Goal: Task Accomplishment & Management: Use online tool/utility

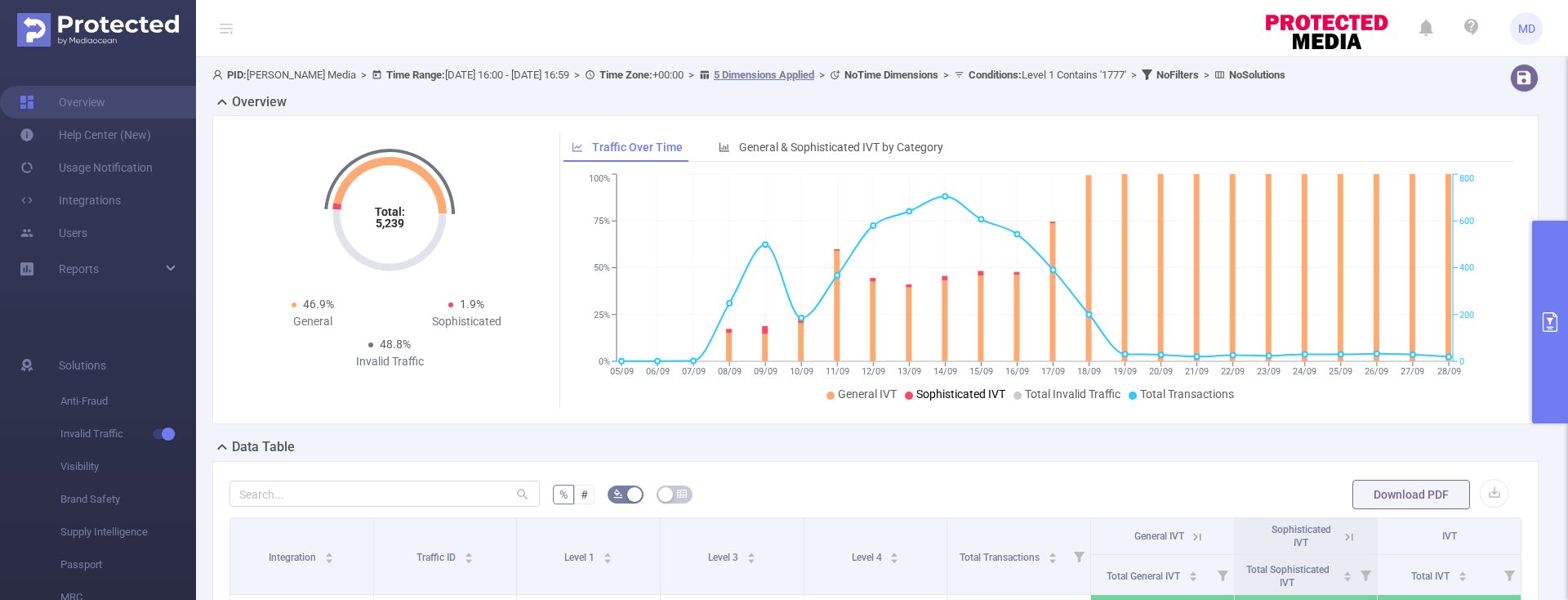
scroll to position [336, 0]
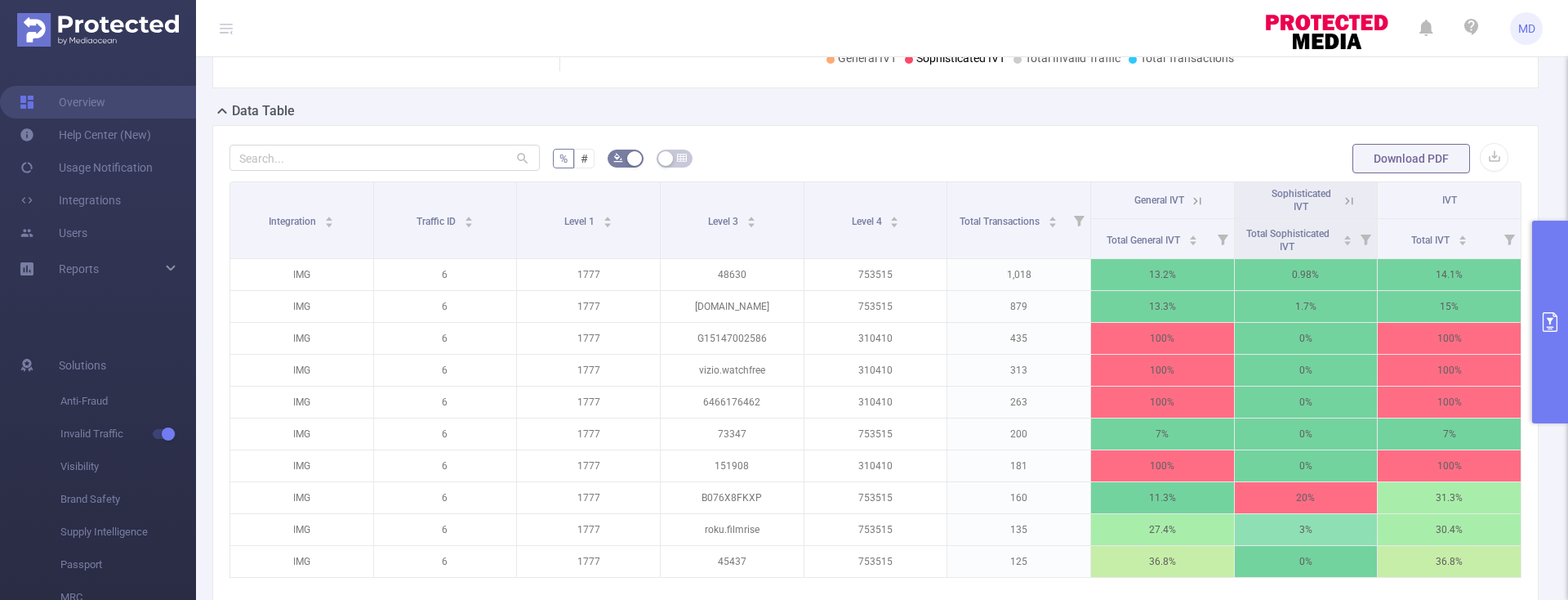
click at [1542, 322] on icon "primary" at bounding box center [1551, 322] width 19 height 19
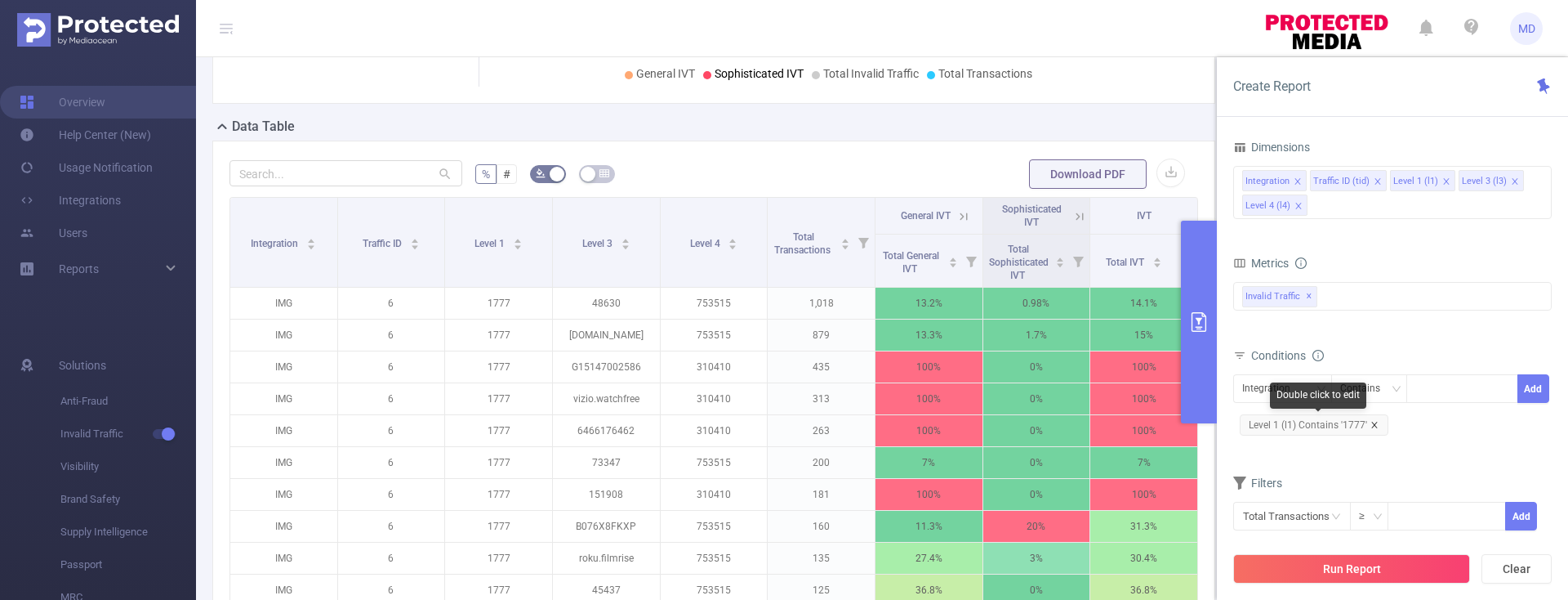
click at [1372, 425] on icon "icon: close" at bounding box center [1375, 425] width 8 height 8
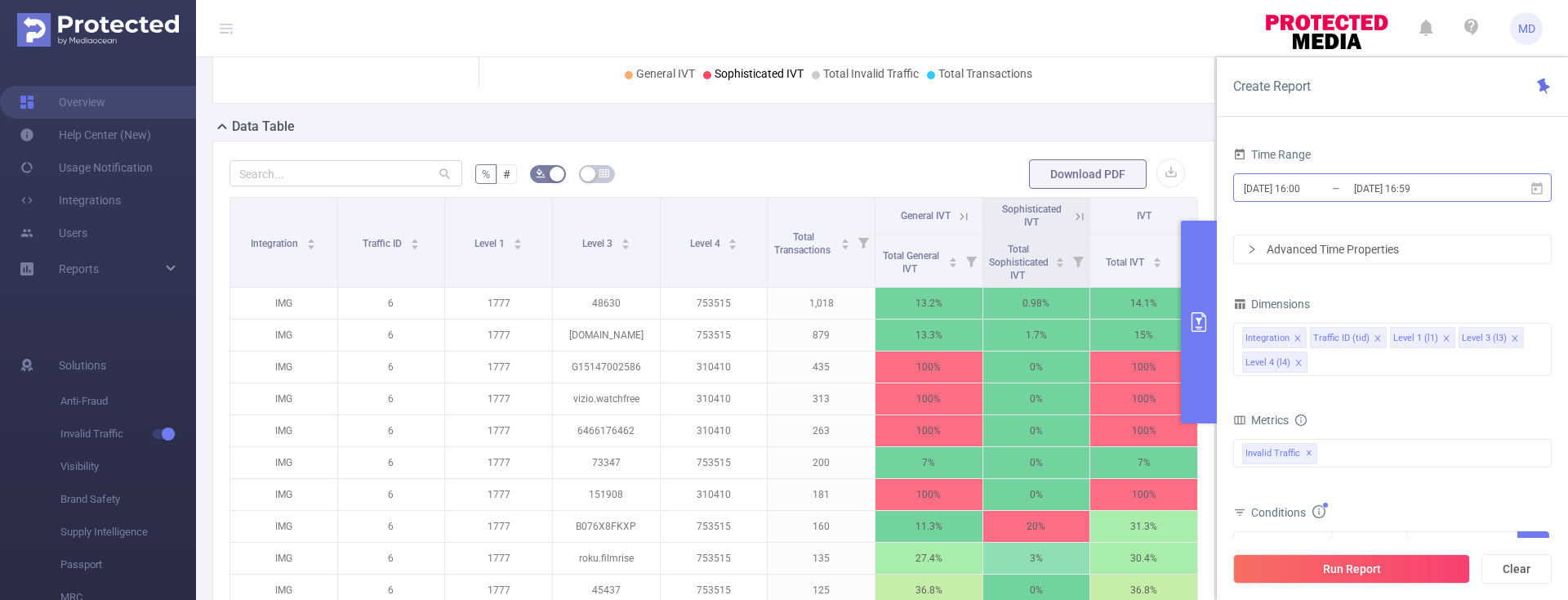
click at [1316, 189] on input "2025-09-01 16:00" at bounding box center [1308, 188] width 132 height 22
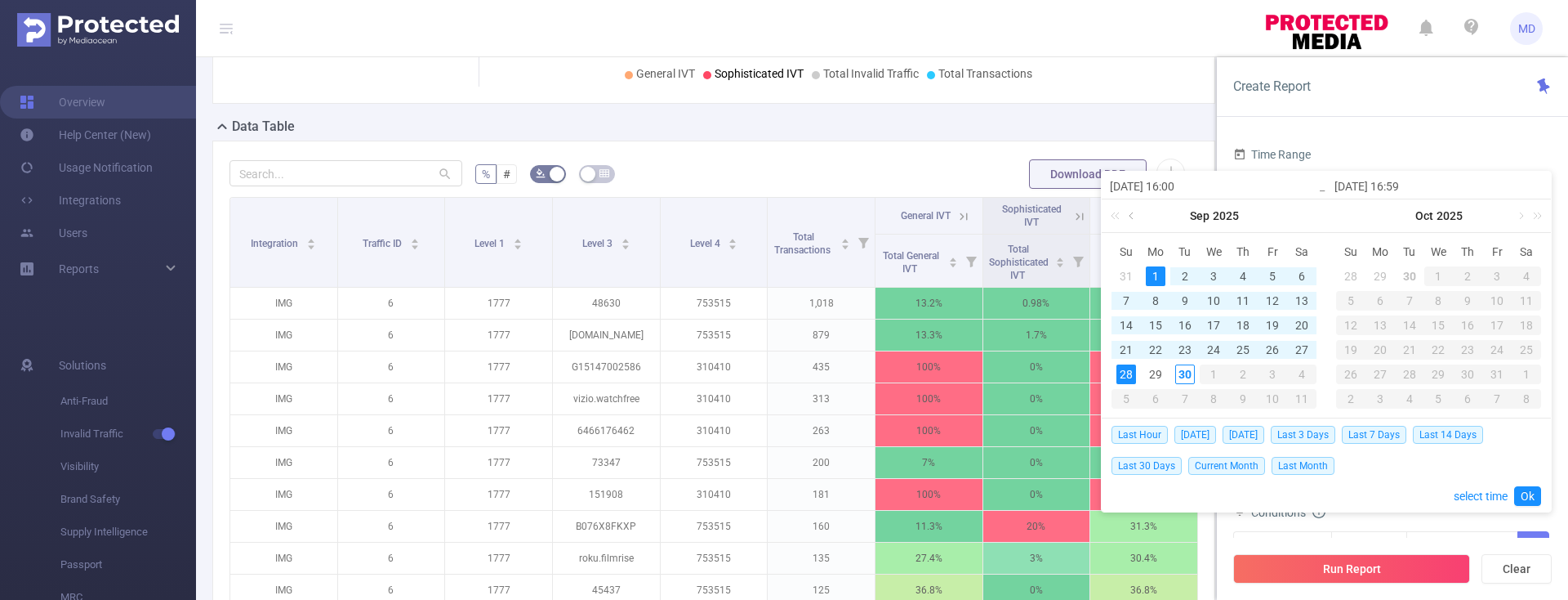
click at [1138, 219] on link at bounding box center [1132, 216] width 14 height 33
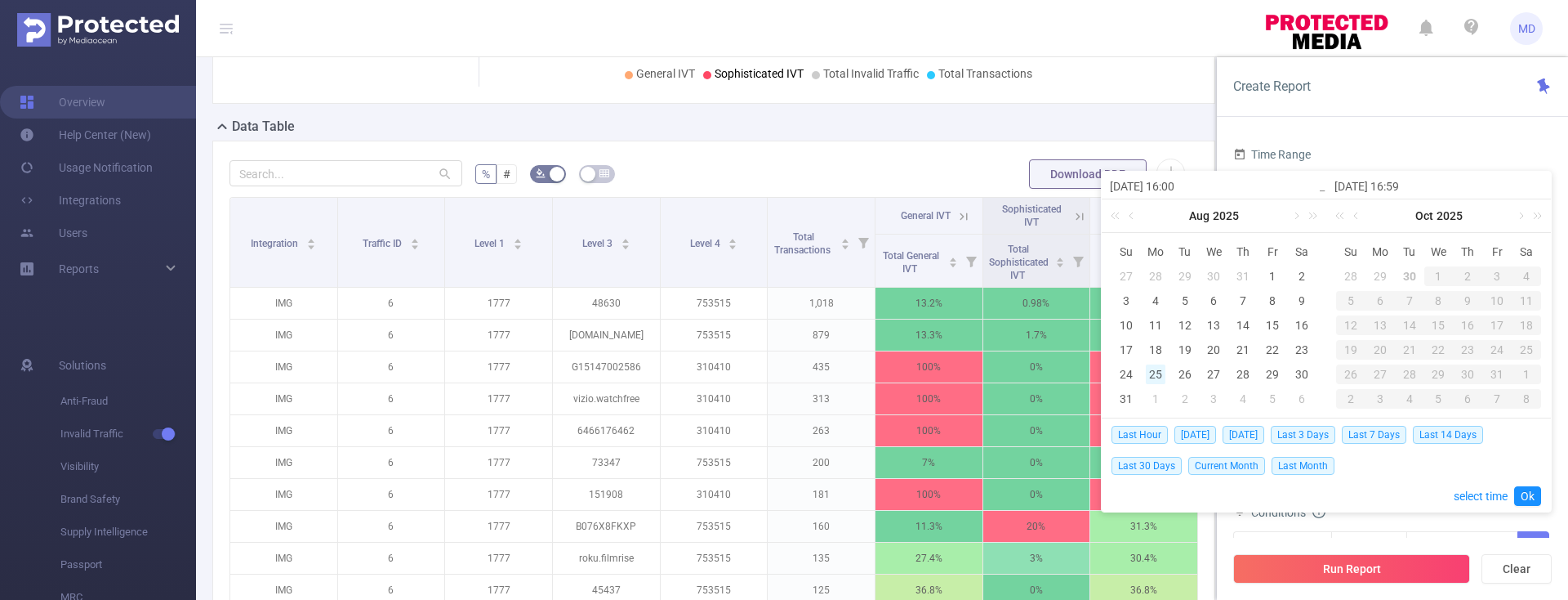
click at [1158, 374] on div "25" at bounding box center [1156, 375] width 19 height 19
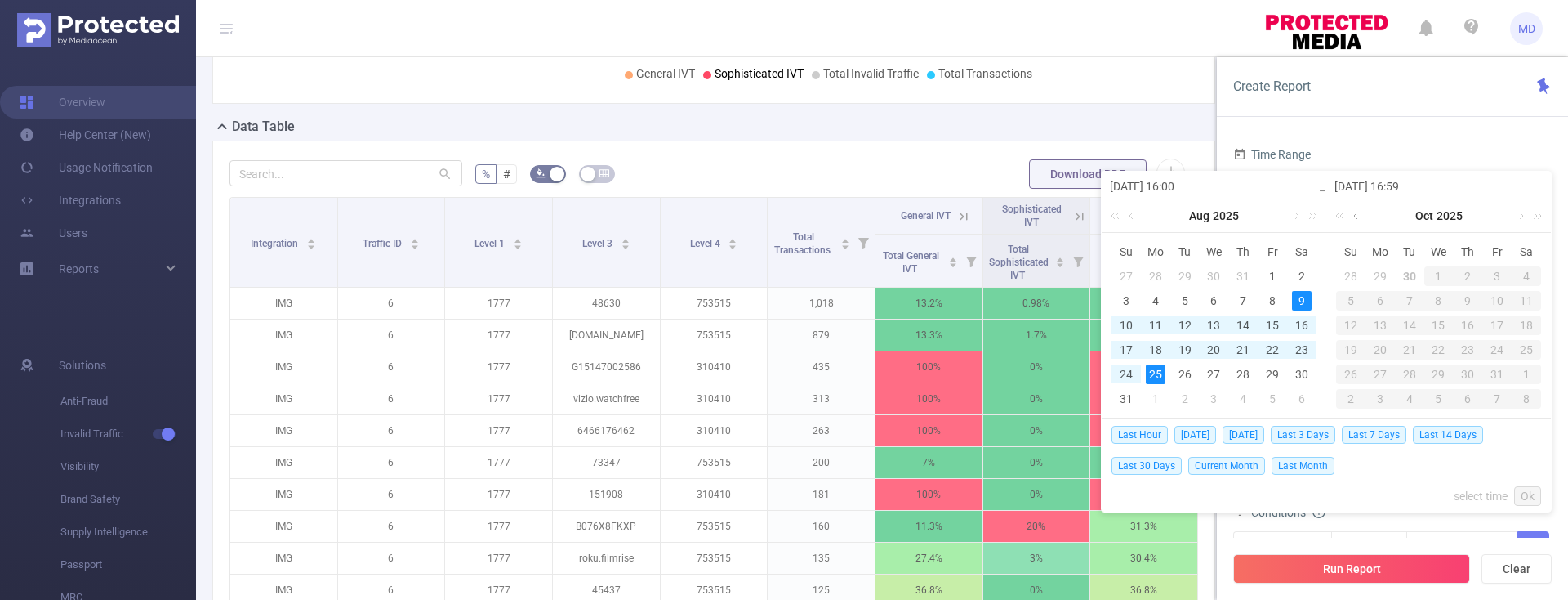
click at [1357, 221] on link at bounding box center [1357, 216] width 14 height 33
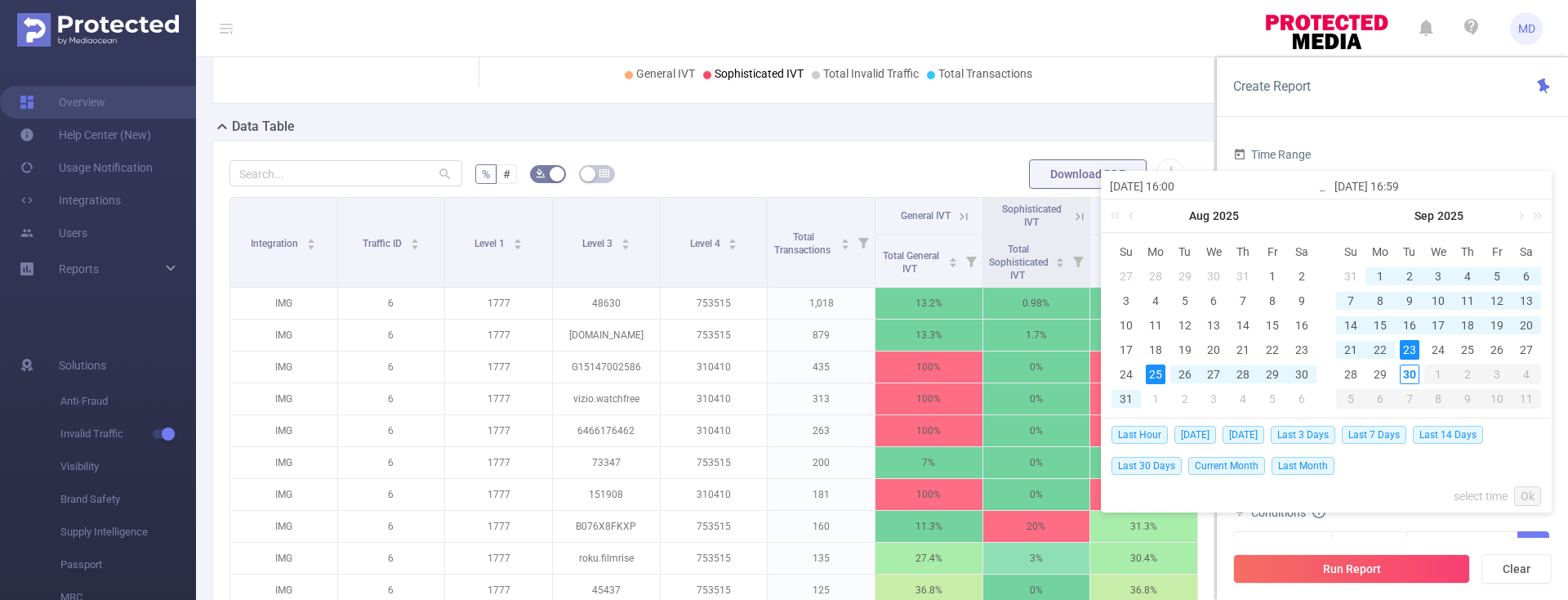
click at [1410, 348] on div "23" at bounding box center [1410, 350] width 19 height 19
type input "[DATE] 16:00"
type input "[DATE] 16:59"
type input "[DATE] 16:00"
type input "[DATE] 16:59"
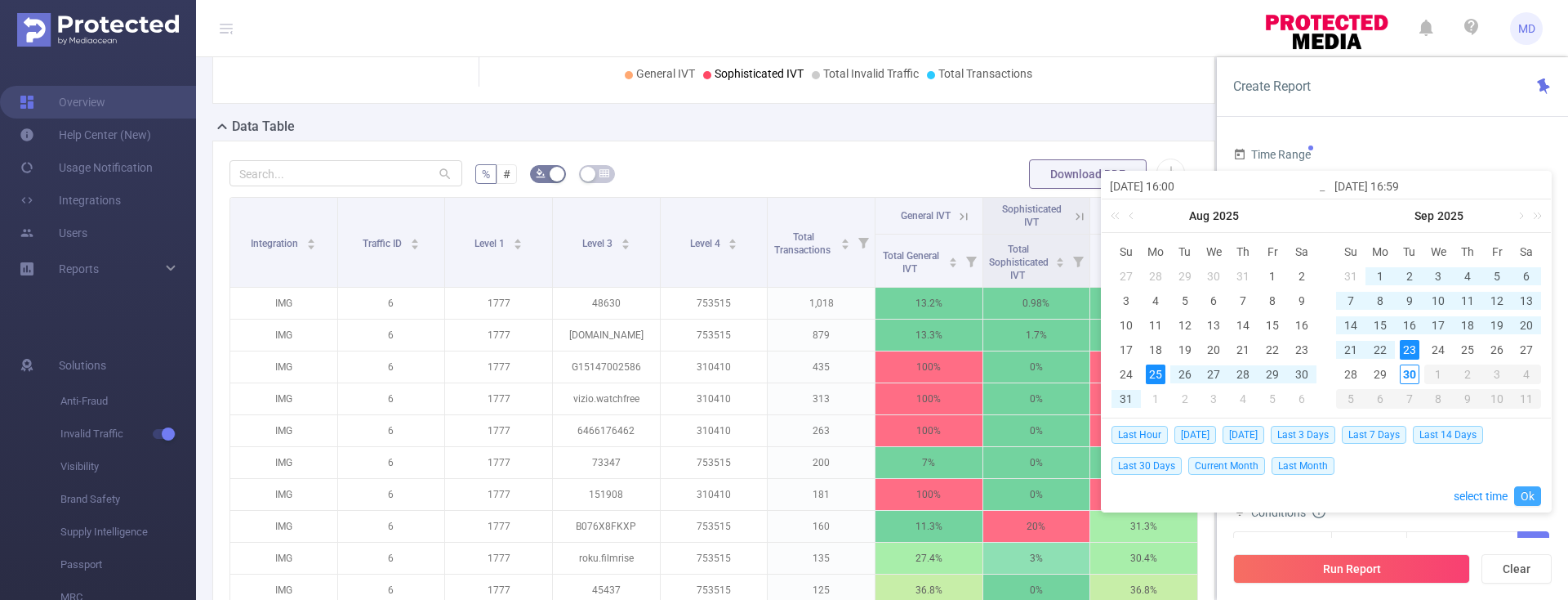
click at [1530, 497] on link "Ok" at bounding box center [1528, 496] width 27 height 19
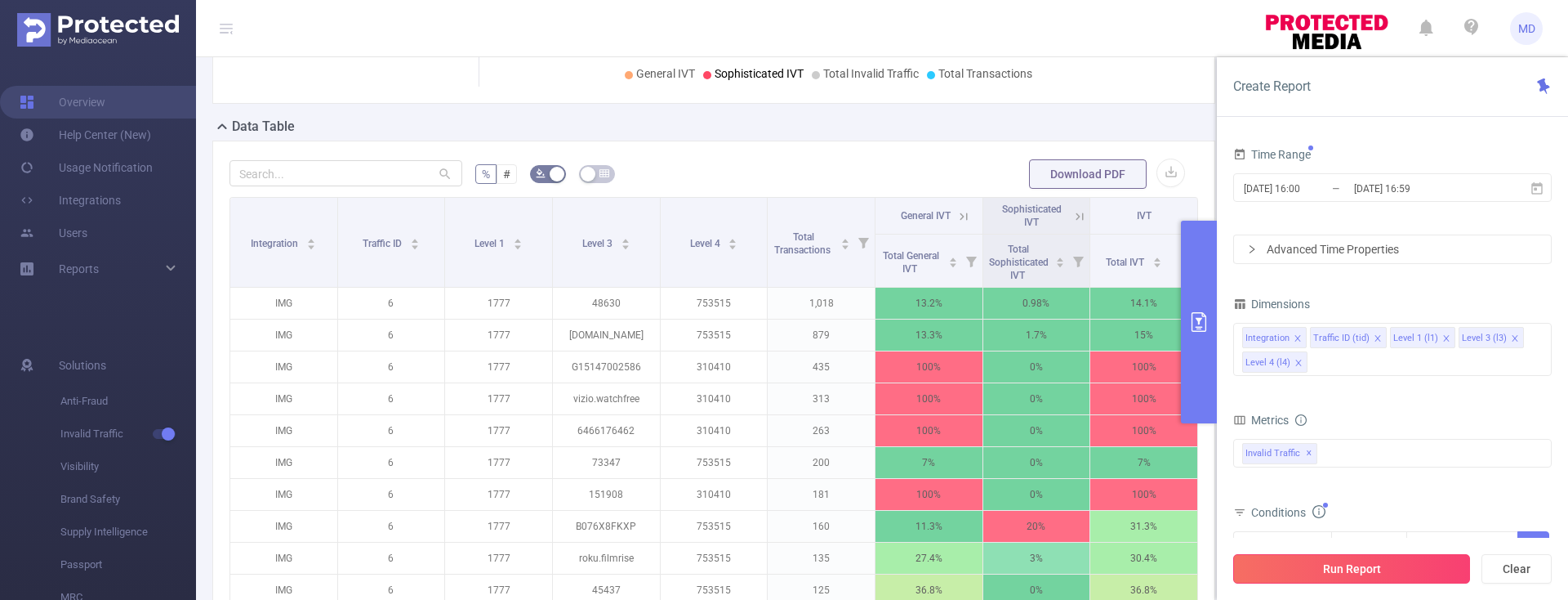
click at [1389, 569] on button "Run Report" at bounding box center [1351, 568] width 237 height 30
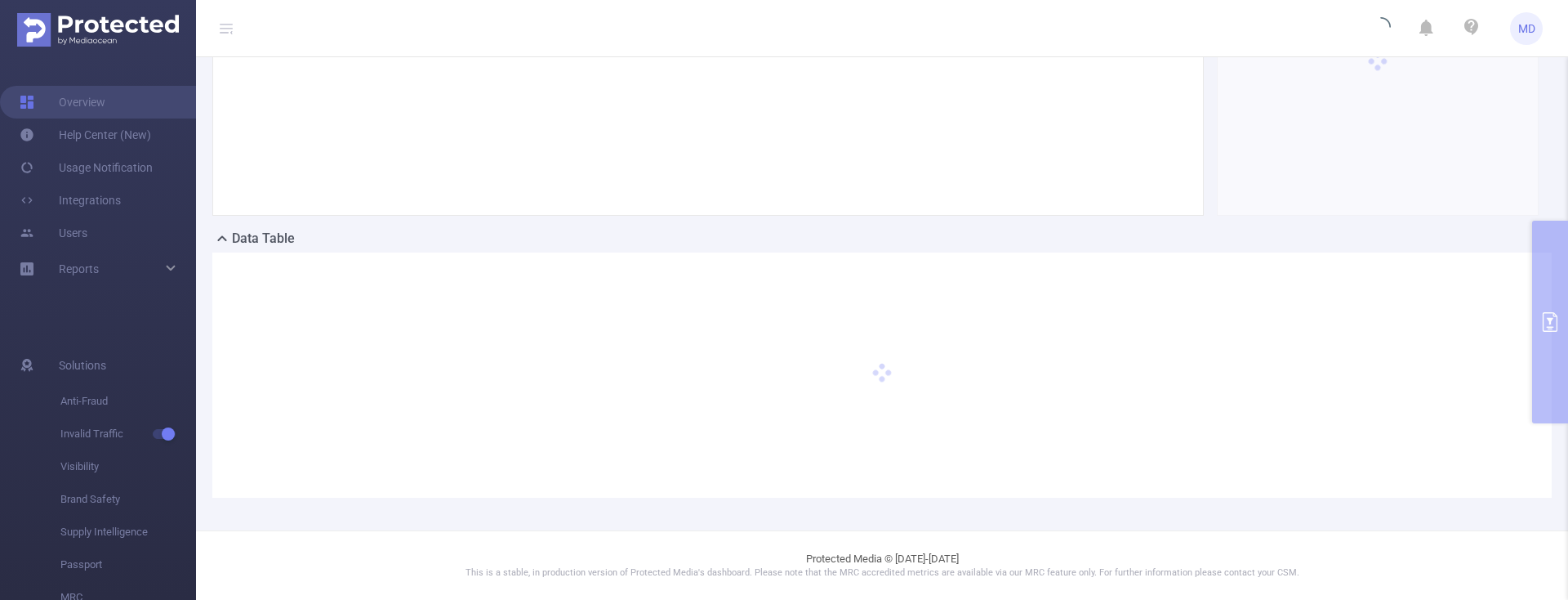
scroll to position [0, 0]
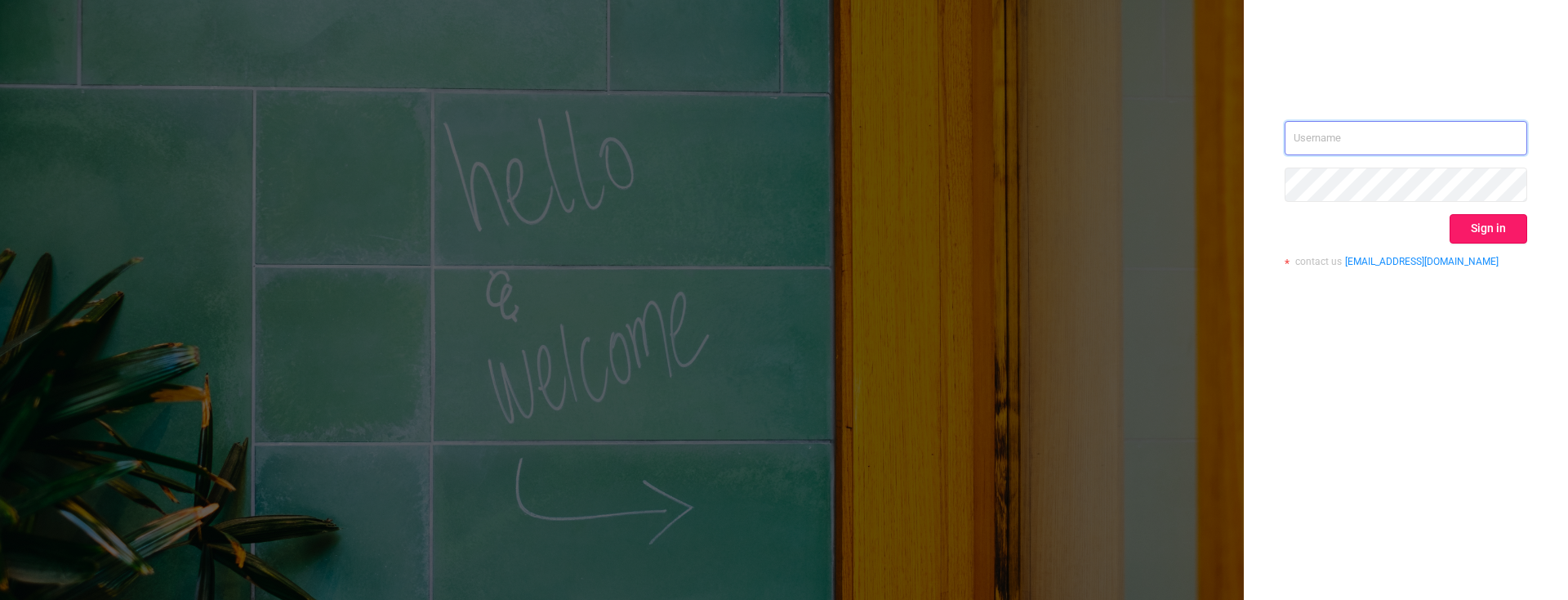
type input "mary@lunamedia.io"
click at [1488, 228] on button "Sign in" at bounding box center [1488, 228] width 78 height 30
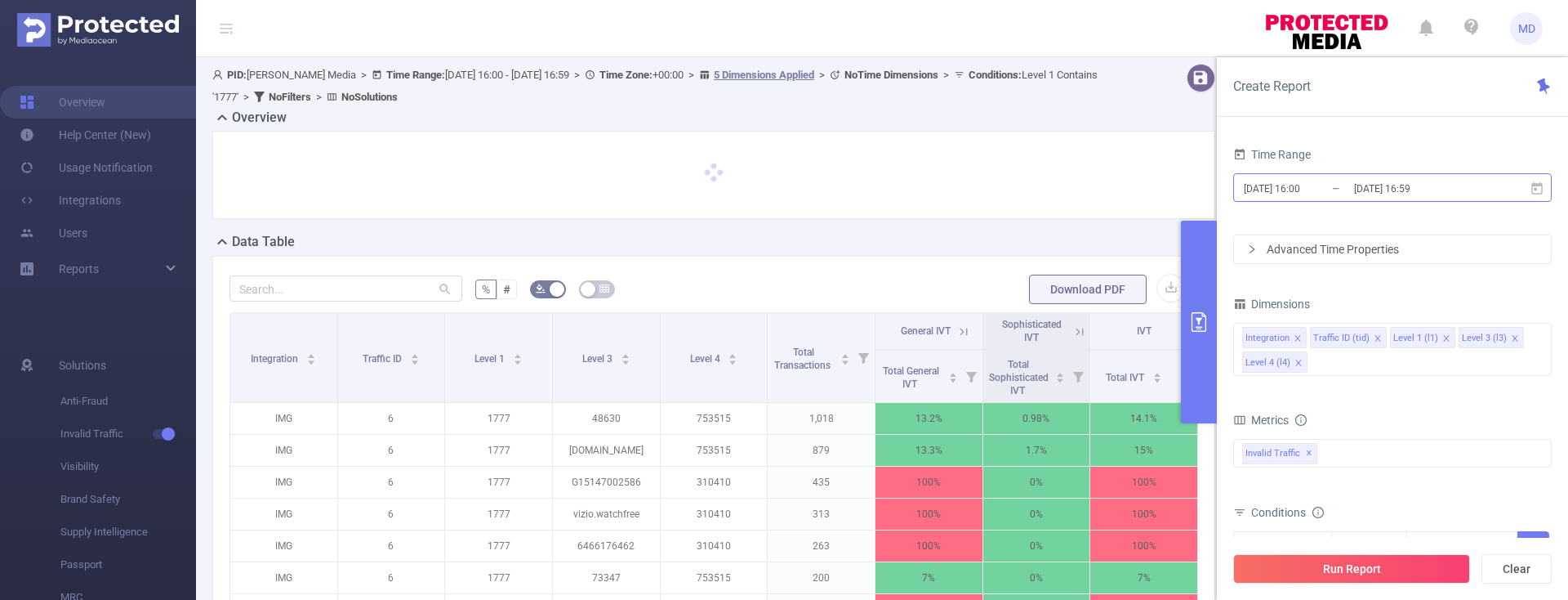
click at [1309, 186] on input "2025-09-01 16:00" at bounding box center [1308, 188] width 132 height 22
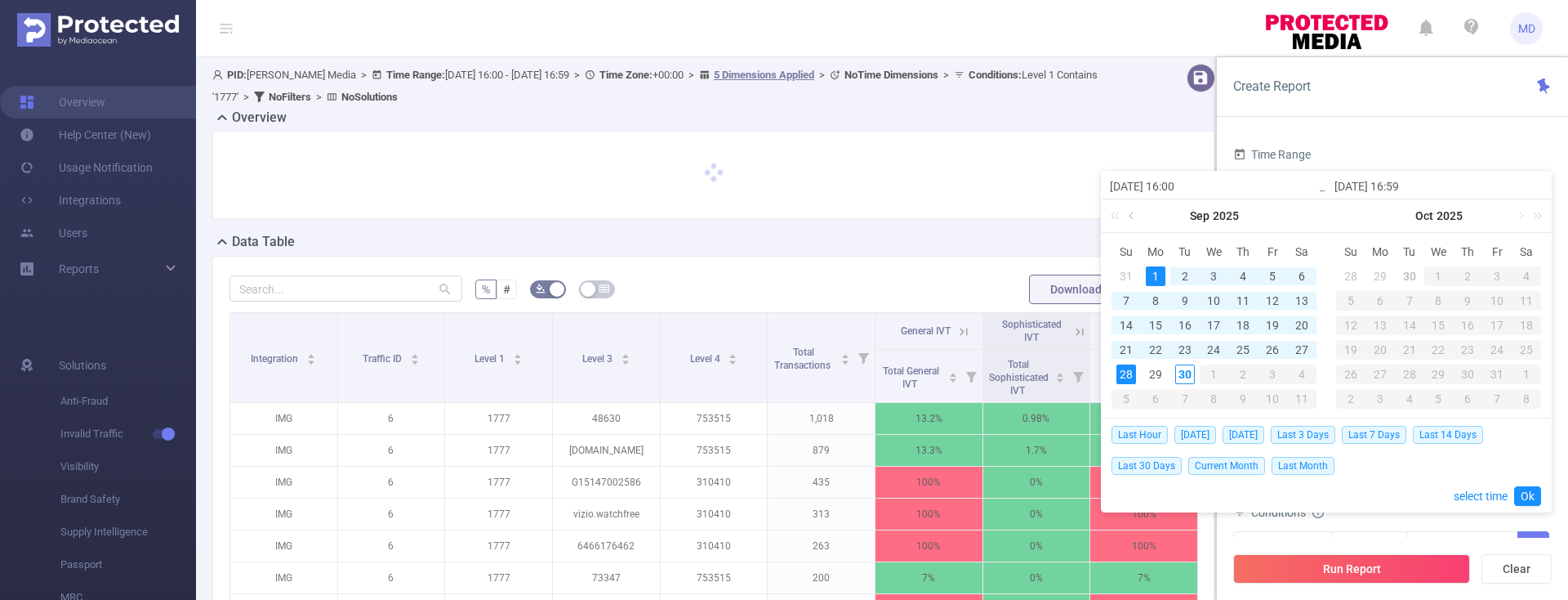
click at [1135, 218] on link at bounding box center [1132, 216] width 14 height 33
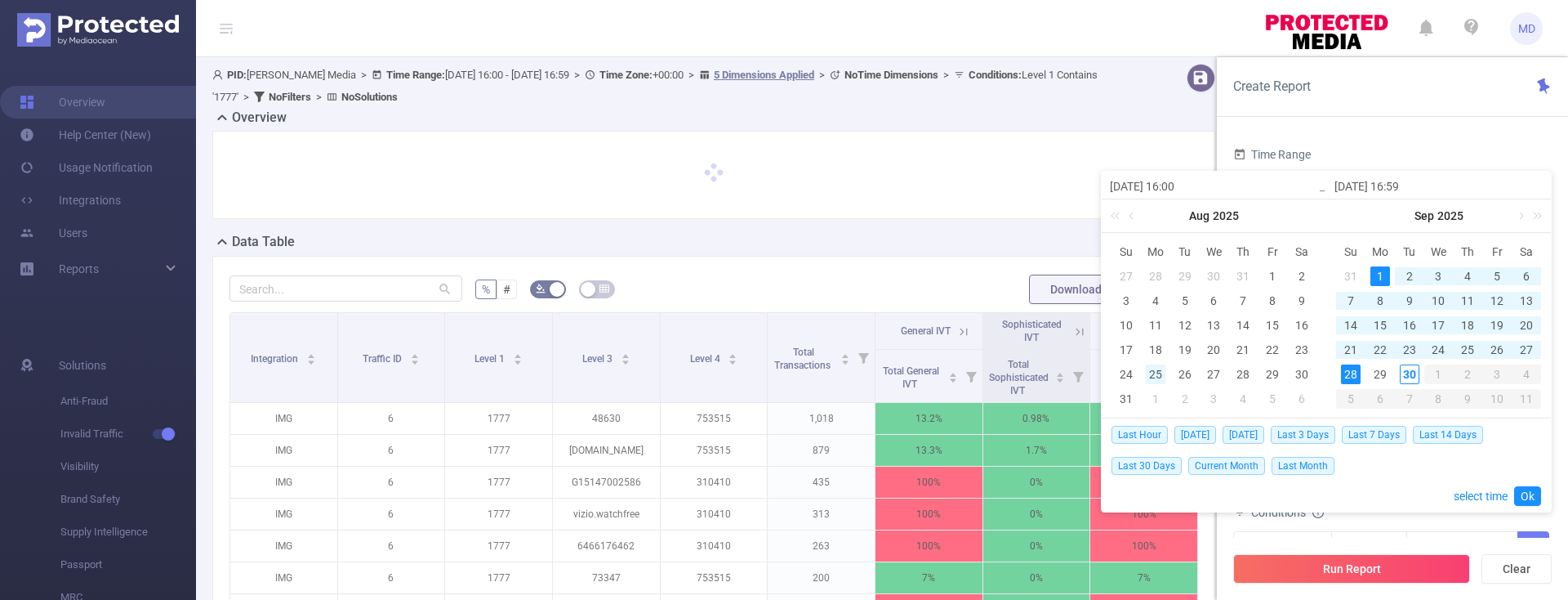
click at [1147, 372] on div "25" at bounding box center [1156, 375] width 19 height 19
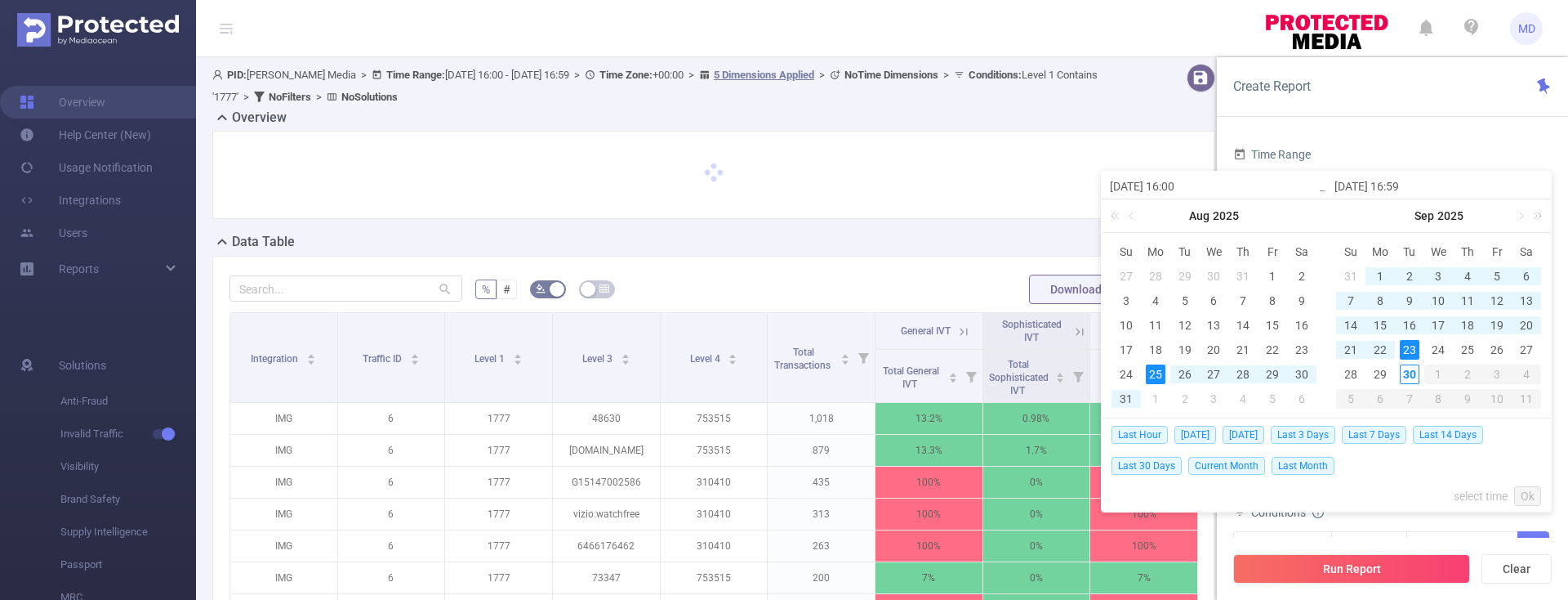
click at [1408, 352] on div "23" at bounding box center [1410, 350] width 19 height 19
type input "[DATE] 16:00"
type input "[DATE] 16:59"
type input "[DATE] 16:00"
type input "[DATE] 16:59"
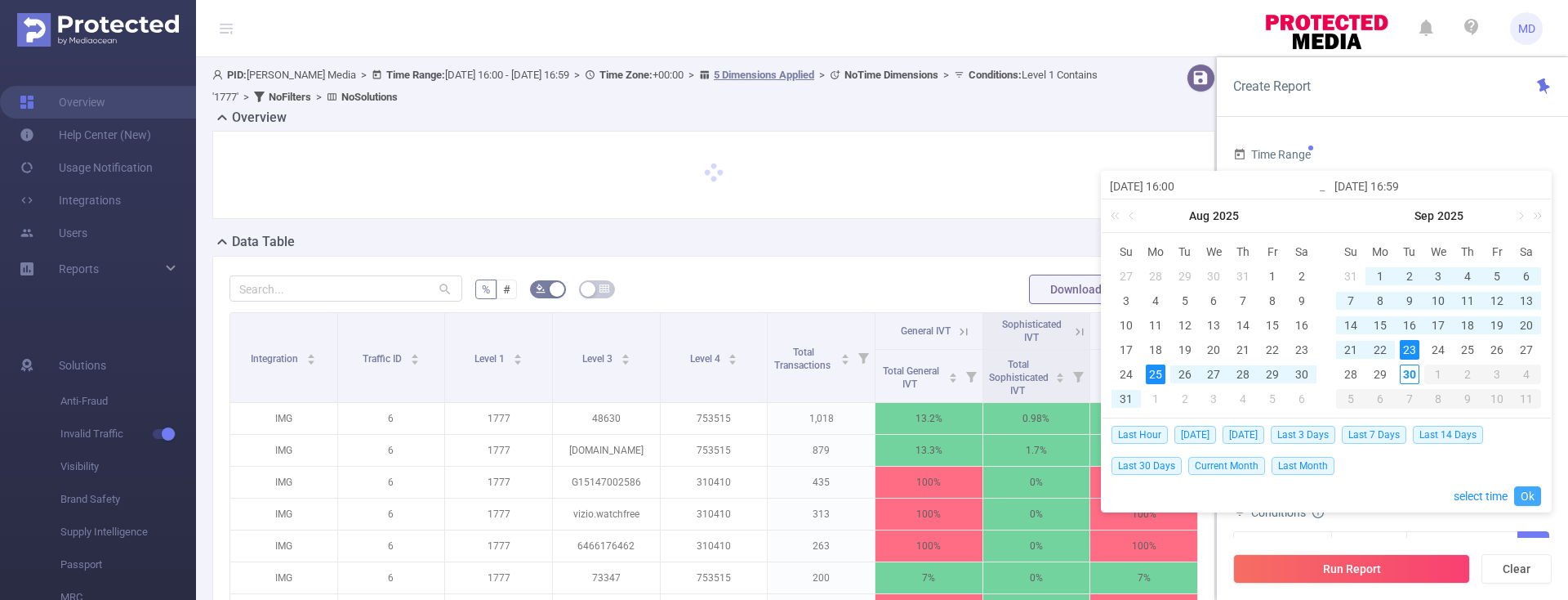
click at [1531, 500] on link "Ok" at bounding box center [1528, 496] width 27 height 19
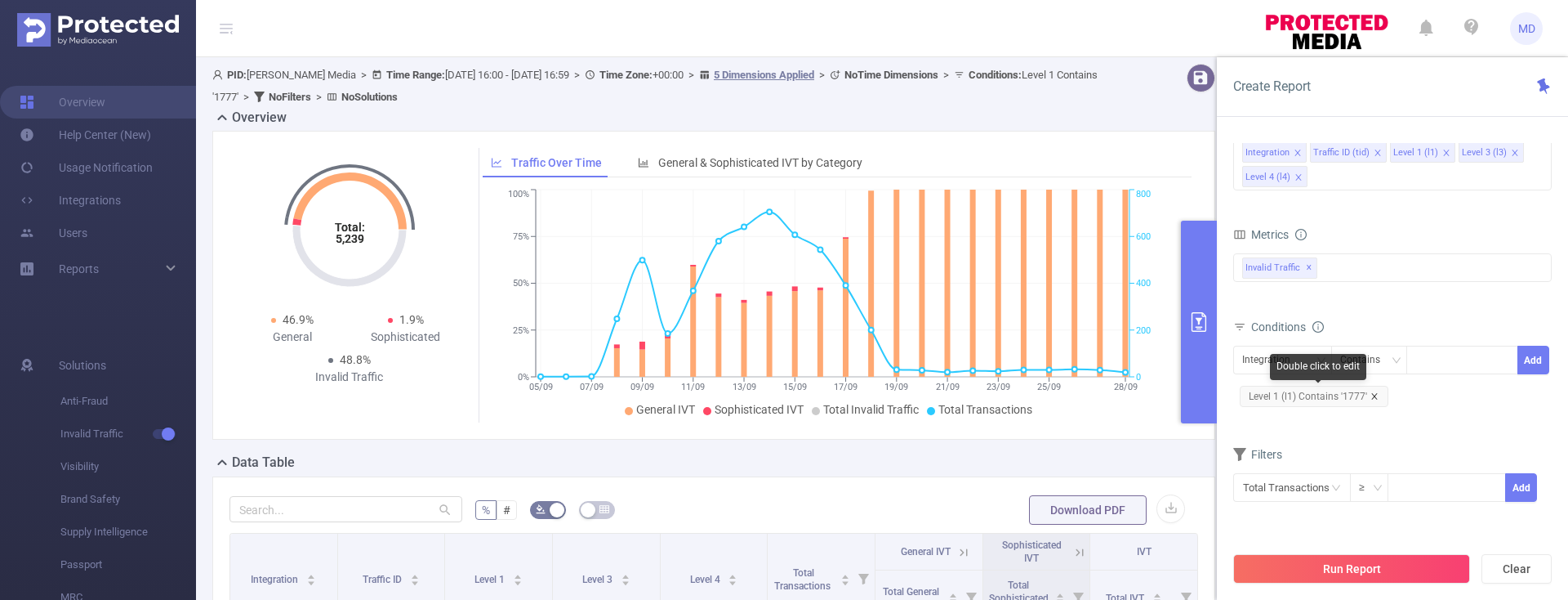
click at [1373, 399] on icon "icon: close" at bounding box center [1375, 396] width 8 height 8
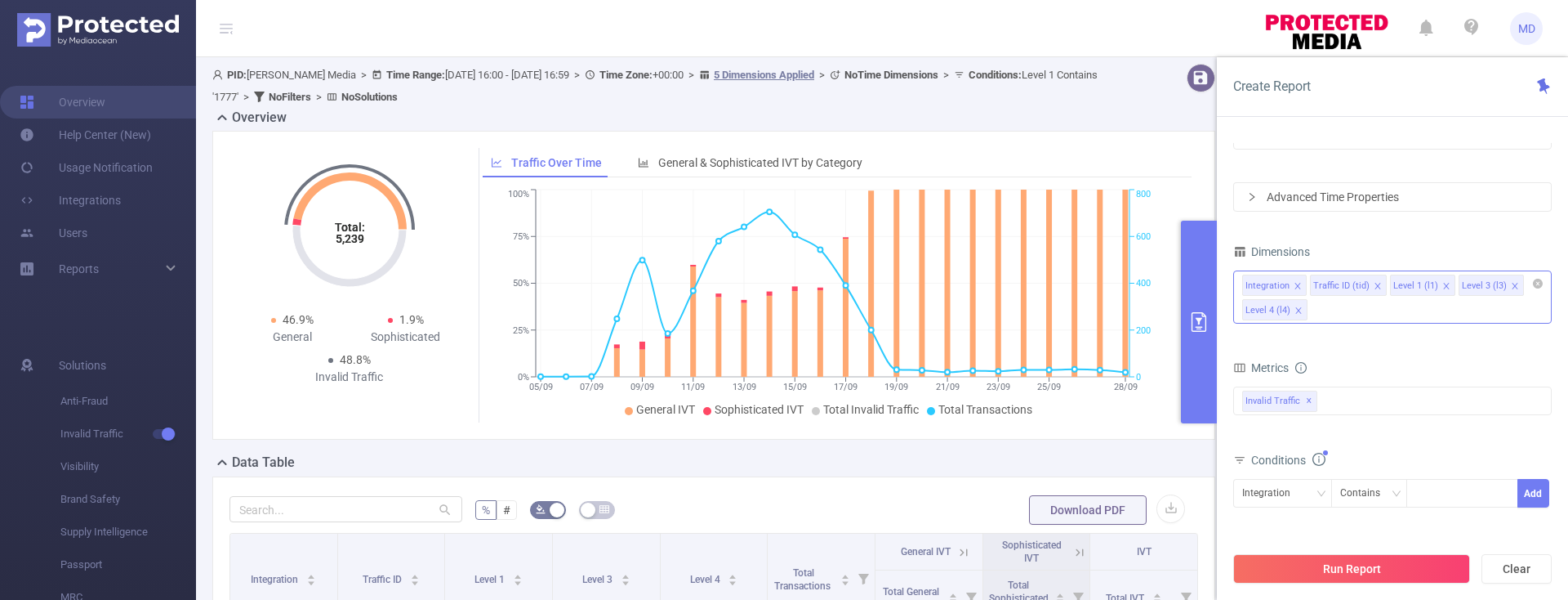
click at [1375, 286] on icon "icon: close" at bounding box center [1377, 286] width 8 height 8
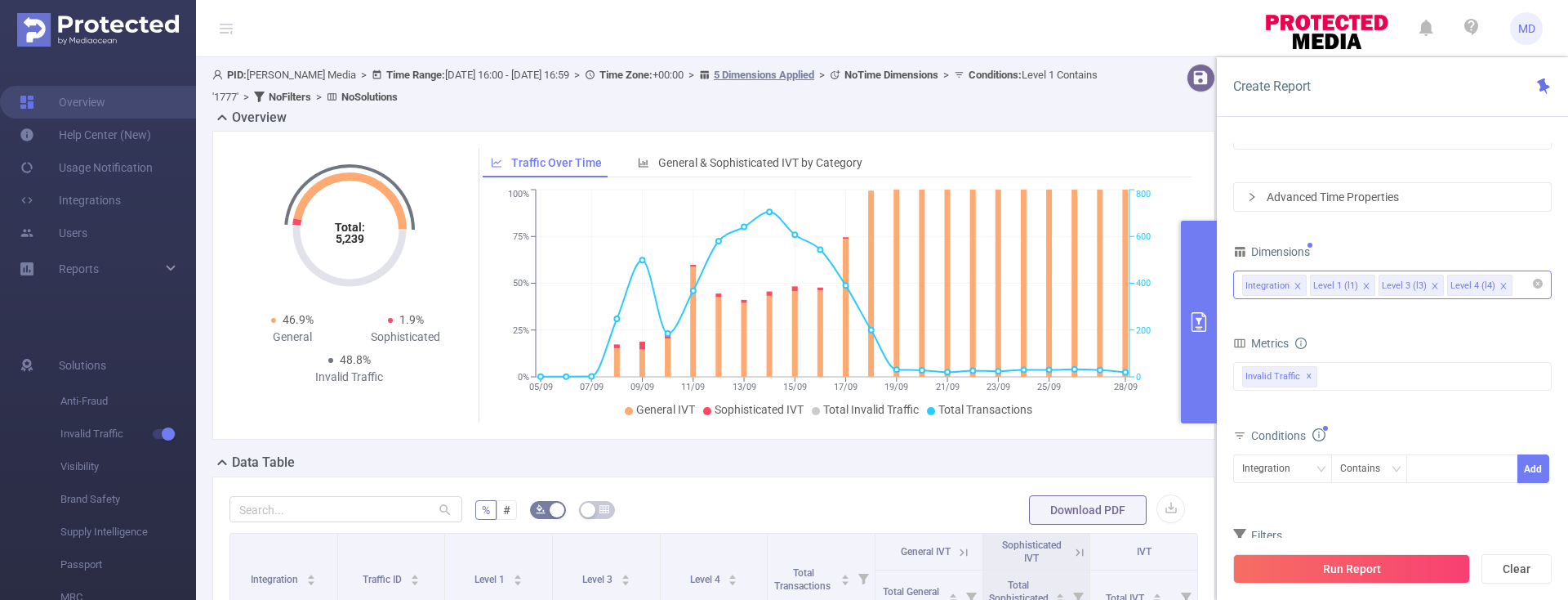
click at [1298, 285] on icon "icon: close" at bounding box center [1298, 286] width 8 height 8
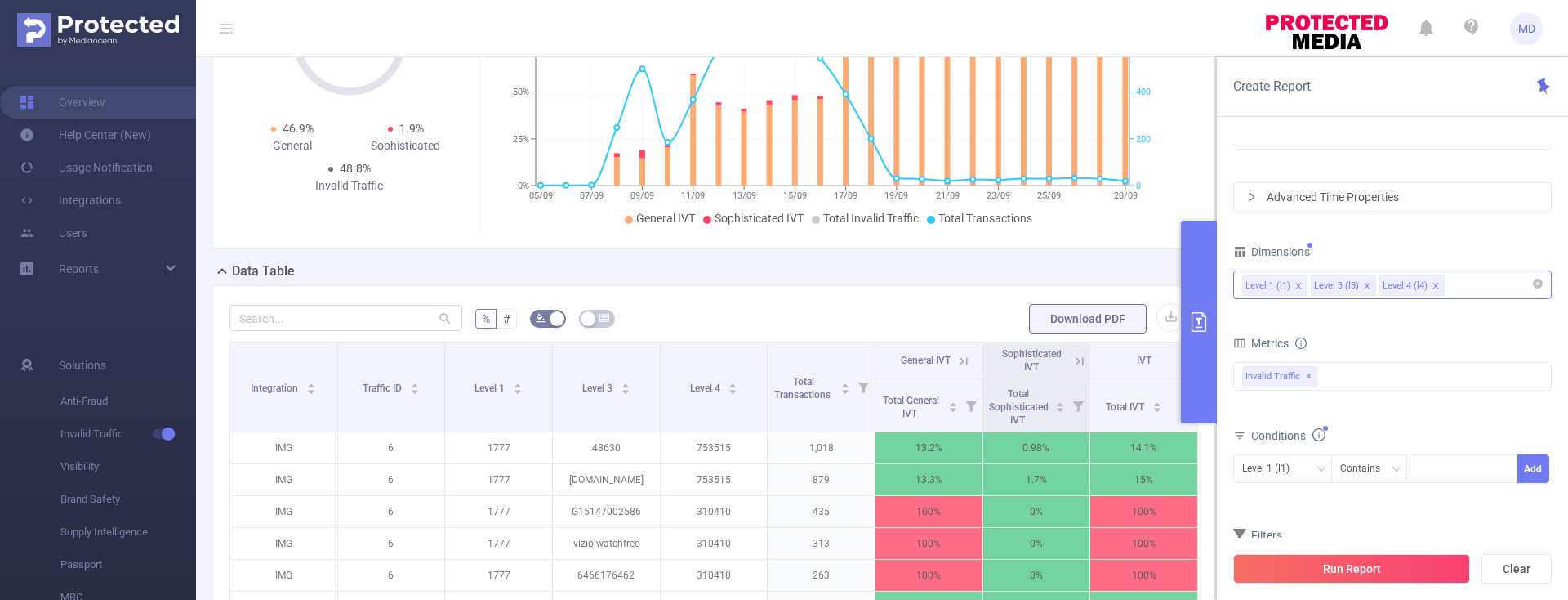
scroll to position [222, 0]
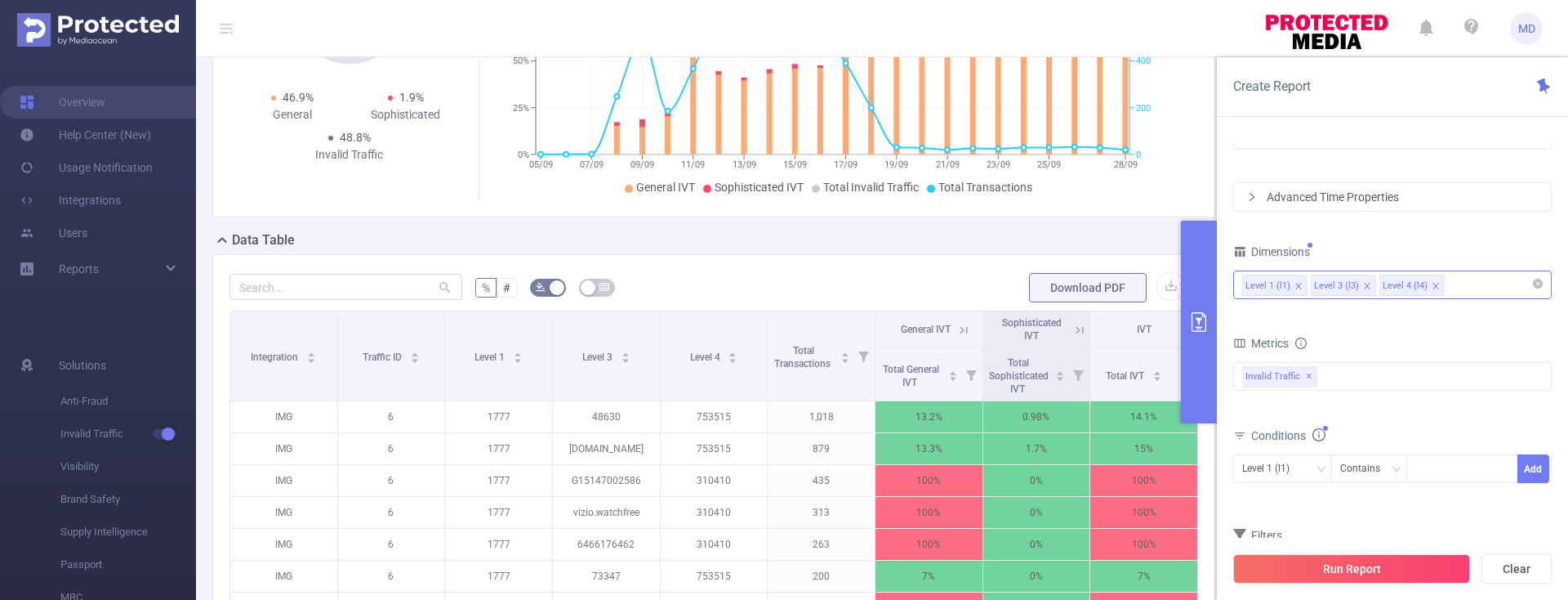
click at [1297, 285] on icon "icon: close" at bounding box center [1298, 286] width 8 height 8
click at [1364, 284] on icon "icon: close" at bounding box center [1367, 286] width 6 height 6
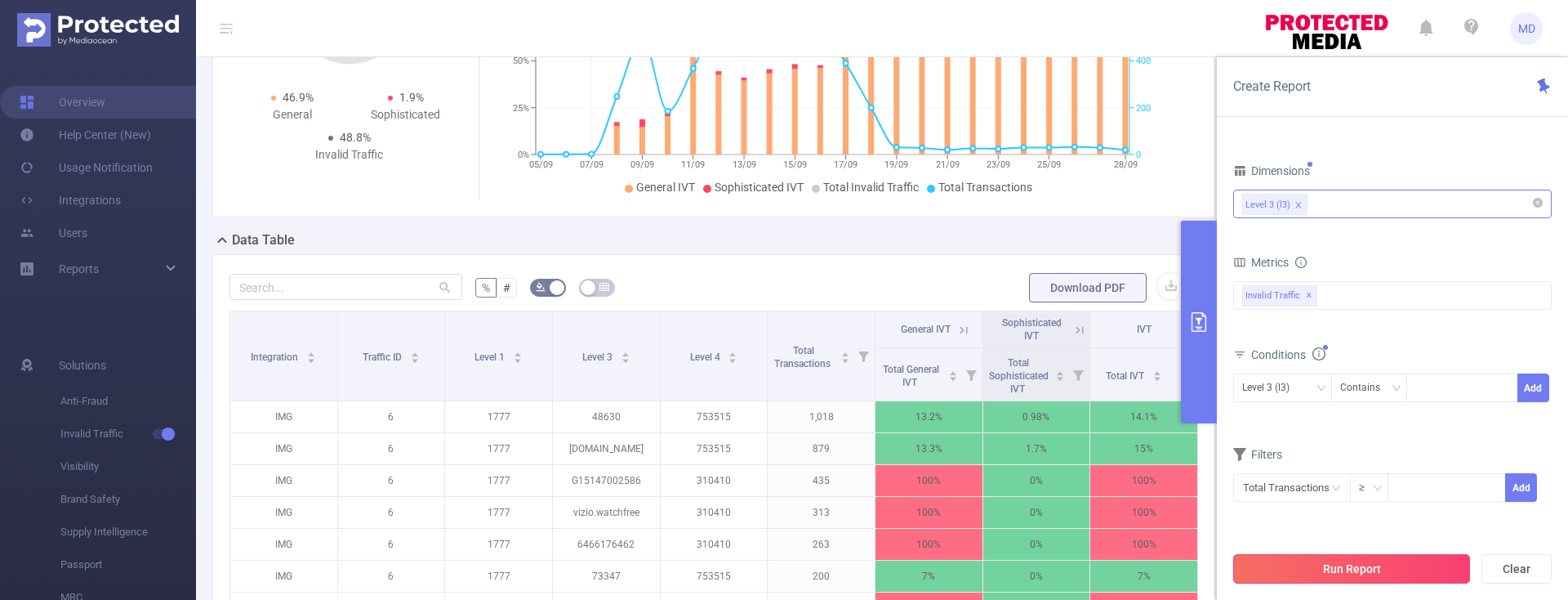
click at [1316, 560] on button "Run Report" at bounding box center [1351, 568] width 237 height 30
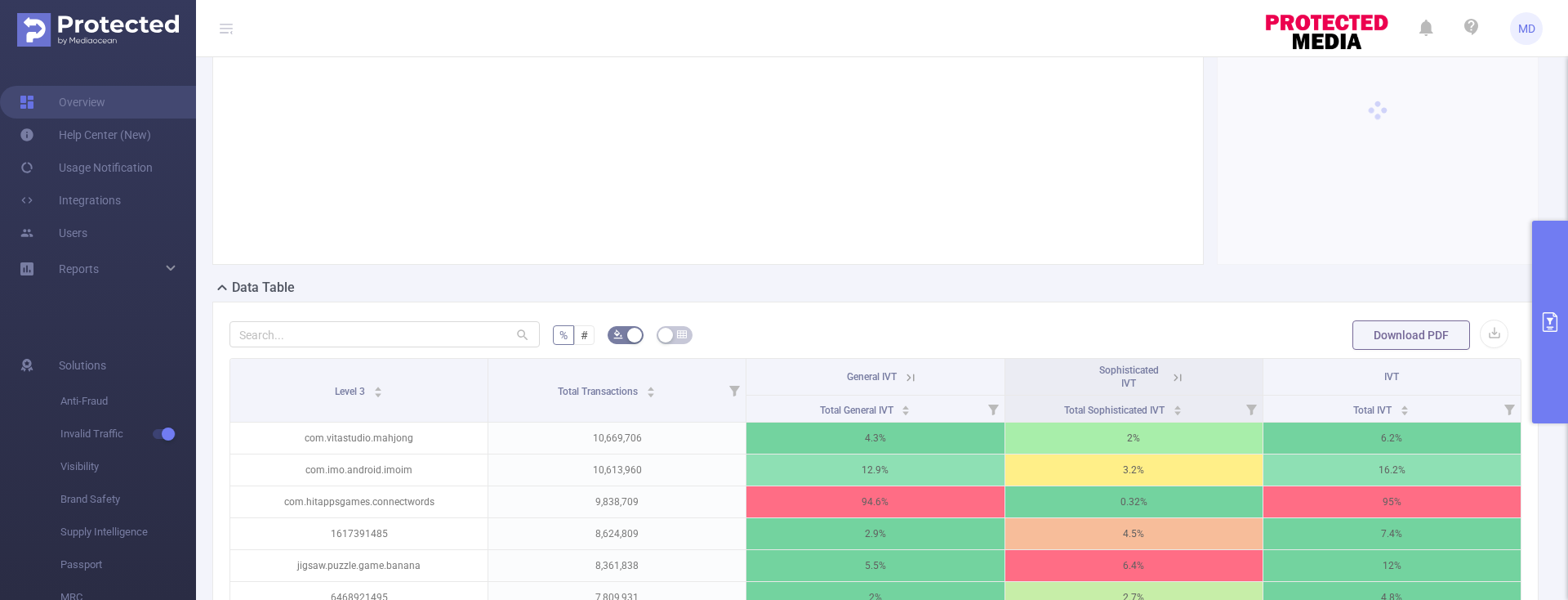
scroll to position [274, 0]
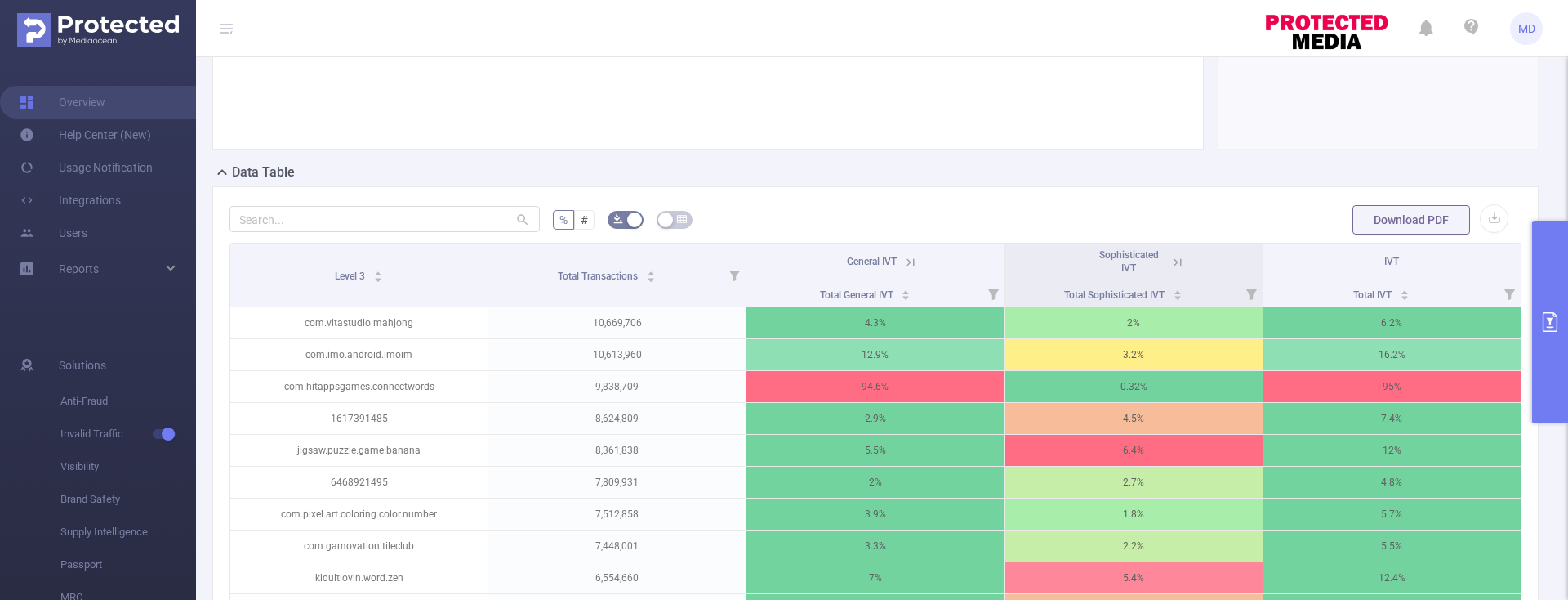
click at [1546, 326] on icon "primary" at bounding box center [1551, 322] width 19 height 19
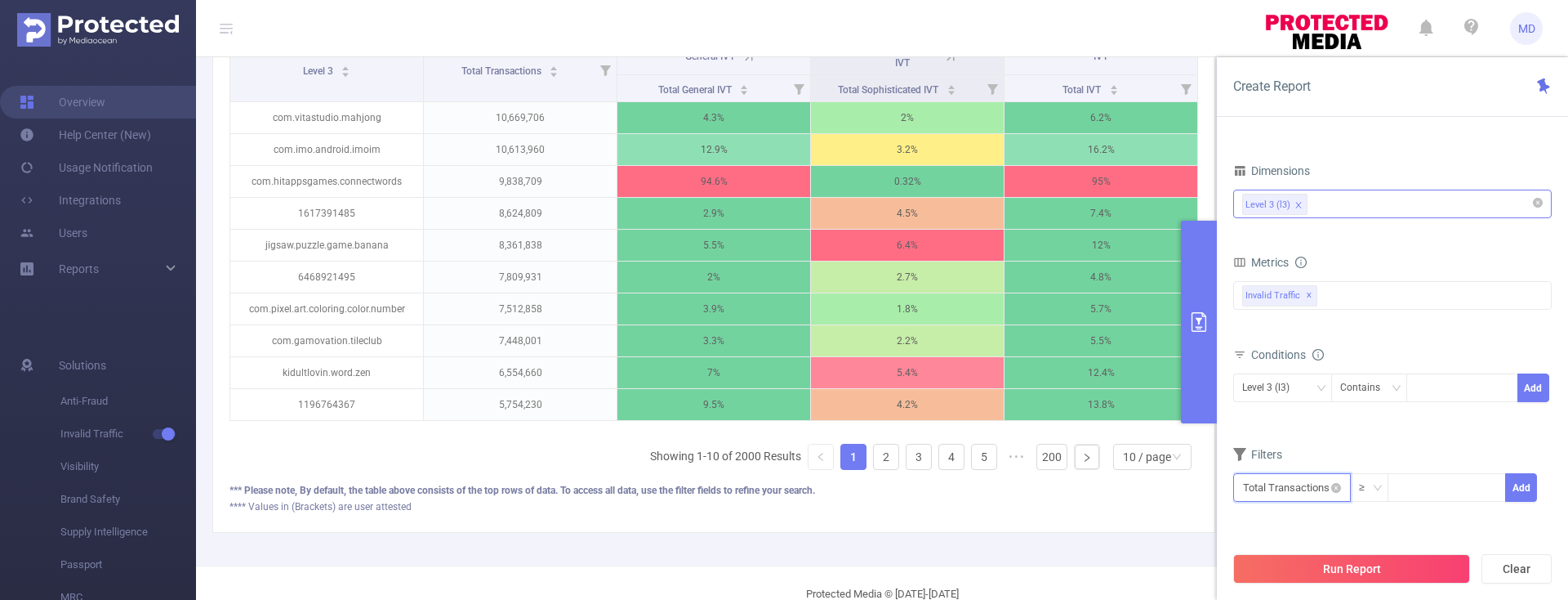
click at [1325, 489] on input "text" at bounding box center [1292, 487] width 117 height 29
click at [1335, 366] on icon "icon: right" at bounding box center [1336, 365] width 8 height 8
click at [1440, 390] on li "IVT" at bounding box center [1406, 391] width 118 height 26
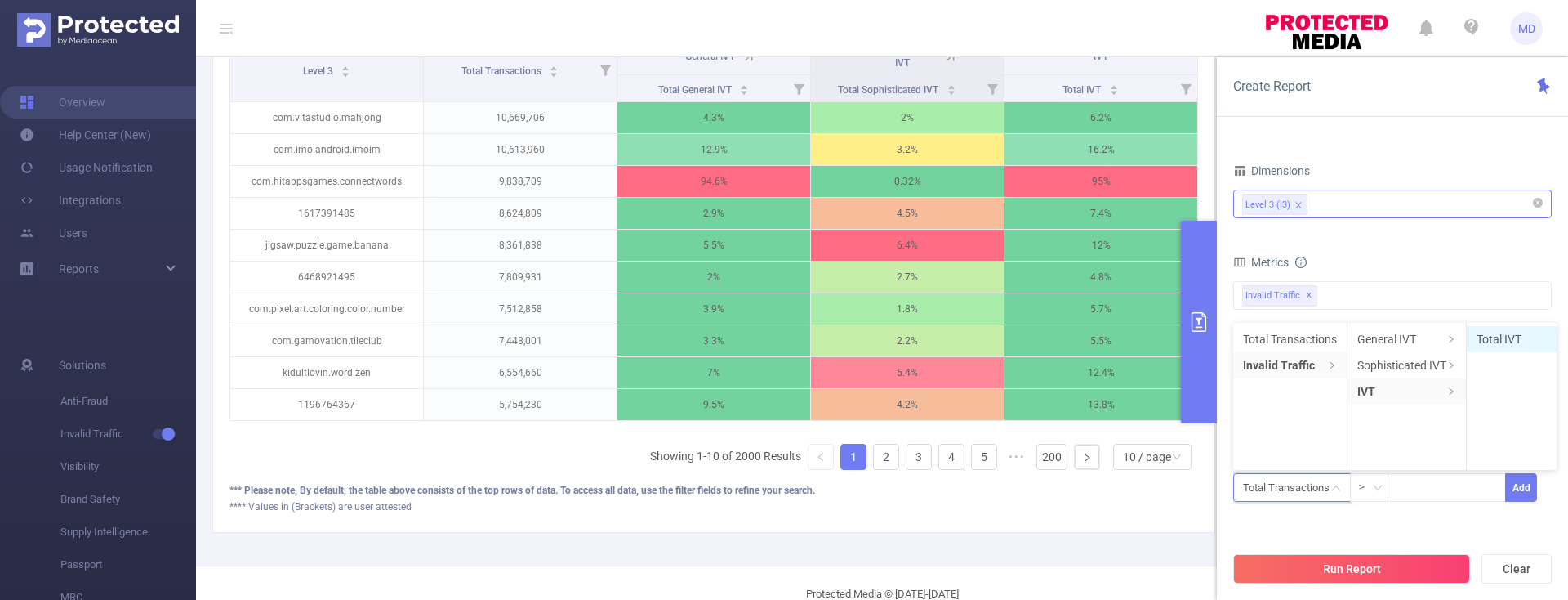
click at [1490, 339] on li "Total IVT" at bounding box center [1511, 339] width 90 height 26
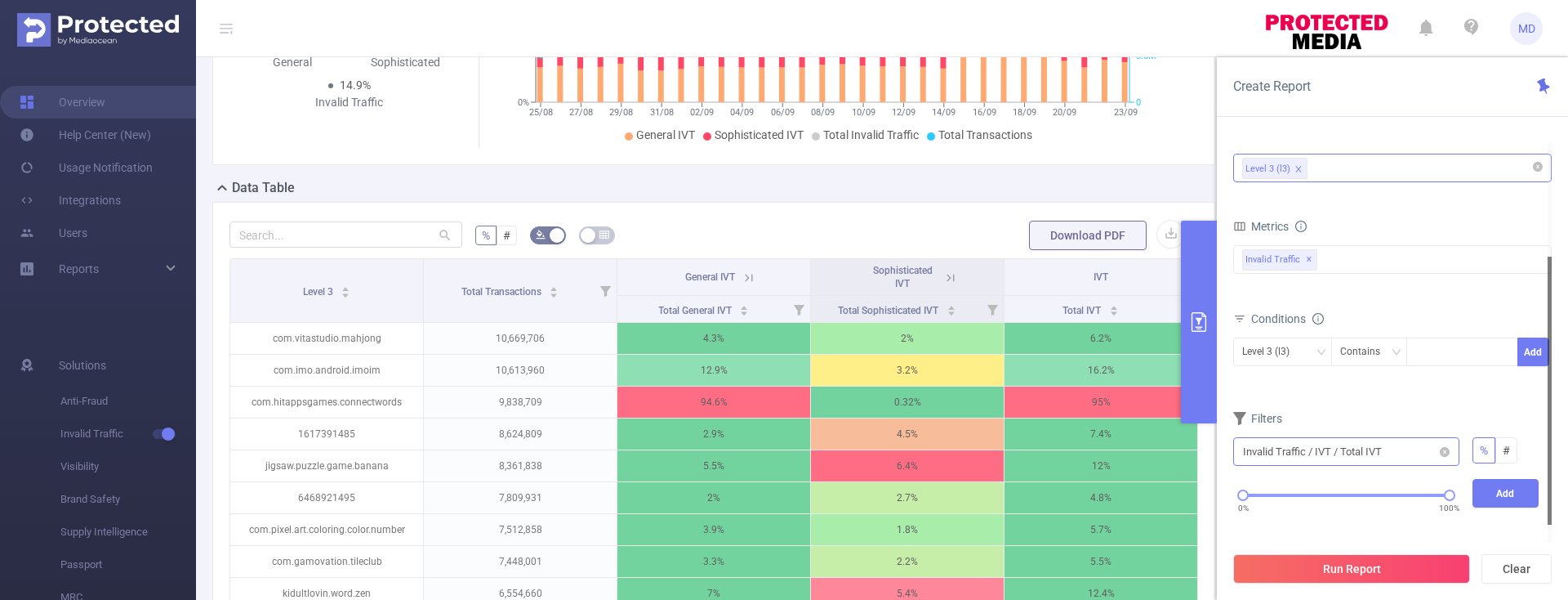
scroll to position [495, 0]
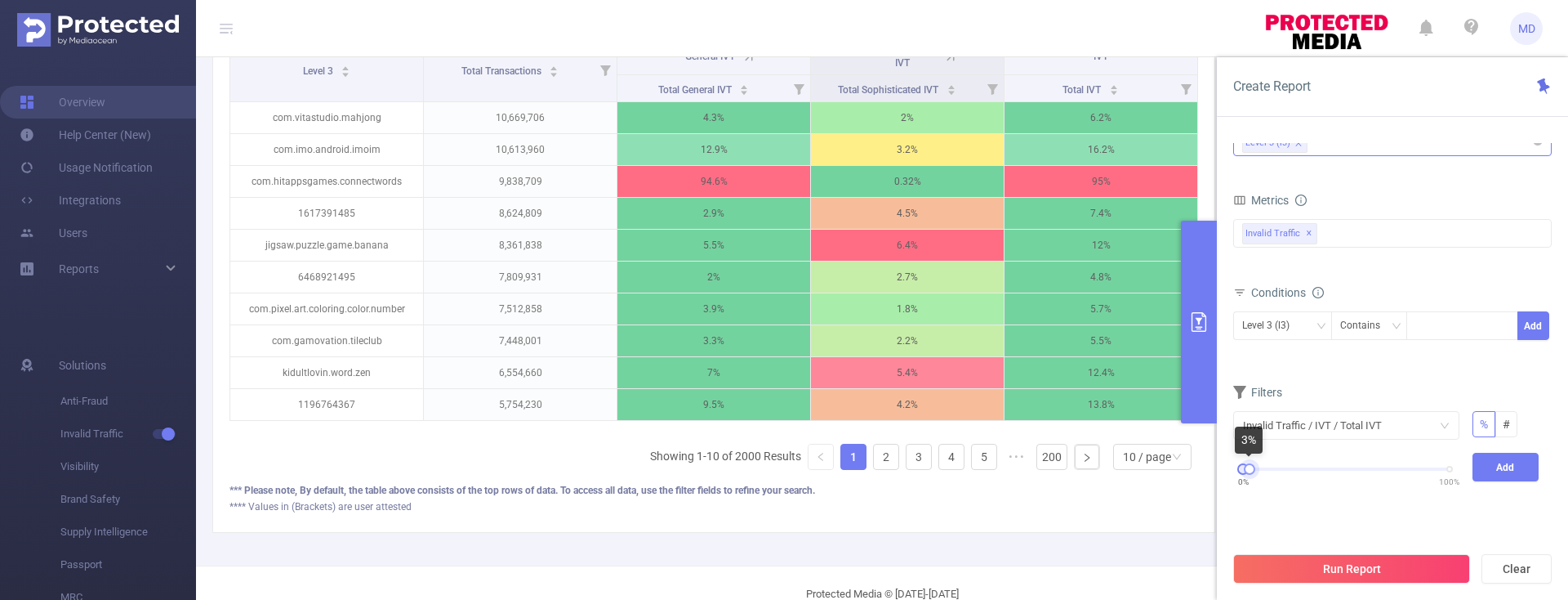
drag, startPoint x: 1446, startPoint y: 468, endPoint x: 1245, endPoint y: 473, distance: 201.1
click at [1245, 473] on div at bounding box center [1250, 469] width 12 height 12
click at [1498, 465] on button "Add" at bounding box center [1506, 467] width 67 height 29
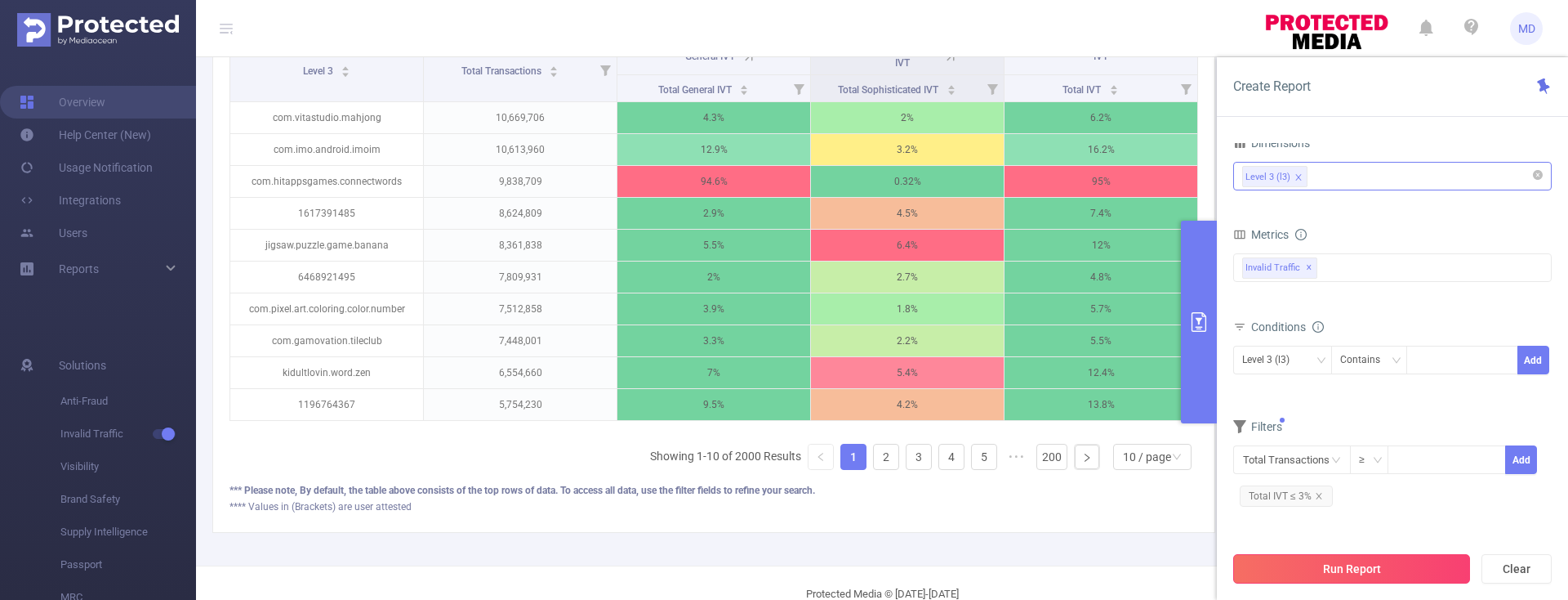
click at [1328, 564] on button "Run Report" at bounding box center [1351, 568] width 237 height 30
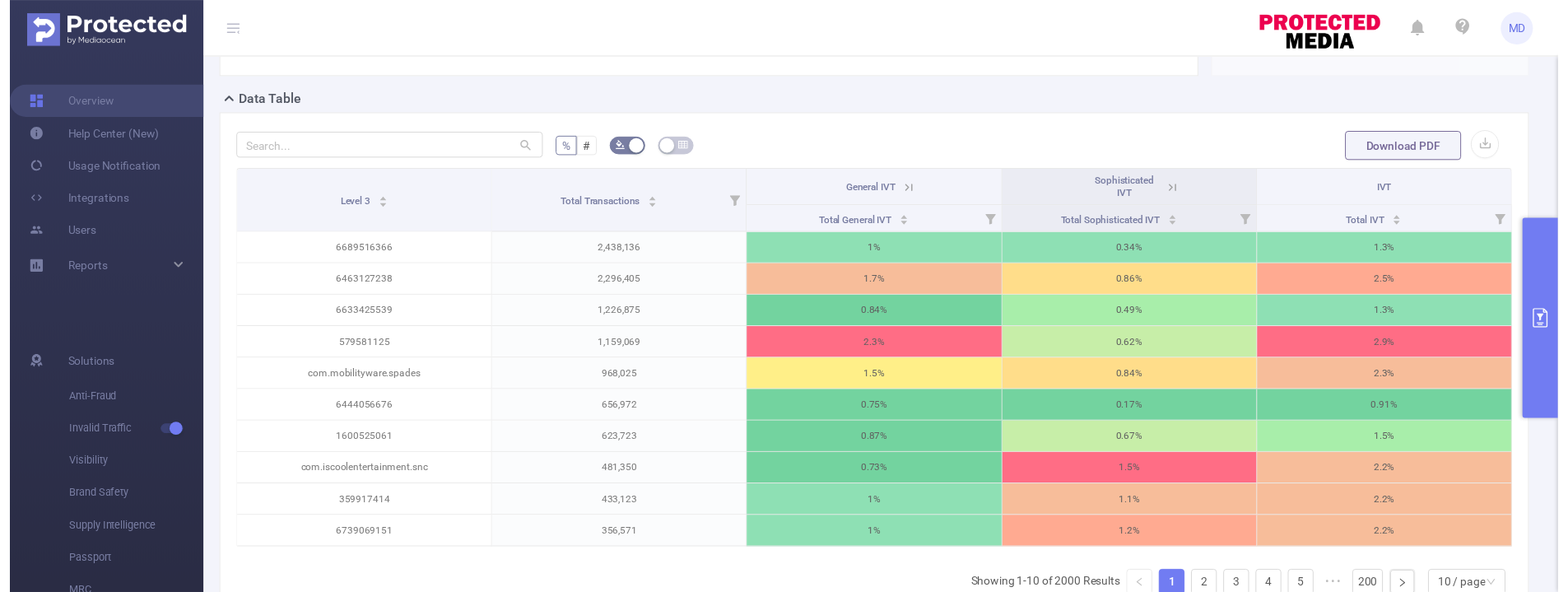
scroll to position [352, 0]
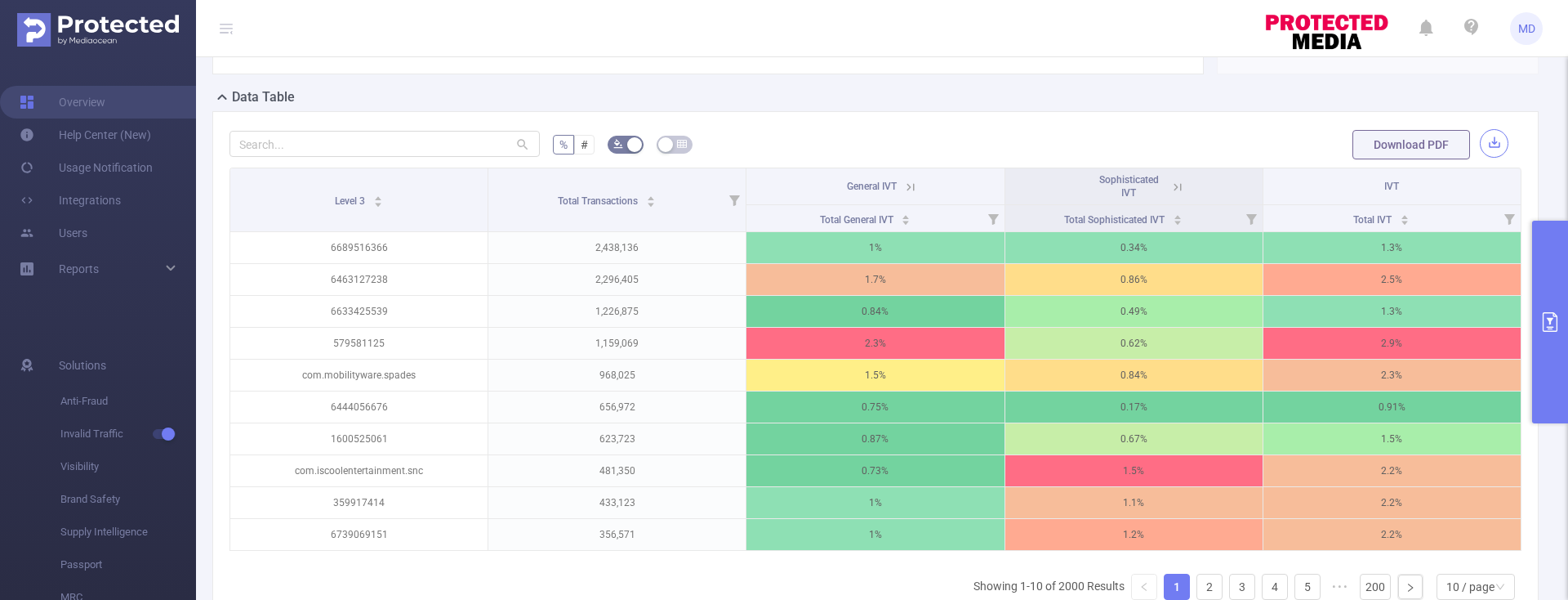
click at [1485, 144] on button "button" at bounding box center [1495, 143] width 29 height 29
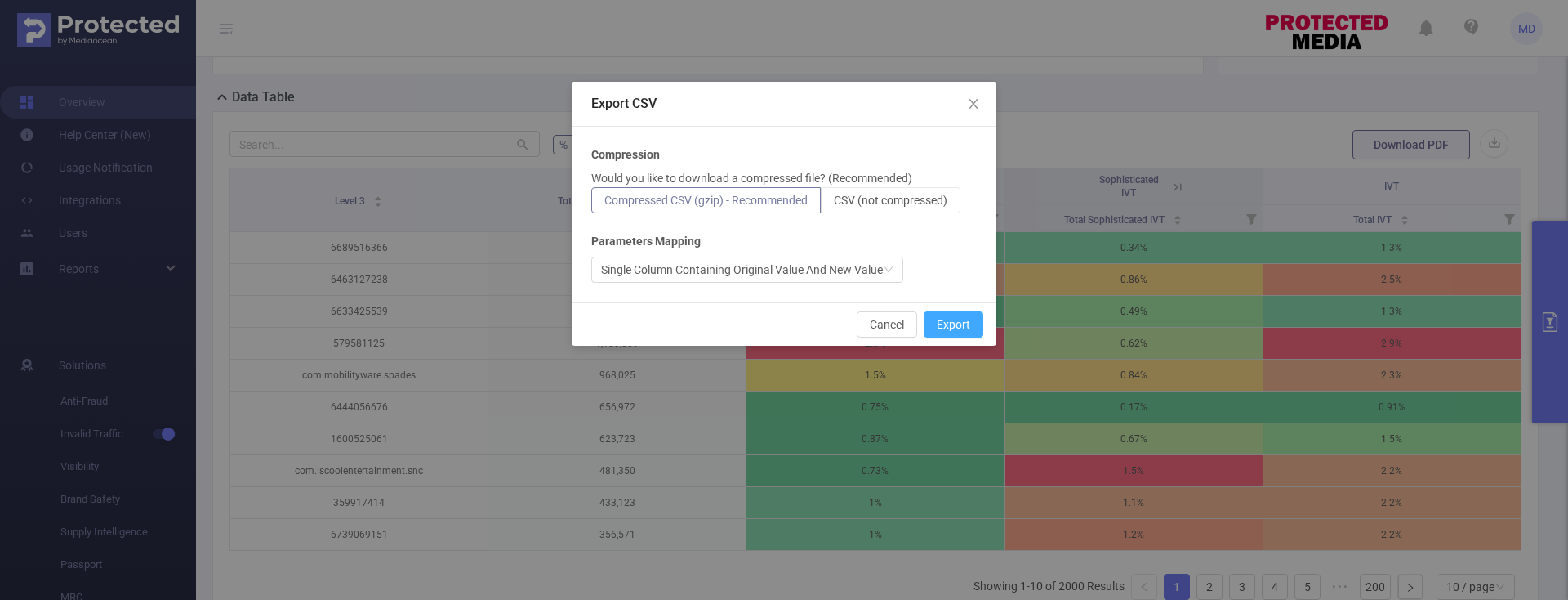
click at [964, 334] on button "Export" at bounding box center [954, 324] width 60 height 26
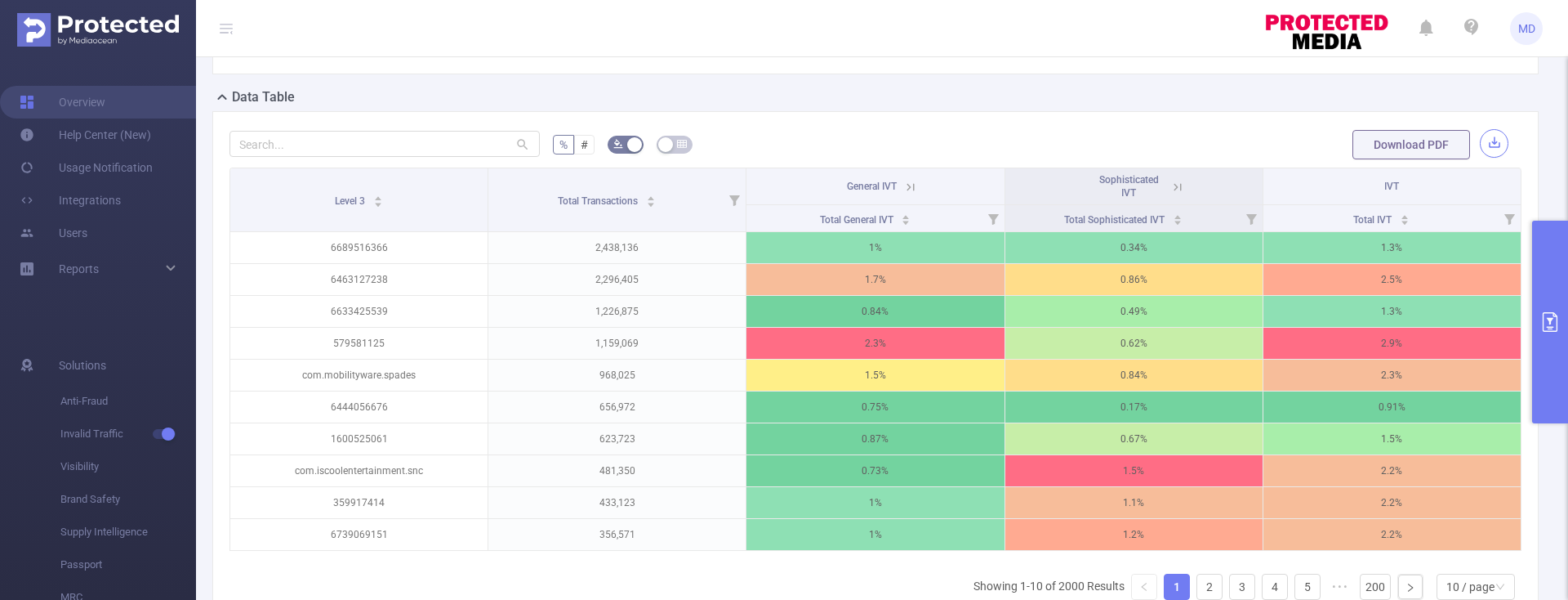
click at [1489, 145] on button "button" at bounding box center [1495, 143] width 29 height 29
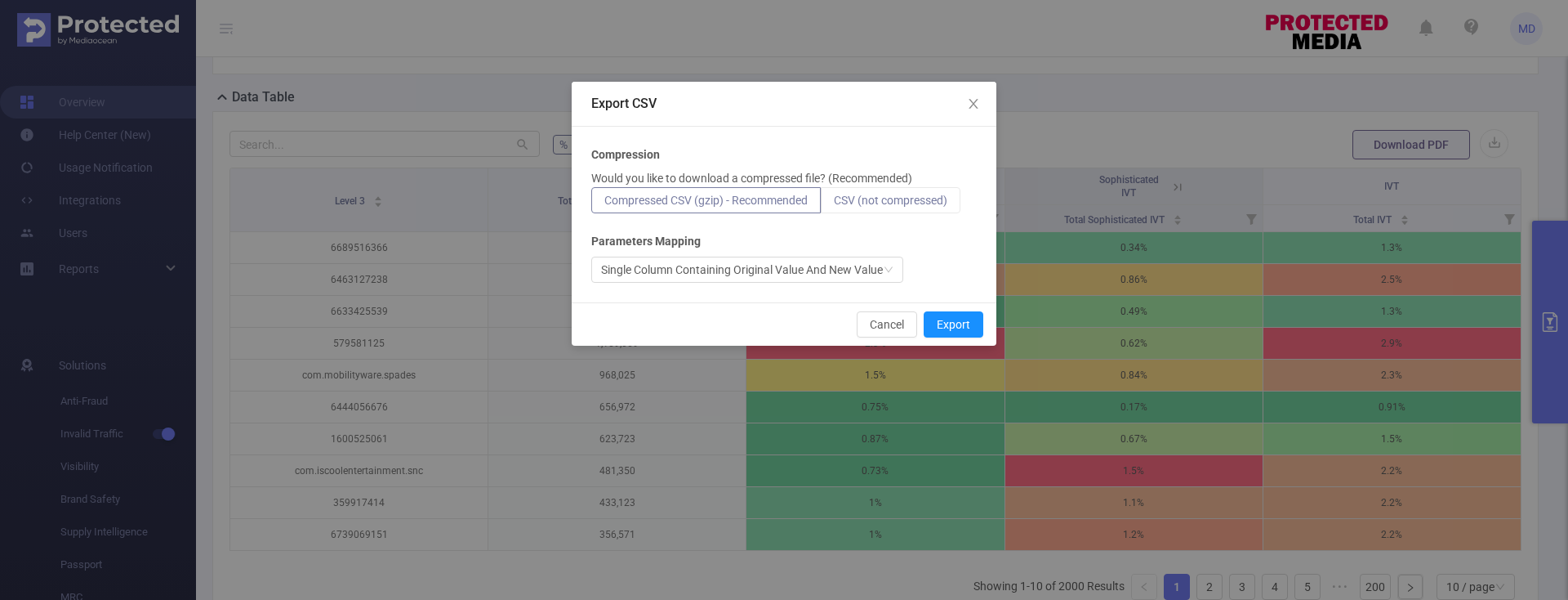
click at [887, 196] on span "CSV (not compressed)" at bounding box center [890, 200] width 114 height 13
click at [834, 204] on input "CSV (not compressed)" at bounding box center [834, 204] width 0 height 0
click at [961, 328] on button "Export" at bounding box center [954, 324] width 60 height 26
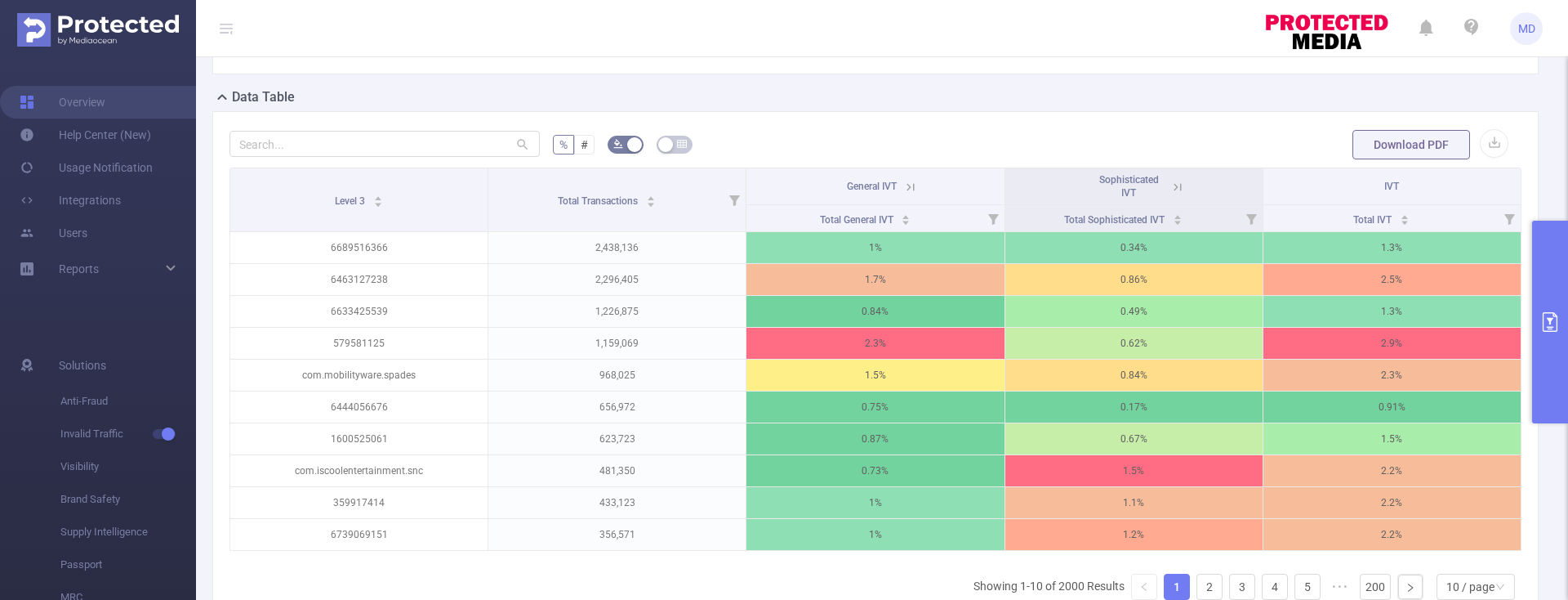
click at [1547, 324] on icon "primary" at bounding box center [1551, 322] width 19 height 19
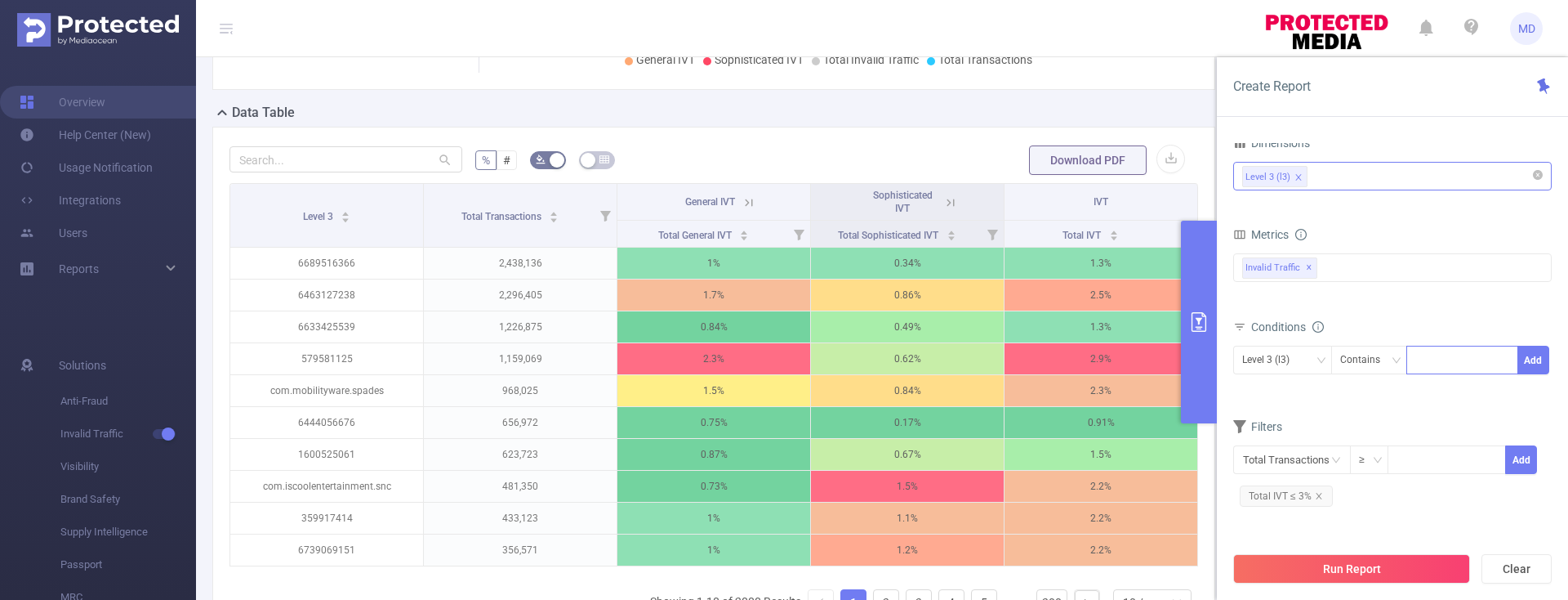
click at [1465, 362] on div at bounding box center [1463, 360] width 94 height 27
paste input "6463127238"
type input "6463127238"
click at [1531, 365] on button "Add" at bounding box center [1533, 360] width 32 height 29
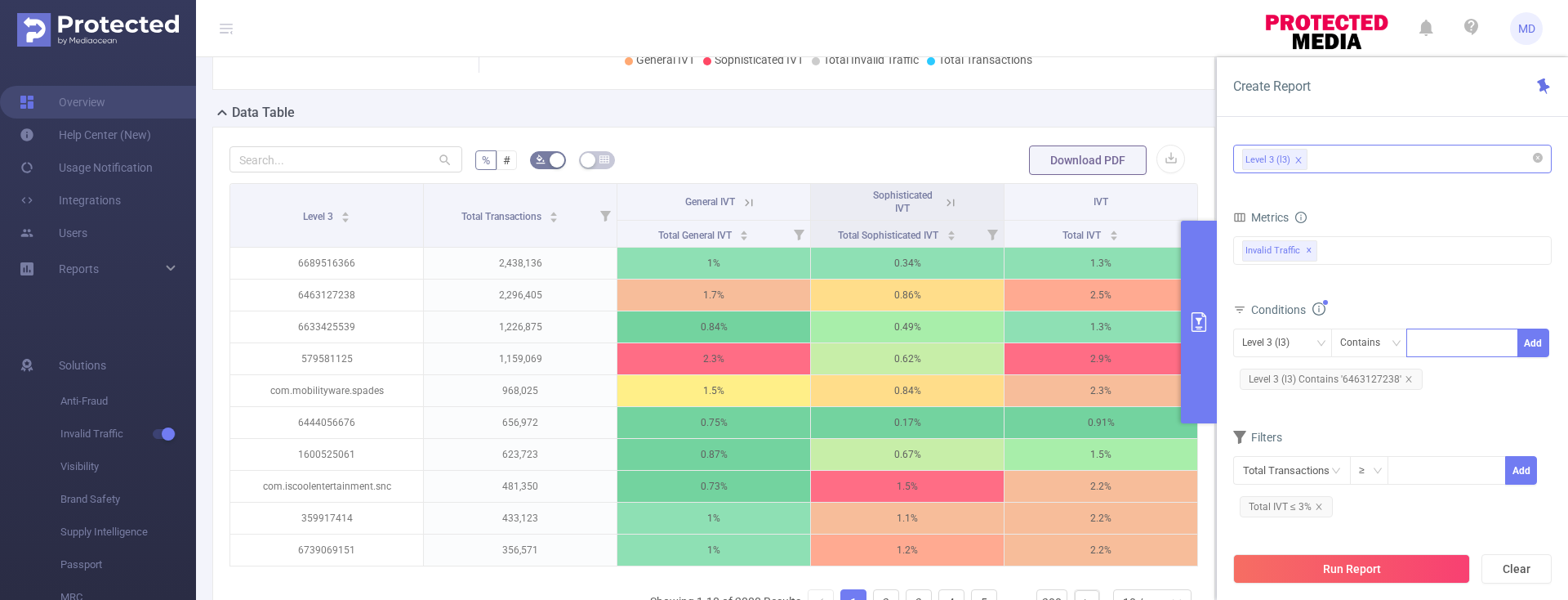
click at [1425, 347] on div at bounding box center [1463, 343] width 94 height 27
paste input "6463127238"
type input "6463127238"
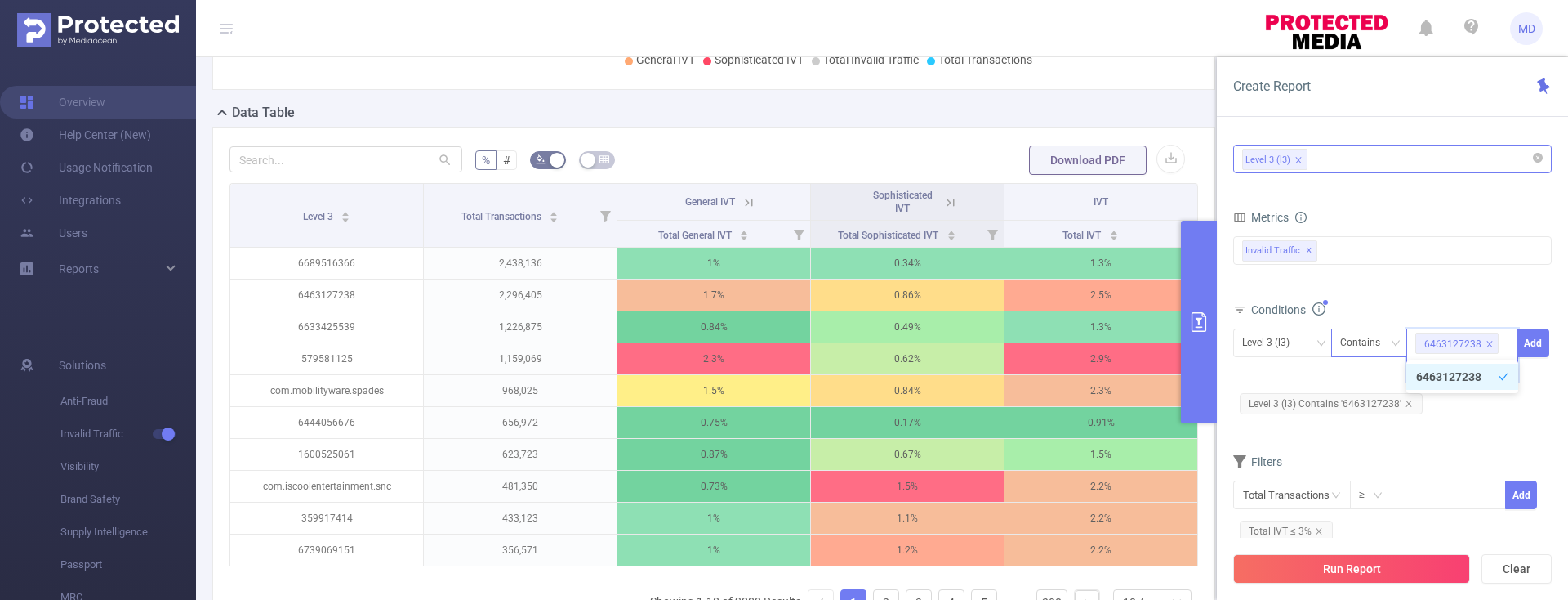
drag, startPoint x: 1458, startPoint y: 340, endPoint x: 1392, endPoint y: 340, distance: 66.0
click at [1394, 340] on span "Level 3 (l3) Contains 6463127238 Add" at bounding box center [1392, 354] width 319 height 53
click at [1490, 342] on icon "icon: close" at bounding box center [1490, 344] width 6 height 6
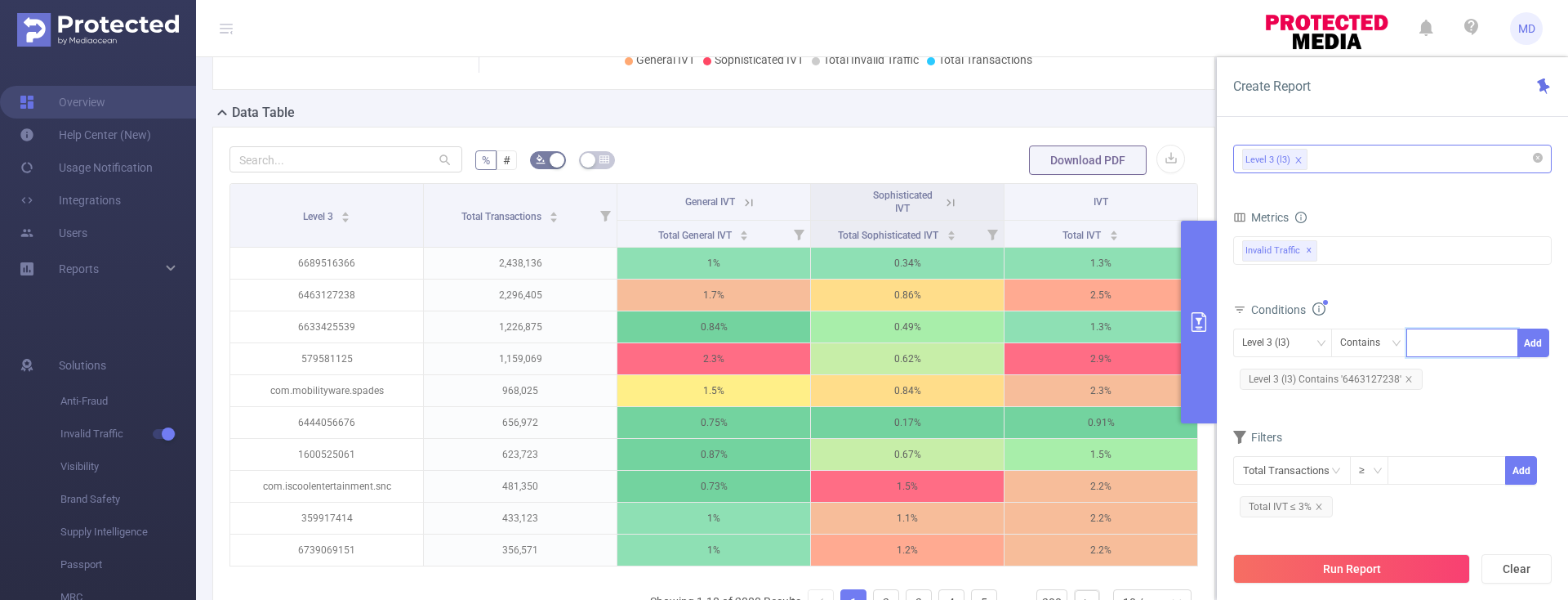
paste input "6463127238 579581125 359917414 1502447854 6670743431 6468650387 6475177029 8256…"
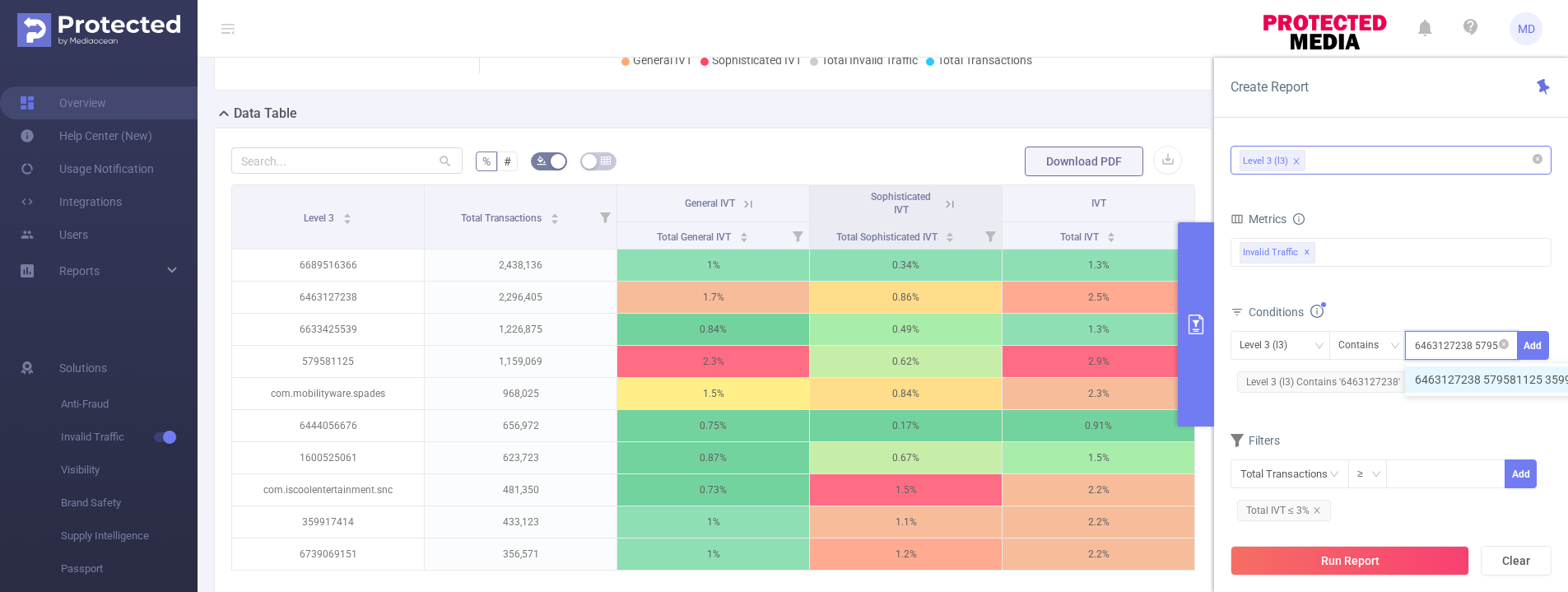
scroll to position [0, 1176]
type input "6463127238 579581125 359917414 1502447854 6670743431 6468650387 6475177029 8256…"
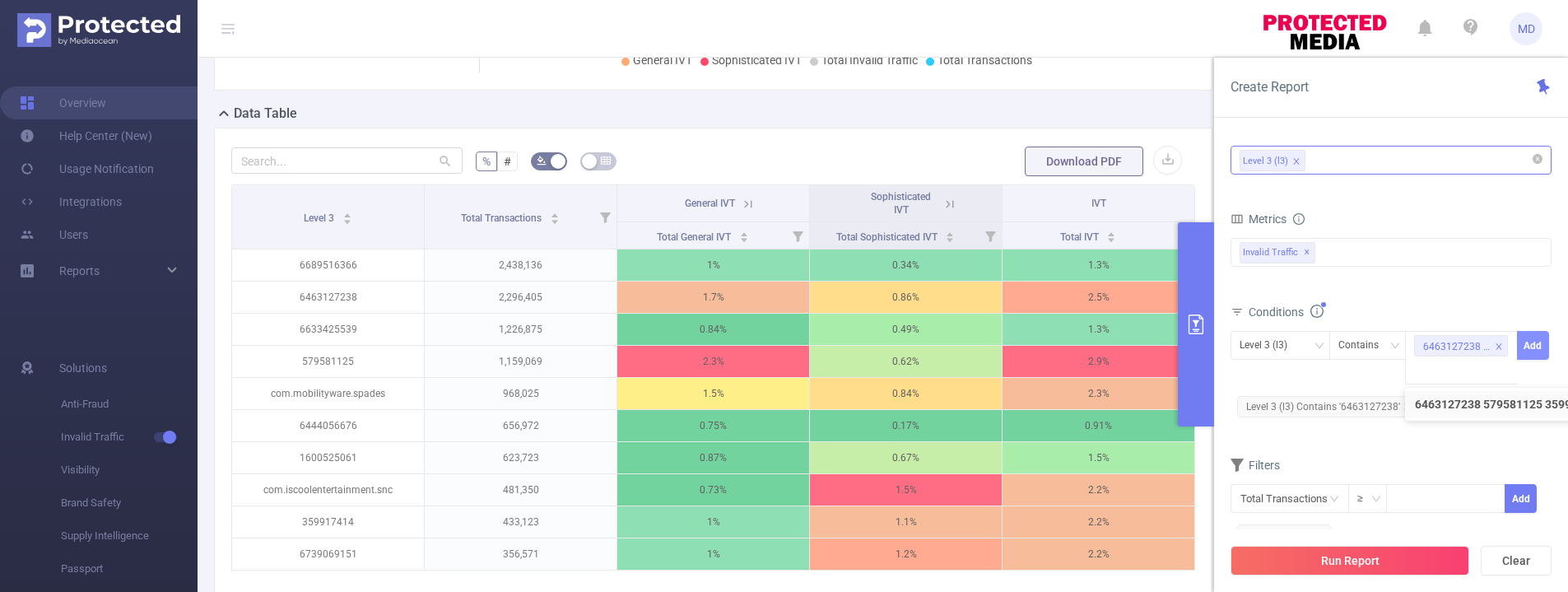
scroll to position [0, 0]
click at [1534, 351] on button "Add" at bounding box center [1532, 345] width 32 height 29
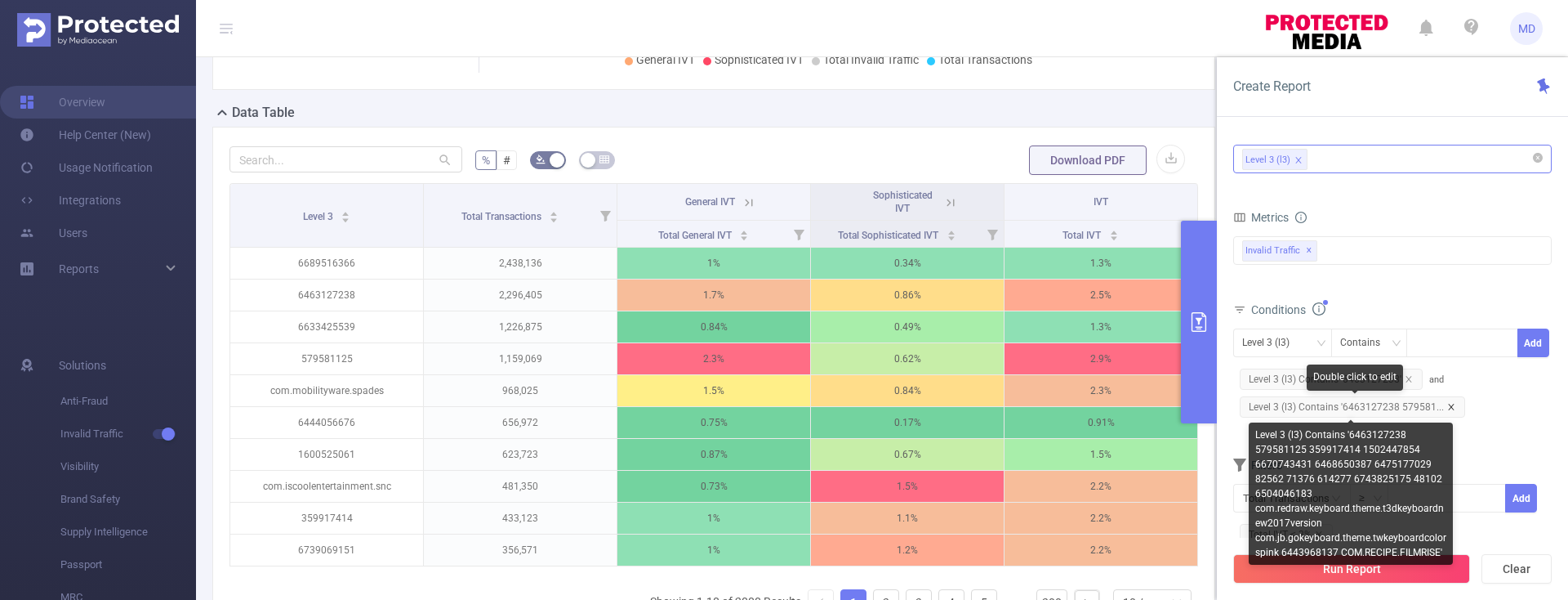
click at [1450, 404] on icon "icon: close" at bounding box center [1452, 406] width 8 height 8
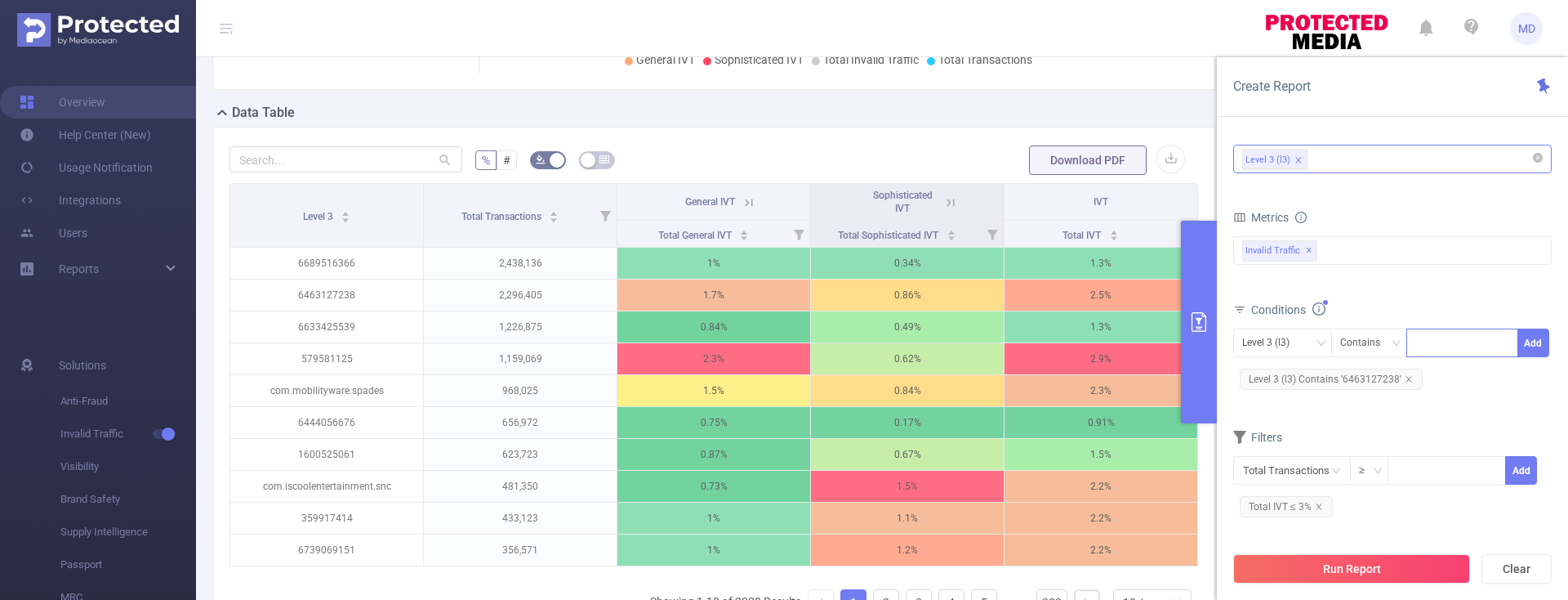
click at [1458, 340] on div at bounding box center [1463, 343] width 94 height 27
paste input "579581125"
type input "579581125"
click at [1534, 343] on button "Add" at bounding box center [1533, 343] width 32 height 29
click at [1448, 345] on div at bounding box center [1463, 343] width 94 height 27
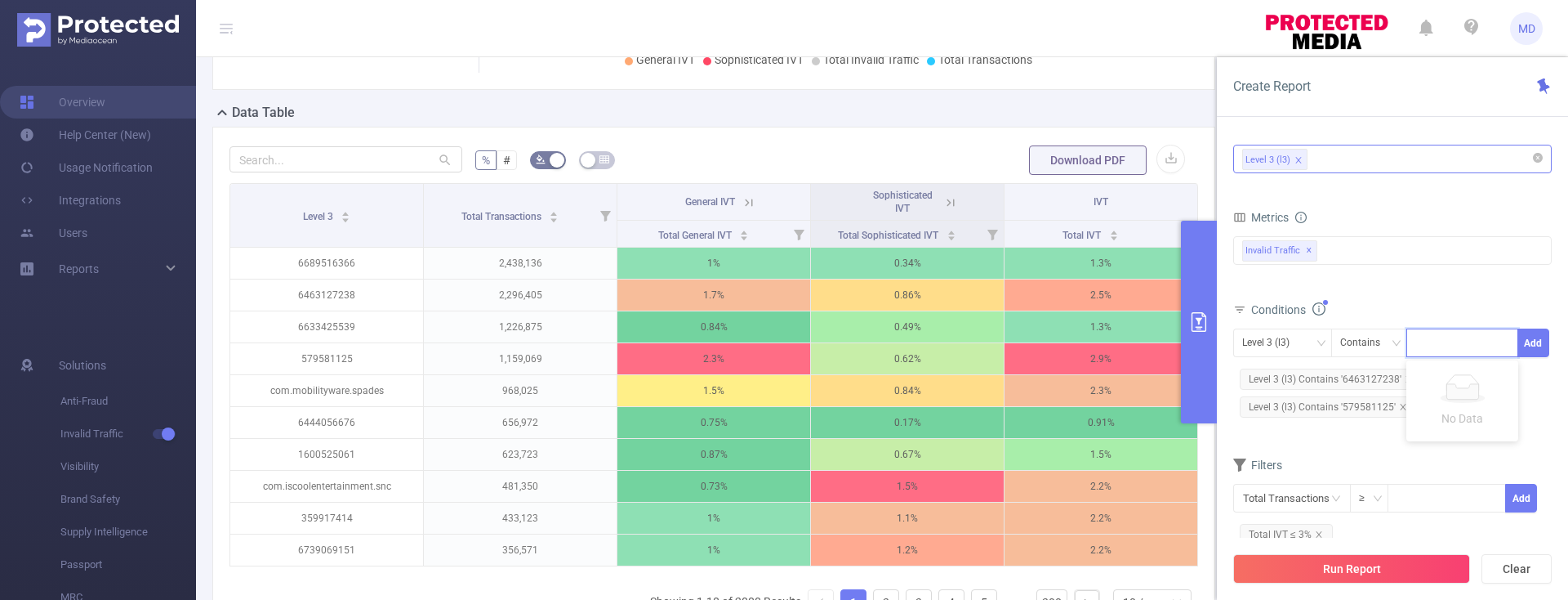
paste input "359917414"
type input "359917414"
drag, startPoint x: 1469, startPoint y: 380, endPoint x: 1515, endPoint y: 361, distance: 49.8
click at [1469, 380] on li "359917414" at bounding box center [1462, 377] width 112 height 26
click at [1530, 347] on button "Add" at bounding box center [1533, 343] width 32 height 29
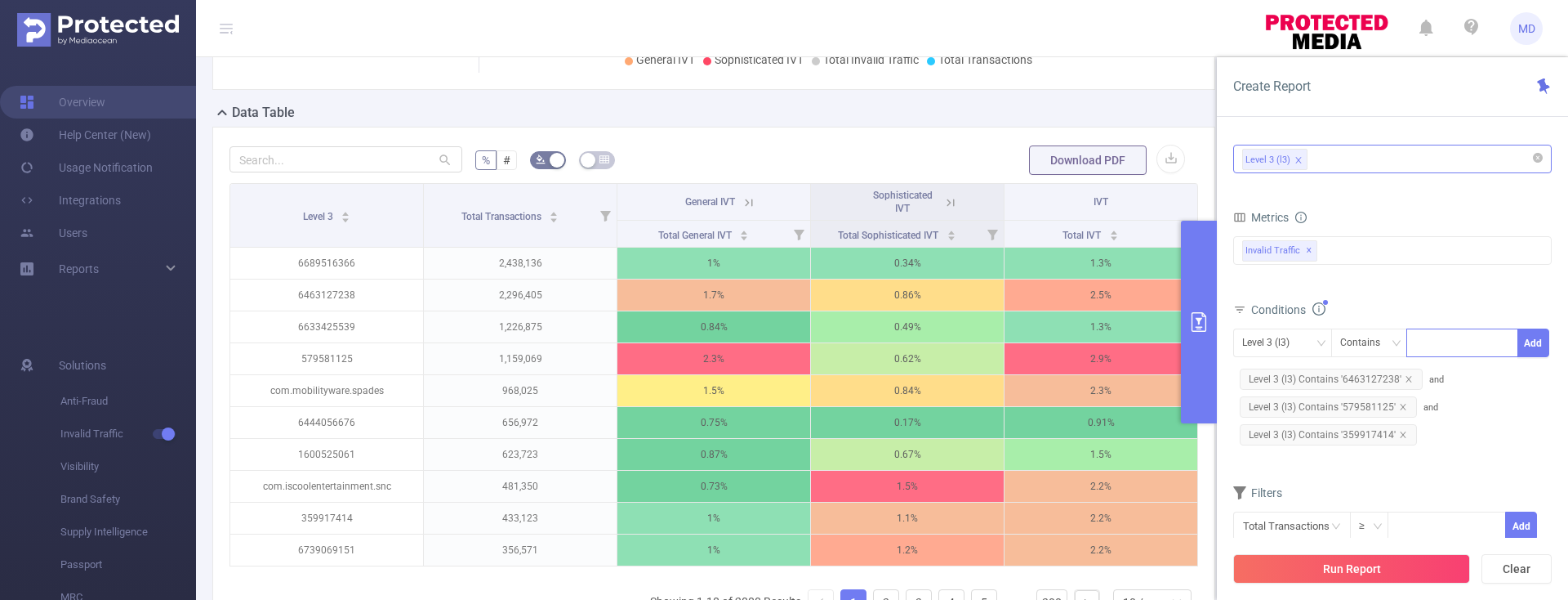
click at [1441, 342] on div at bounding box center [1463, 343] width 94 height 27
paste input "1502447854"
type input "1502447854"
click at [1456, 379] on li "1502447854" at bounding box center [1462, 377] width 112 height 26
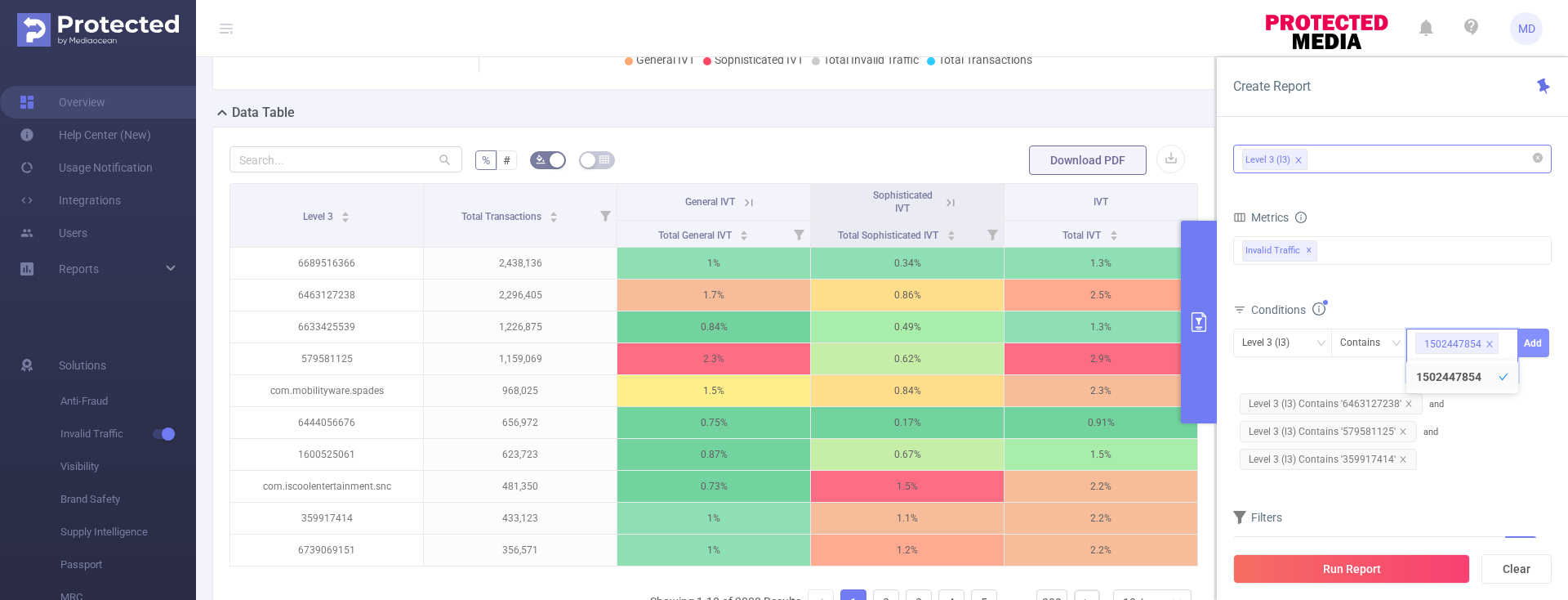
click at [1540, 342] on button "Add" at bounding box center [1533, 343] width 32 height 29
click at [1441, 341] on div at bounding box center [1463, 343] width 94 height 27
paste input "6670743431"
type input "6670743431"
click at [1448, 378] on li "6670743431" at bounding box center [1462, 377] width 112 height 26
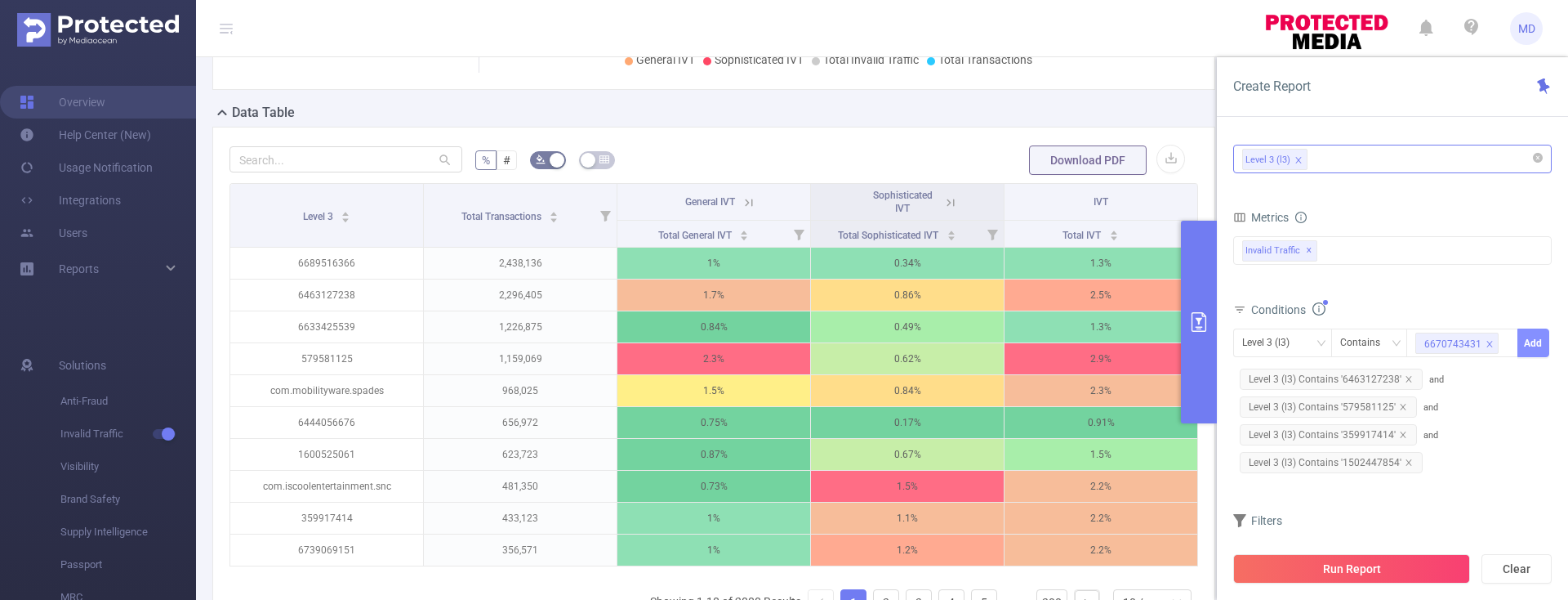
click at [1535, 341] on button "Add" at bounding box center [1533, 343] width 32 height 29
click at [1450, 341] on div at bounding box center [1463, 343] width 94 height 27
paste input "6468650387"
type input "6468650387"
click at [1456, 373] on li "6468650387" at bounding box center [1462, 377] width 112 height 26
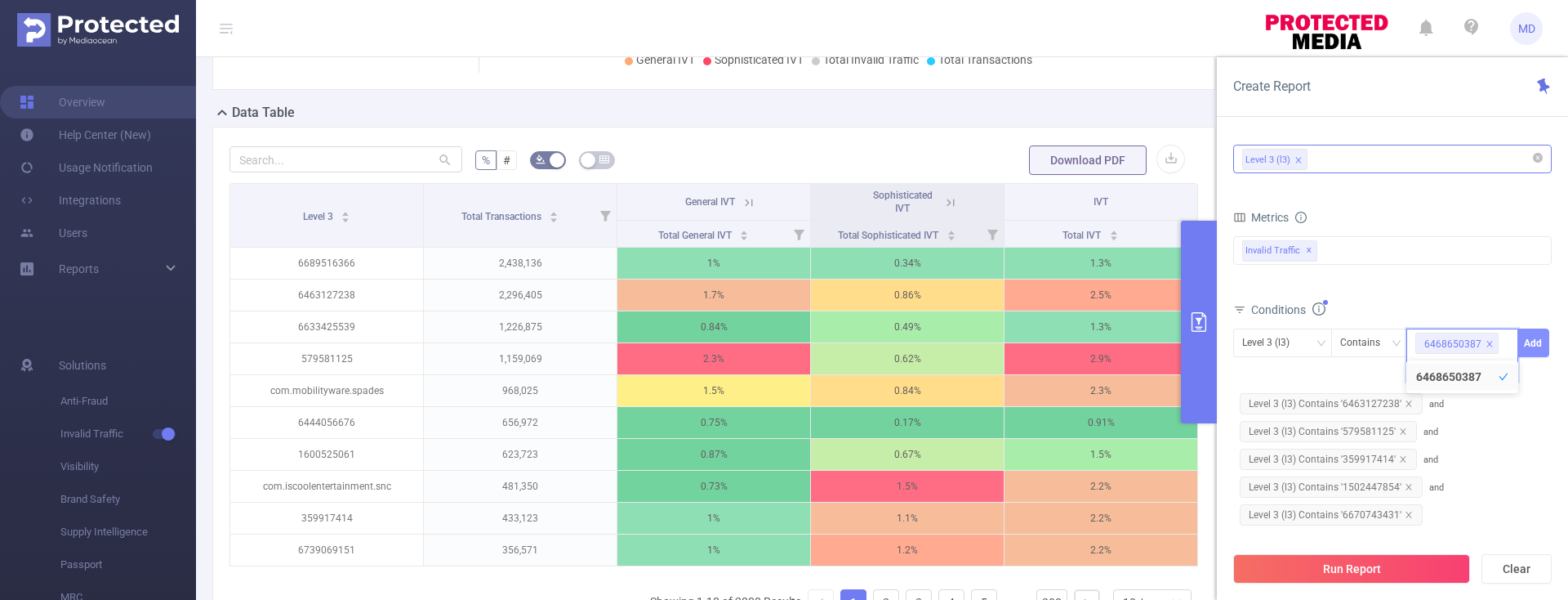
click at [1530, 343] on button "Add" at bounding box center [1533, 343] width 32 height 29
click at [1446, 336] on div at bounding box center [1463, 340] width 94 height 27
paste input "6475177029"
type input "6475177029"
click at [1539, 335] on button "Add" at bounding box center [1533, 340] width 32 height 29
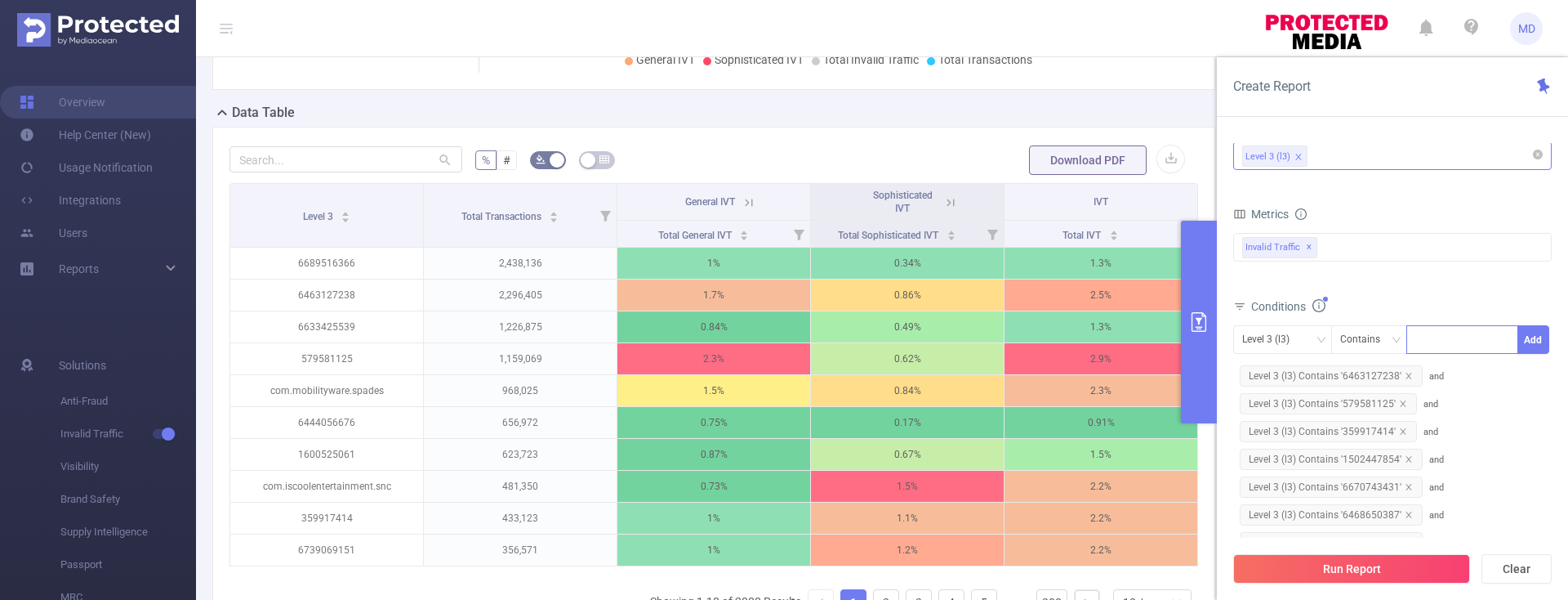
click at [1449, 337] on div at bounding box center [1463, 340] width 94 height 27
paste input "82562"
type input "82562"
click at [1438, 365] on li "82562" at bounding box center [1462, 373] width 112 height 26
click at [1530, 337] on button "Add" at bounding box center [1533, 340] width 32 height 29
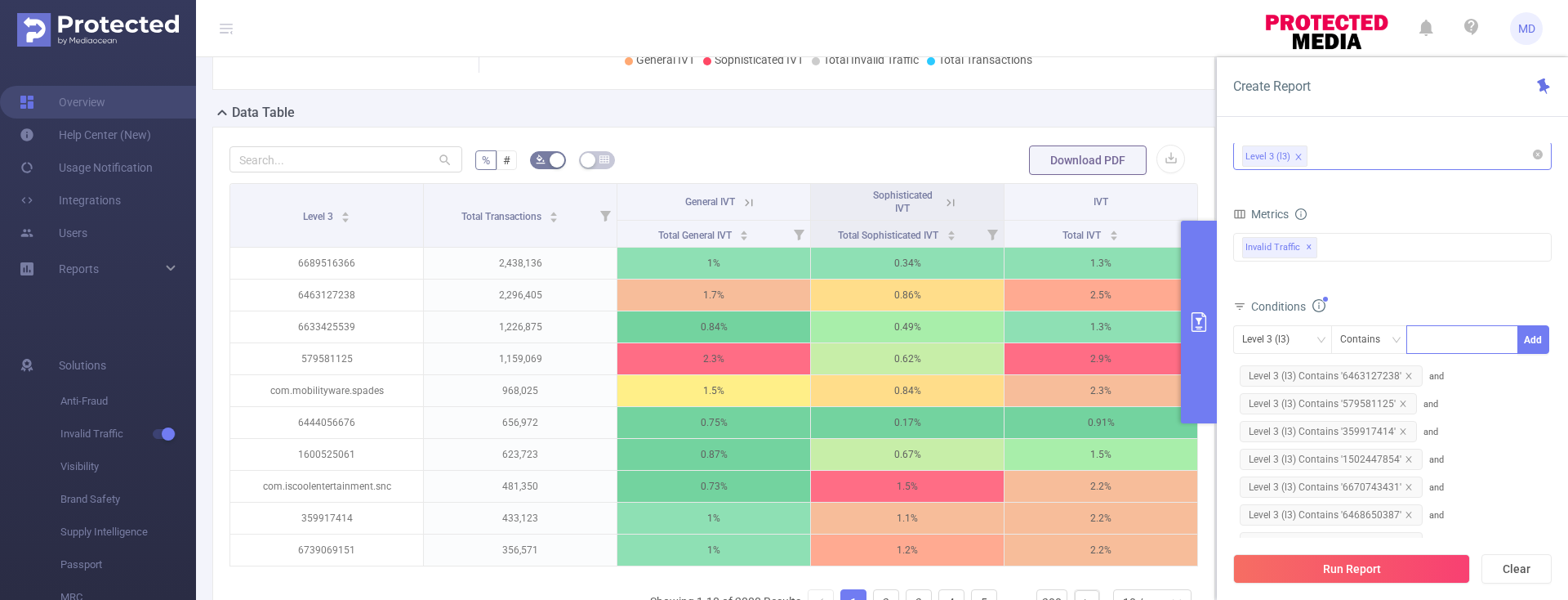
click at [1454, 338] on div at bounding box center [1463, 340] width 94 height 27
paste input "71376"
type input "71376"
drag, startPoint x: 1460, startPoint y: 371, endPoint x: 1481, endPoint y: 366, distance: 21.6
click at [1460, 371] on li "71376" at bounding box center [1462, 373] width 112 height 26
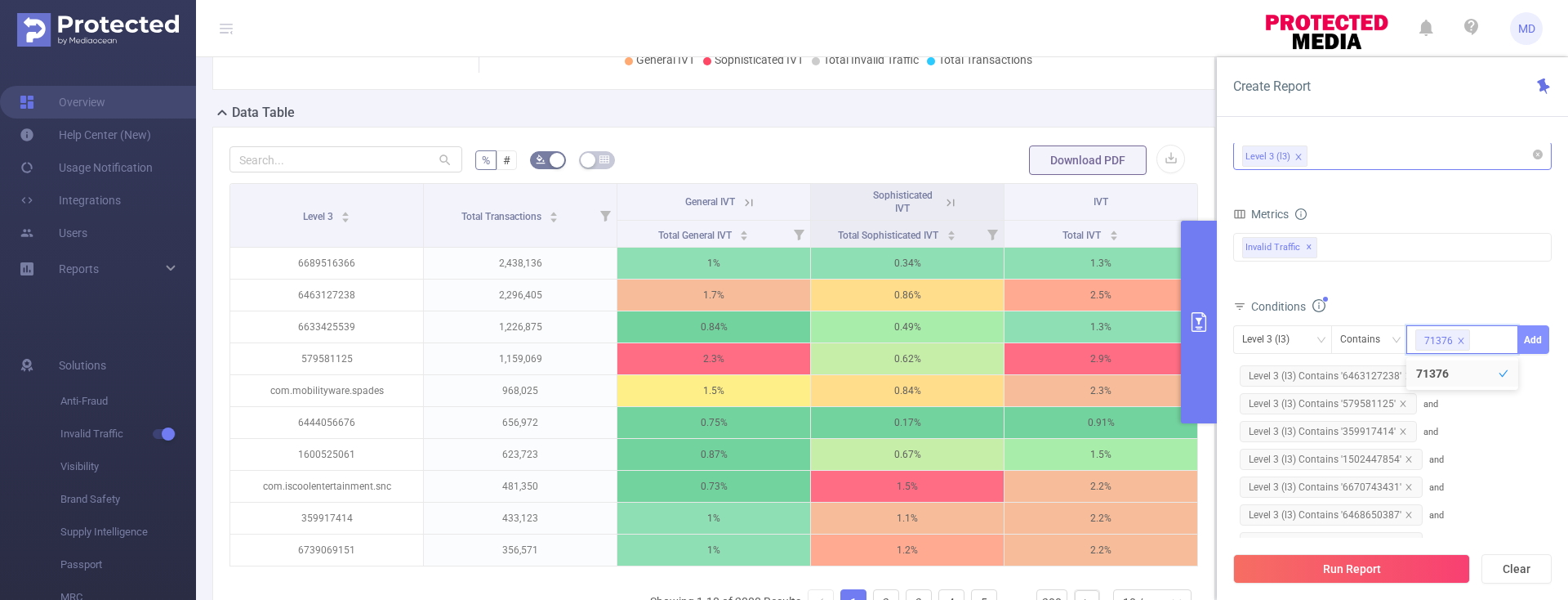
click at [1527, 343] on button "Add" at bounding box center [1533, 340] width 32 height 29
click at [1451, 338] on div at bounding box center [1463, 340] width 94 height 27
paste input "614277"
type input "614277"
drag, startPoint x: 1429, startPoint y: 388, endPoint x: 1439, endPoint y: 377, distance: 14.9
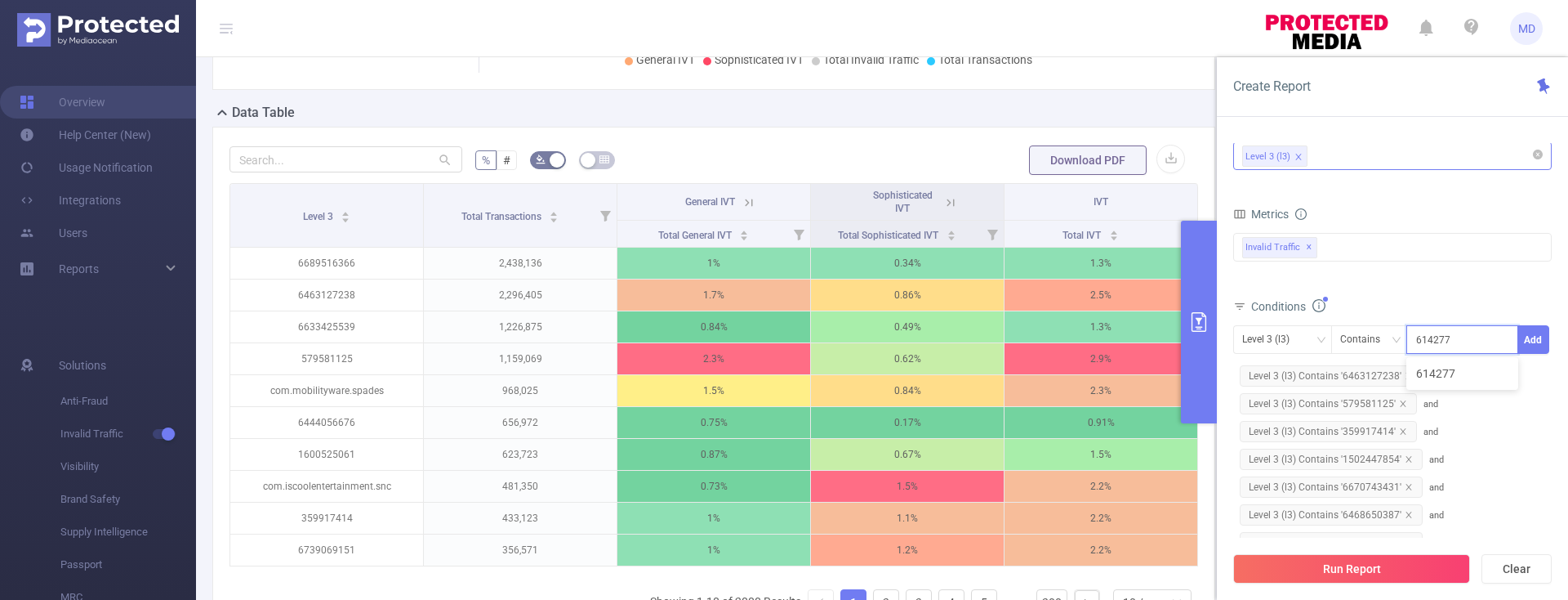
click at [1431, 386] on ul "614277" at bounding box center [1462, 374] width 112 height 33
click at [1439, 376] on li "614277" at bounding box center [1462, 373] width 112 height 26
click at [1534, 336] on button "Add" at bounding box center [1533, 340] width 32 height 29
click at [1433, 343] on div at bounding box center [1463, 340] width 94 height 27
paste input "6743825175"
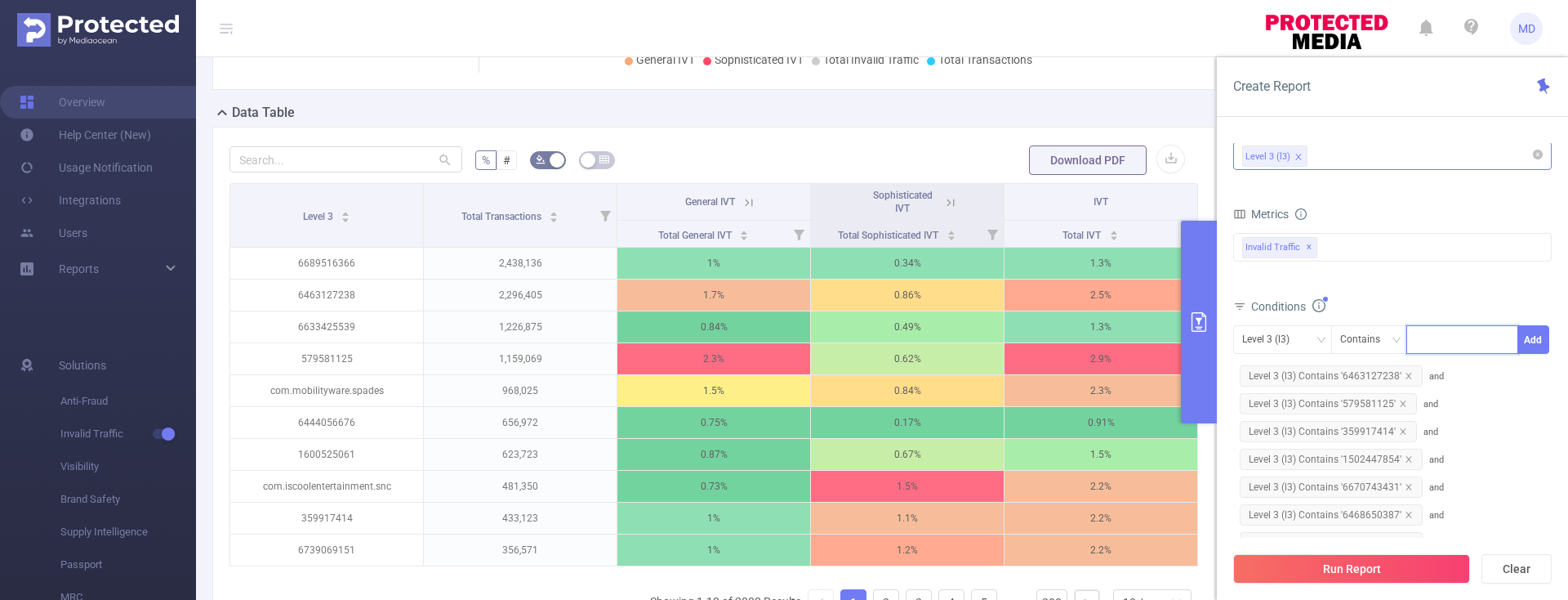
type input "6743825175"
click at [1452, 378] on li "6743825175" at bounding box center [1462, 373] width 112 height 26
click at [1535, 337] on button "Add" at bounding box center [1533, 340] width 32 height 29
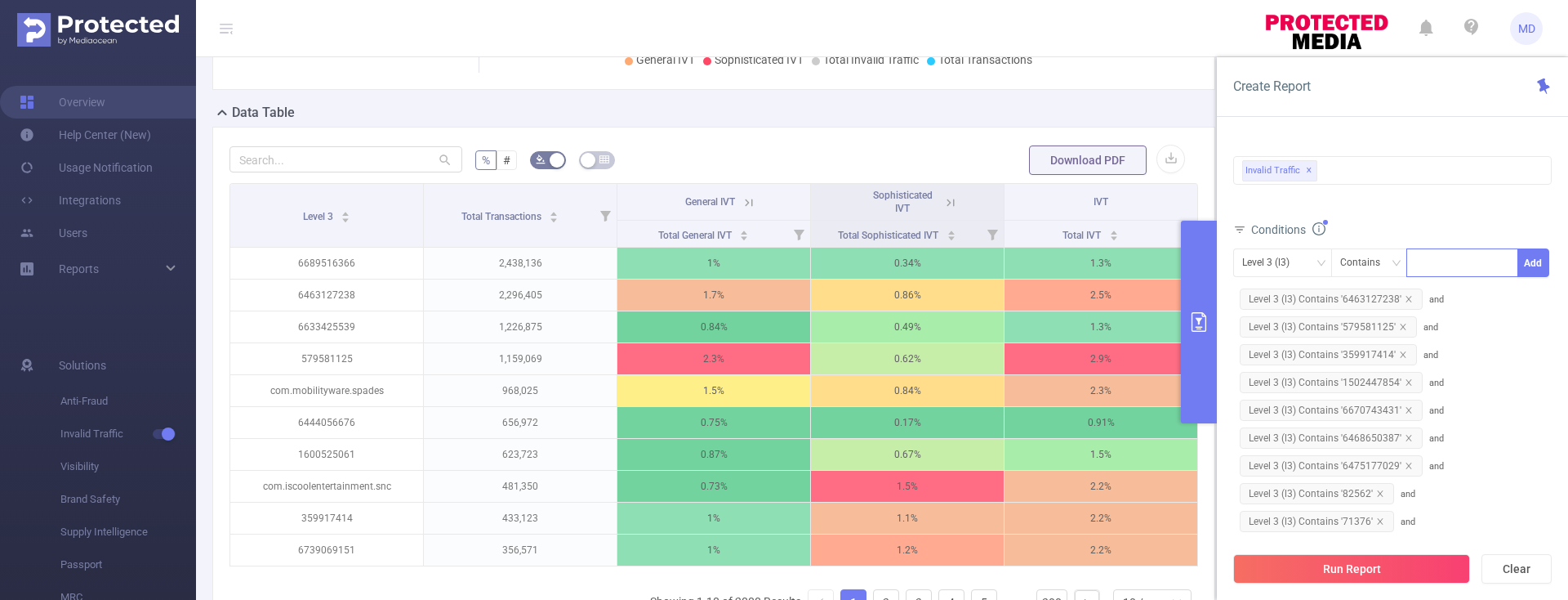
click at [1456, 259] on div at bounding box center [1463, 263] width 94 height 27
paste input "48102"
type input "48102"
click at [1450, 295] on li "48102" at bounding box center [1462, 296] width 112 height 26
click at [1542, 261] on button "Add" at bounding box center [1533, 263] width 32 height 29
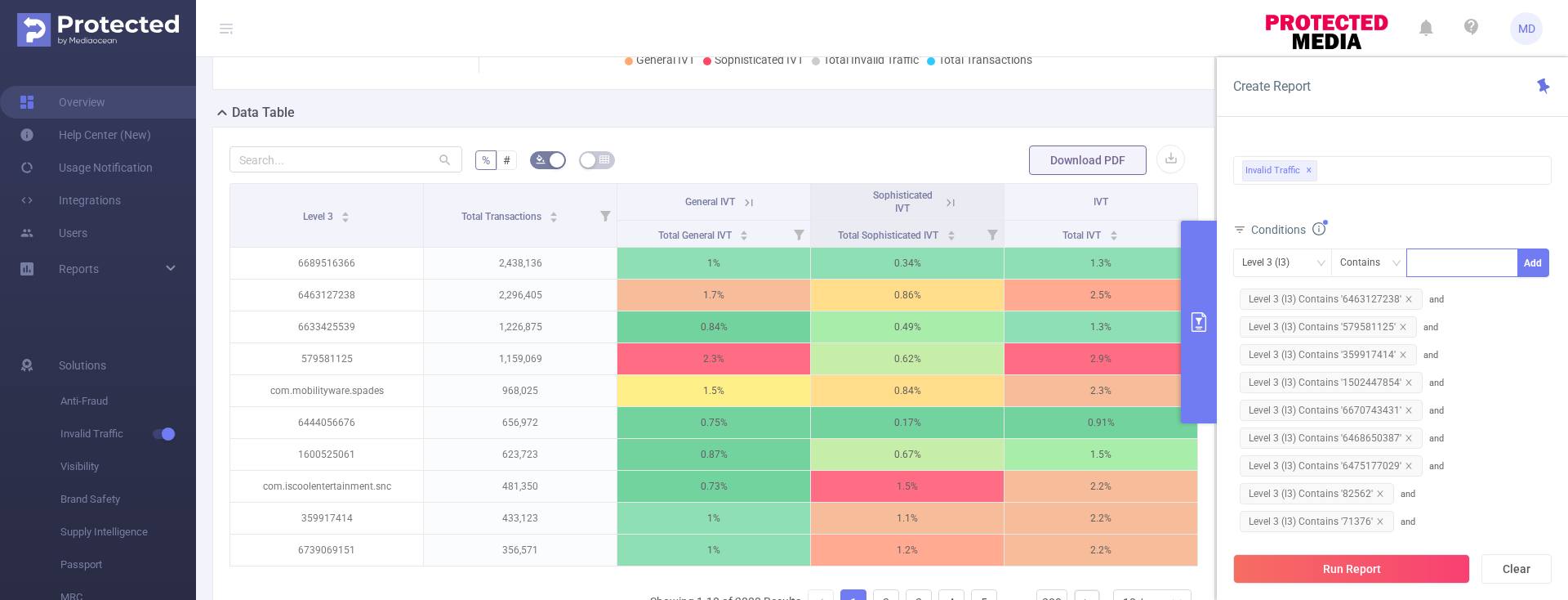
click at [1437, 266] on div at bounding box center [1463, 263] width 94 height 27
paste input "6504046183"
type input "6504046183"
click at [1457, 302] on li "6504046183" at bounding box center [1462, 296] width 112 height 26
click at [1529, 262] on button "Add" at bounding box center [1533, 263] width 32 height 29
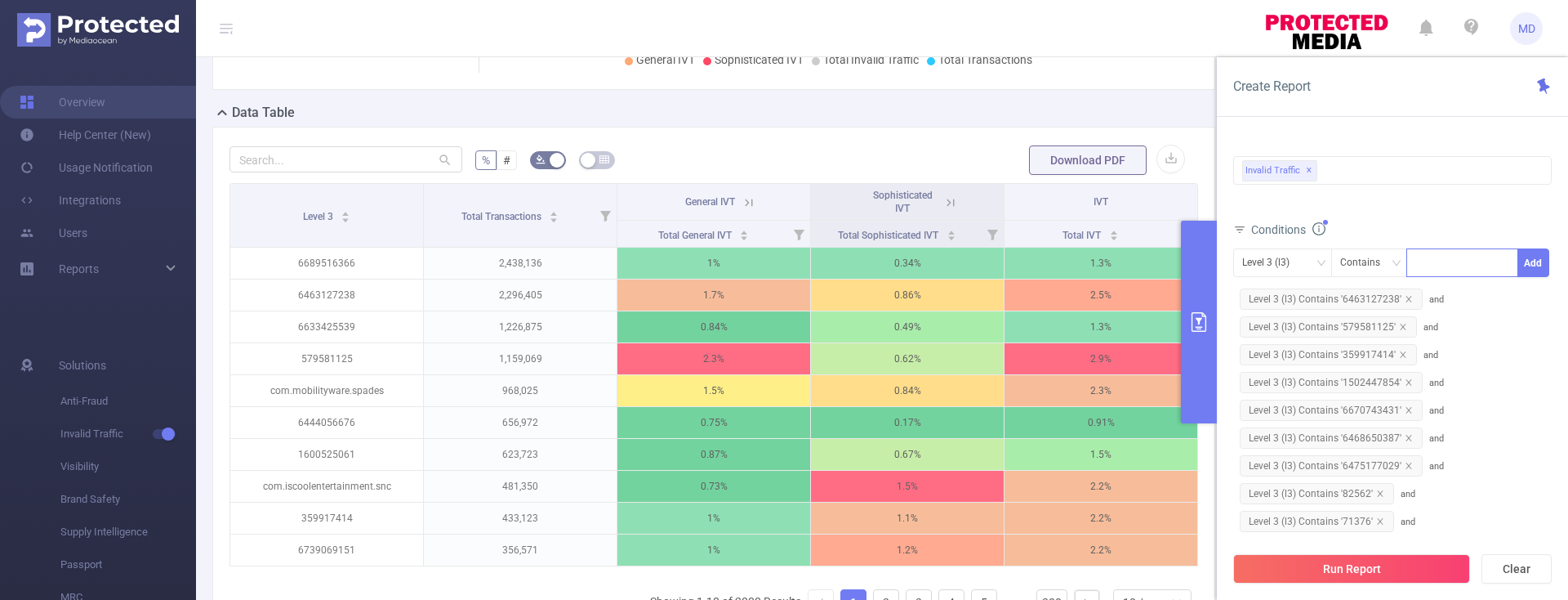
click at [1432, 260] on div at bounding box center [1463, 263] width 94 height 27
paste input "com.redraw.keyboard.theme.t3dkeyboardnew2017version"
type input "com.redraw.keyboard.theme.t3dkeyboardnew2017version"
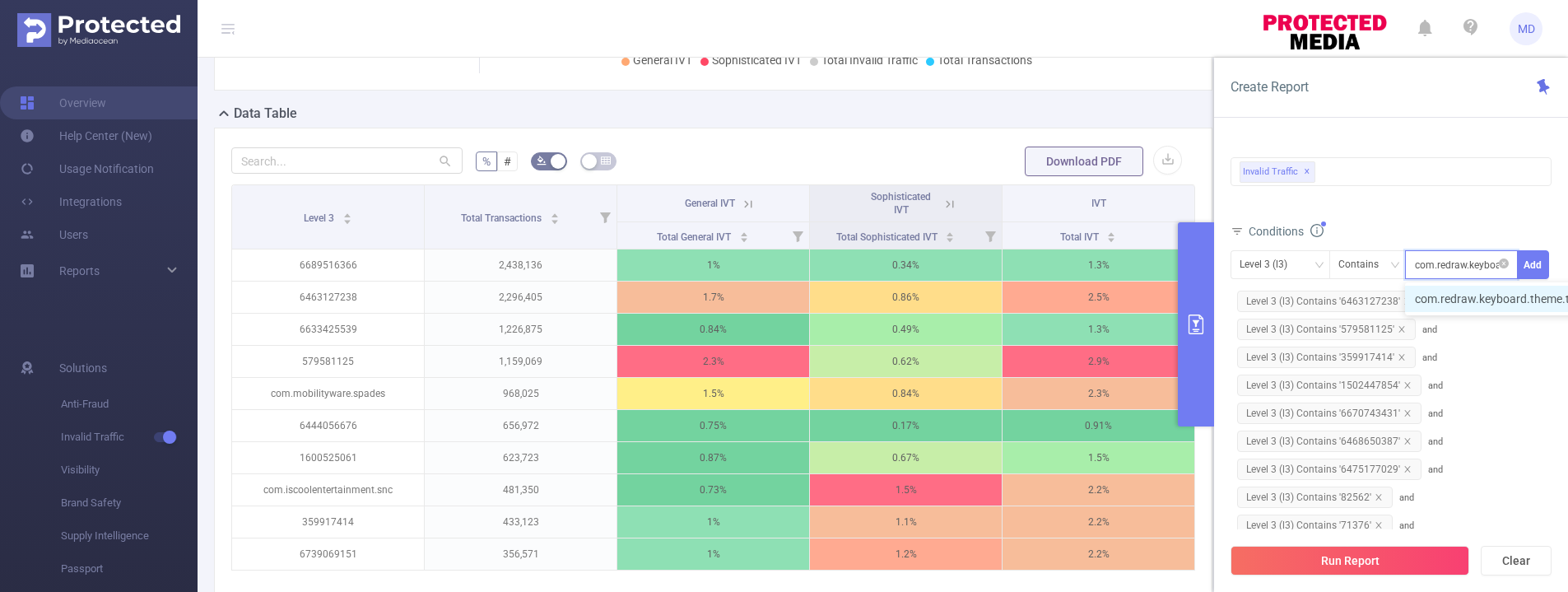
scroll to position [0, 161]
click at [1471, 296] on li "com.redraw.keyboard.theme.t3dkeyboardnew2017version" at bounding box center [1573, 298] width 336 height 26
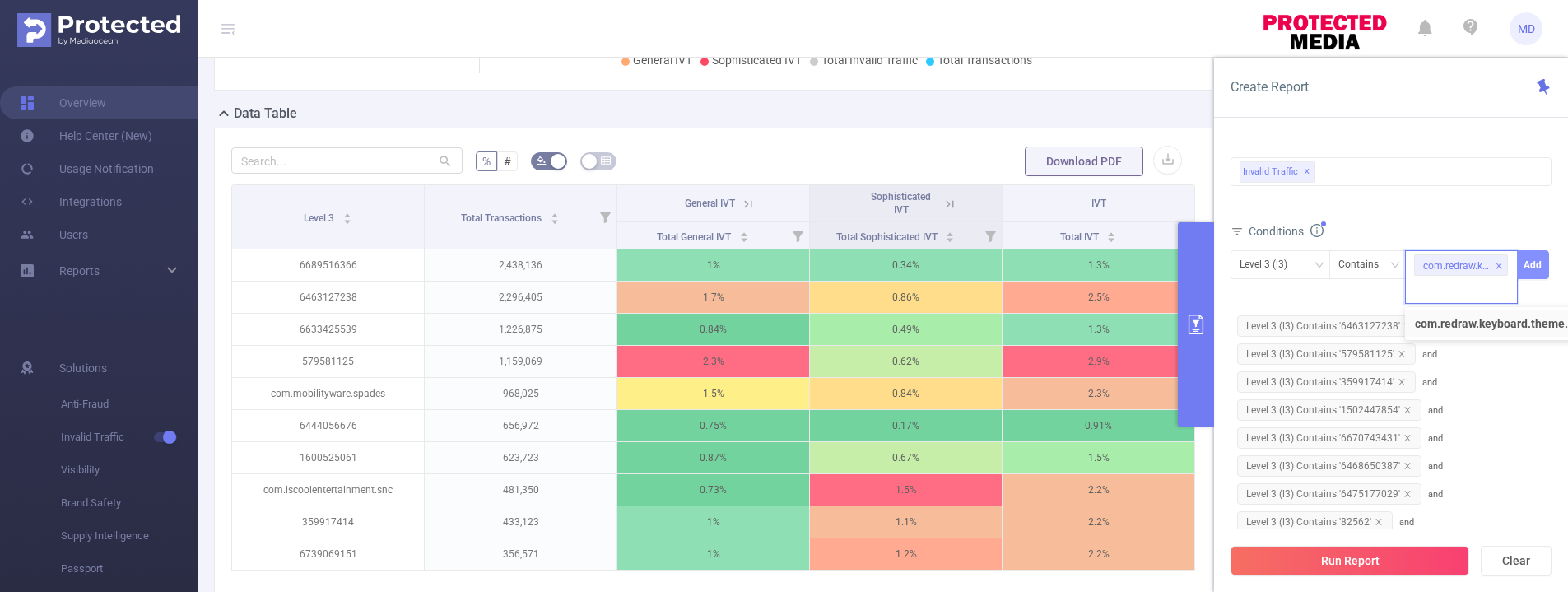
click at [1537, 264] on button "Add" at bounding box center [1532, 265] width 32 height 29
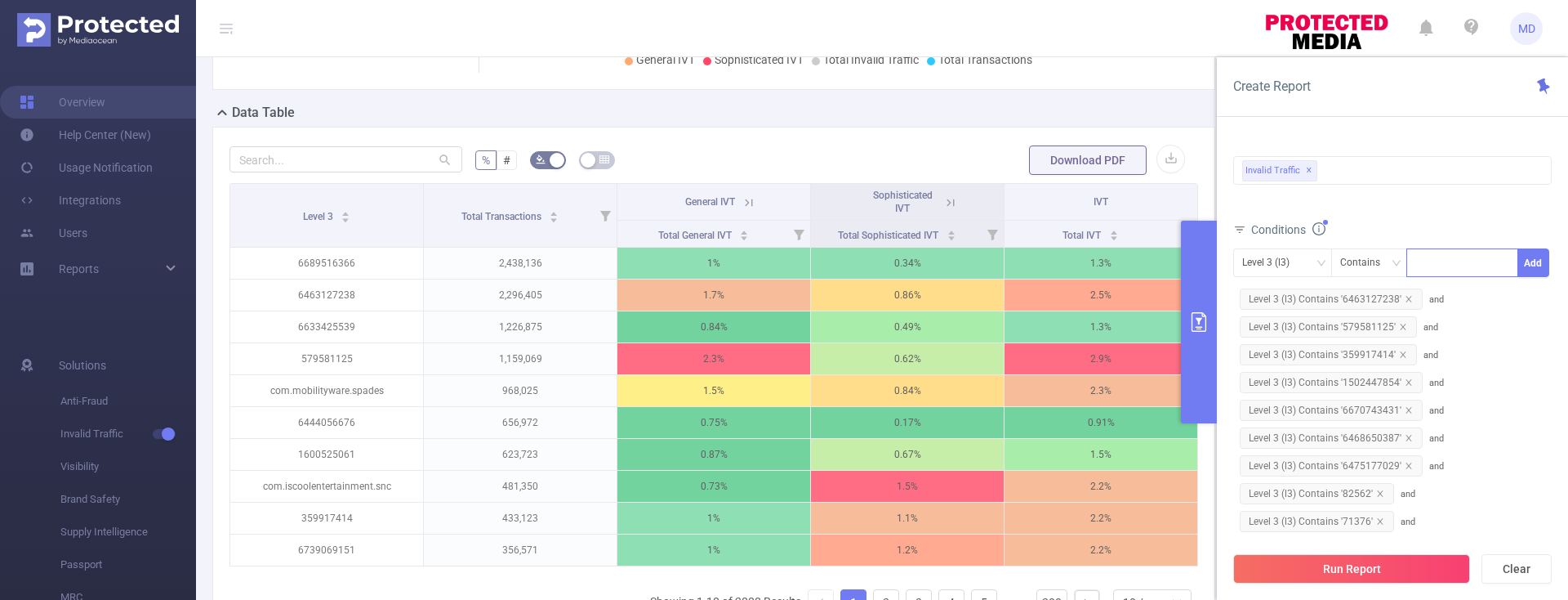
click at [1432, 261] on div at bounding box center [1463, 263] width 94 height 27
paste input "com.jb.gokeyboard.theme.twkeyboardcolorspink"
type input "com.jb.gokeyboard.theme.twkeyboardcolorspink"
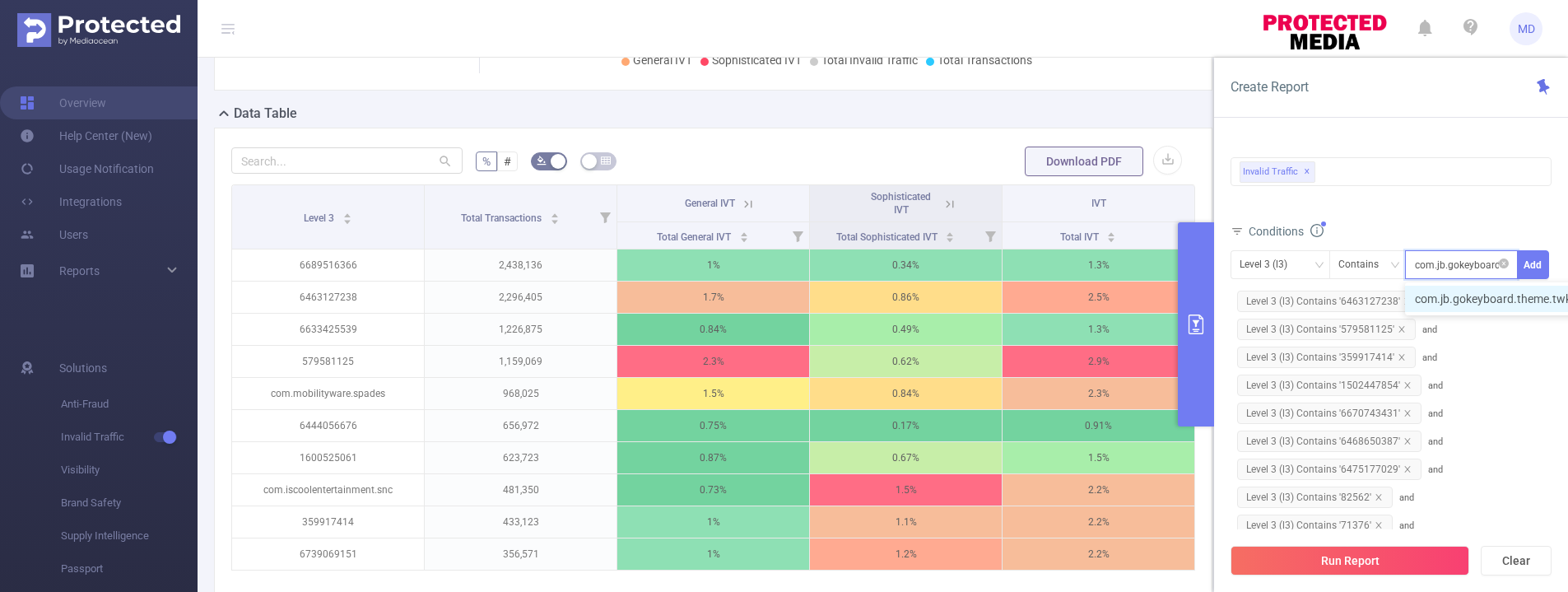
scroll to position [0, 120]
drag, startPoint x: 1456, startPoint y: 301, endPoint x: 1525, endPoint y: 275, distance: 73.7
click at [1456, 301] on li "com.jb.gokeyboard.theme.twkeyboardcolorspink" at bounding box center [1549, 298] width 287 height 26
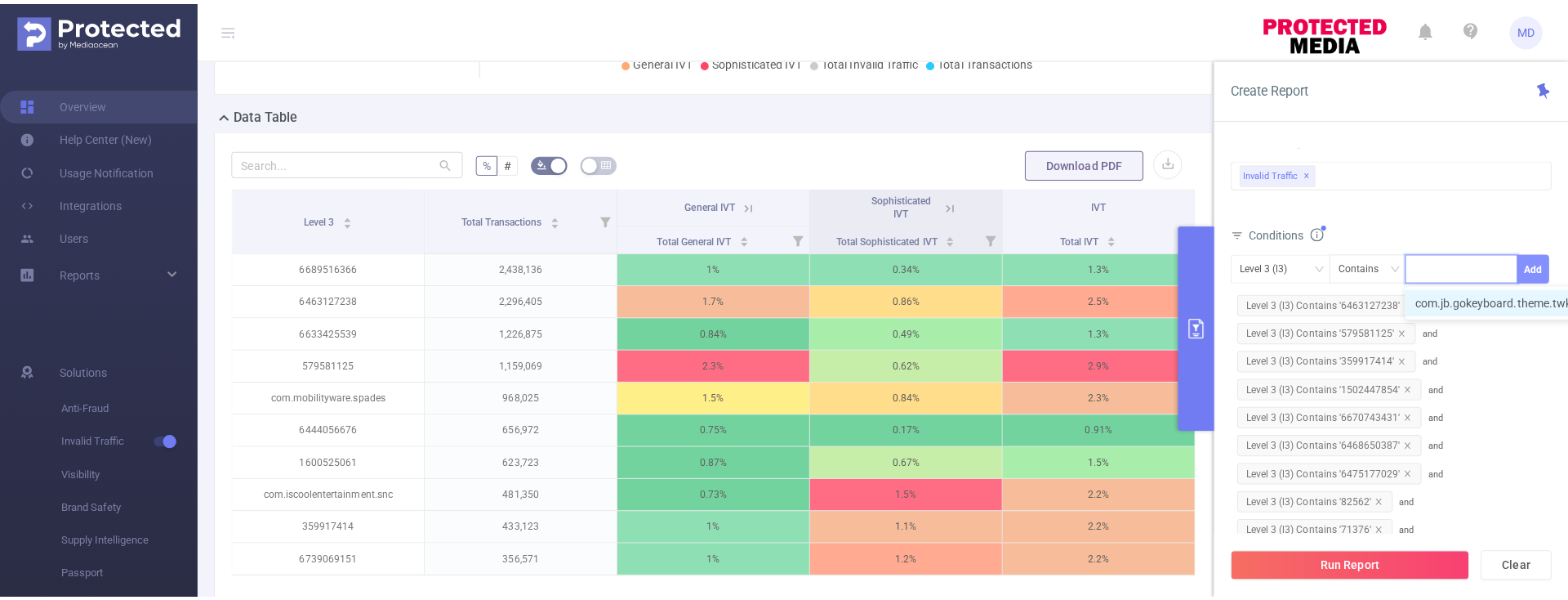
scroll to position [0, 0]
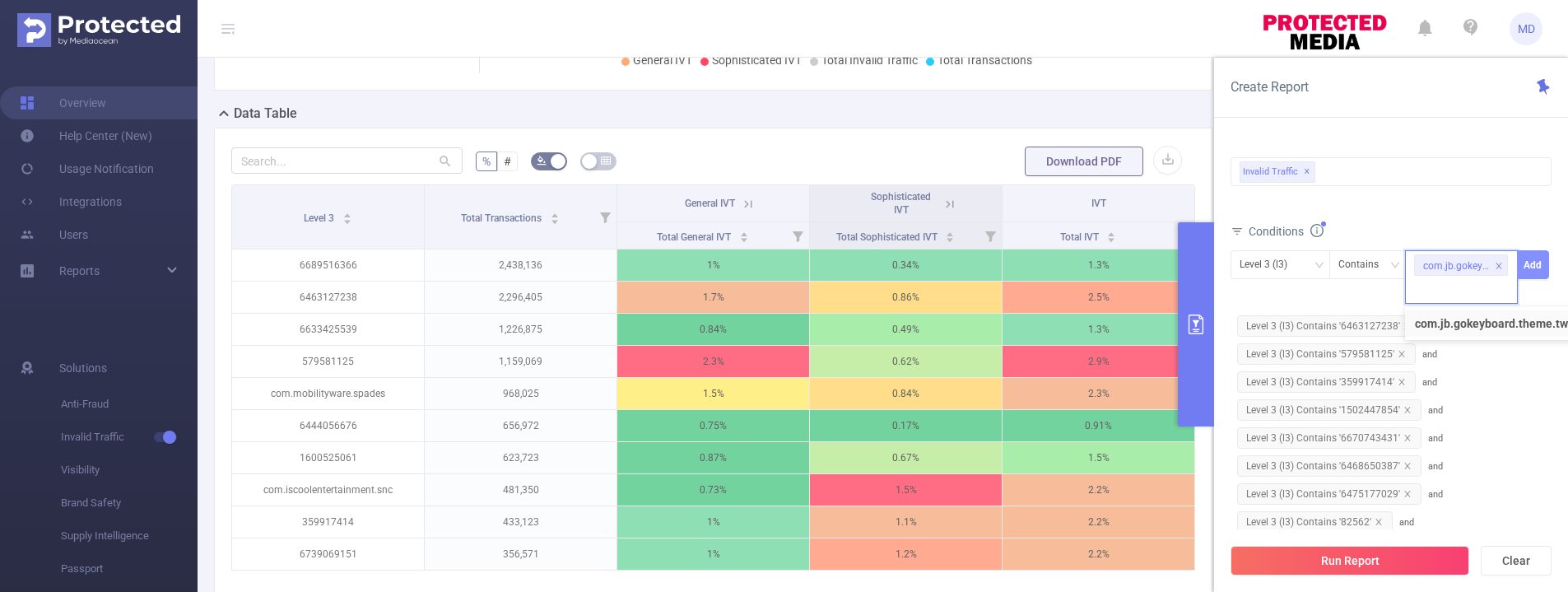
click at [1536, 264] on button "Add" at bounding box center [1532, 265] width 32 height 29
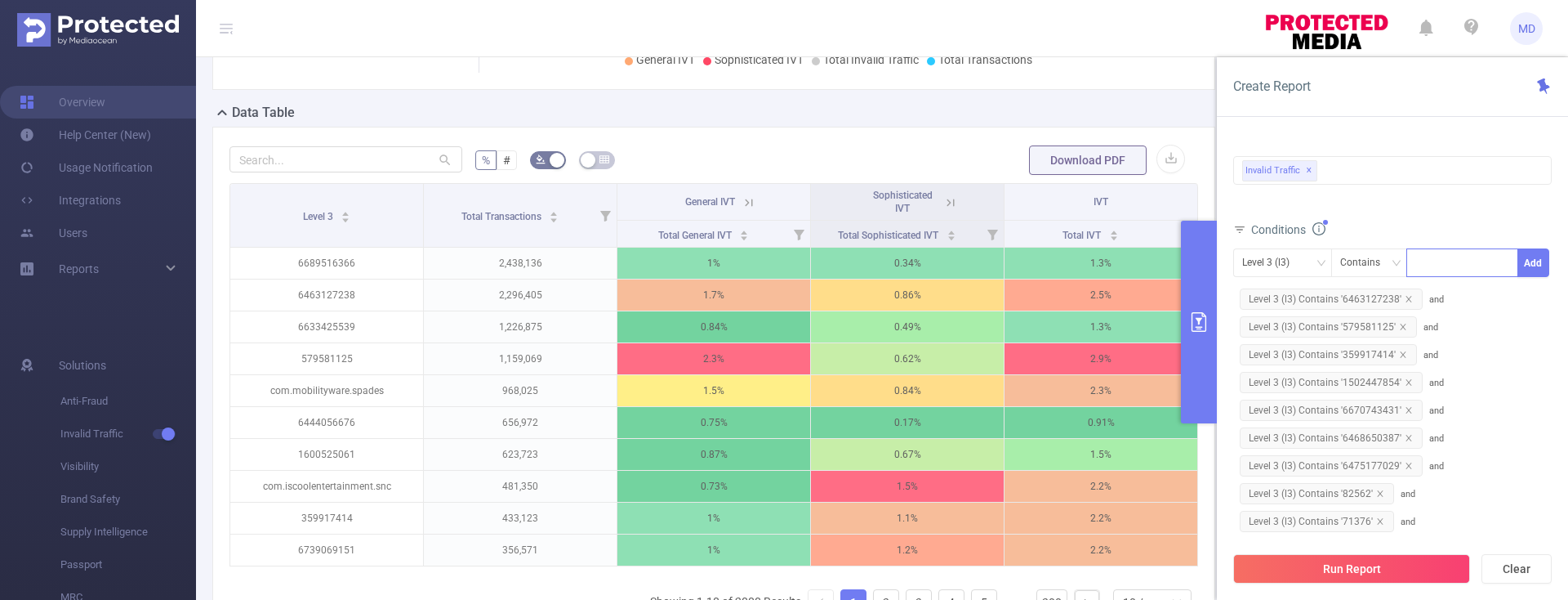
click at [1436, 262] on div at bounding box center [1463, 263] width 94 height 27
paste input "6443968137"
type input "6443968137"
click at [1448, 300] on li "6443968137" at bounding box center [1462, 296] width 112 height 26
click at [1525, 265] on button "Add" at bounding box center [1533, 263] width 32 height 29
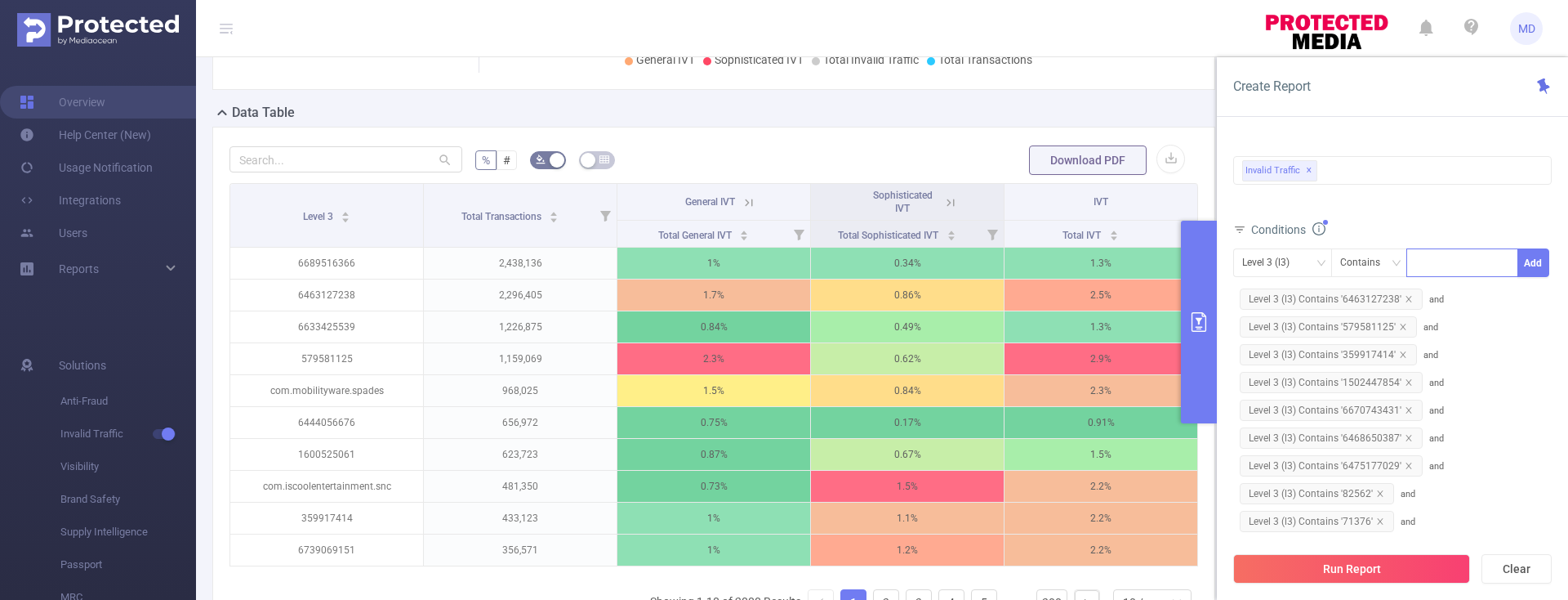
click at [1444, 262] on div at bounding box center [1463, 263] width 94 height 27
paste input "COM.RECIPE.FILMRISE"
type input "COM.RECIPE.FILMRISE"
click at [1466, 305] on li "COM.RECIPE.FILMRISE" at bounding box center [1484, 296] width 156 height 26
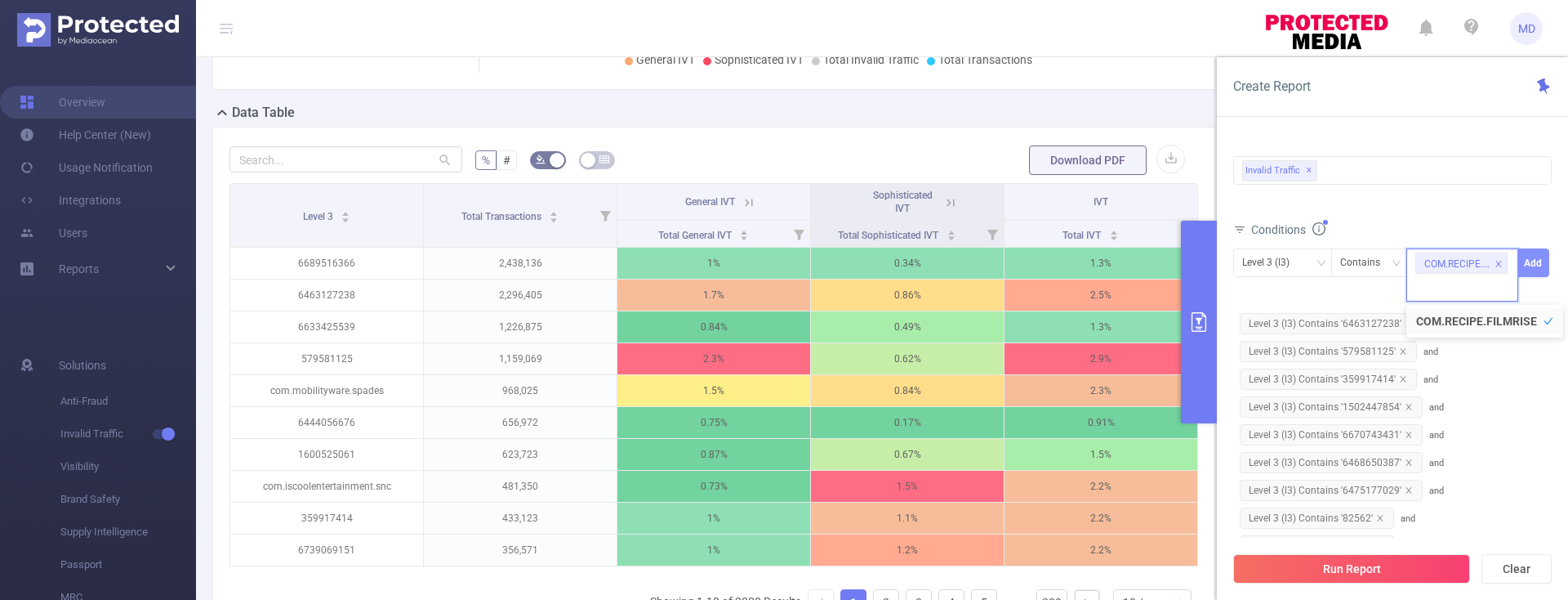
scroll to position [0, 0]
click at [1534, 269] on button "Add" at bounding box center [1533, 263] width 32 height 29
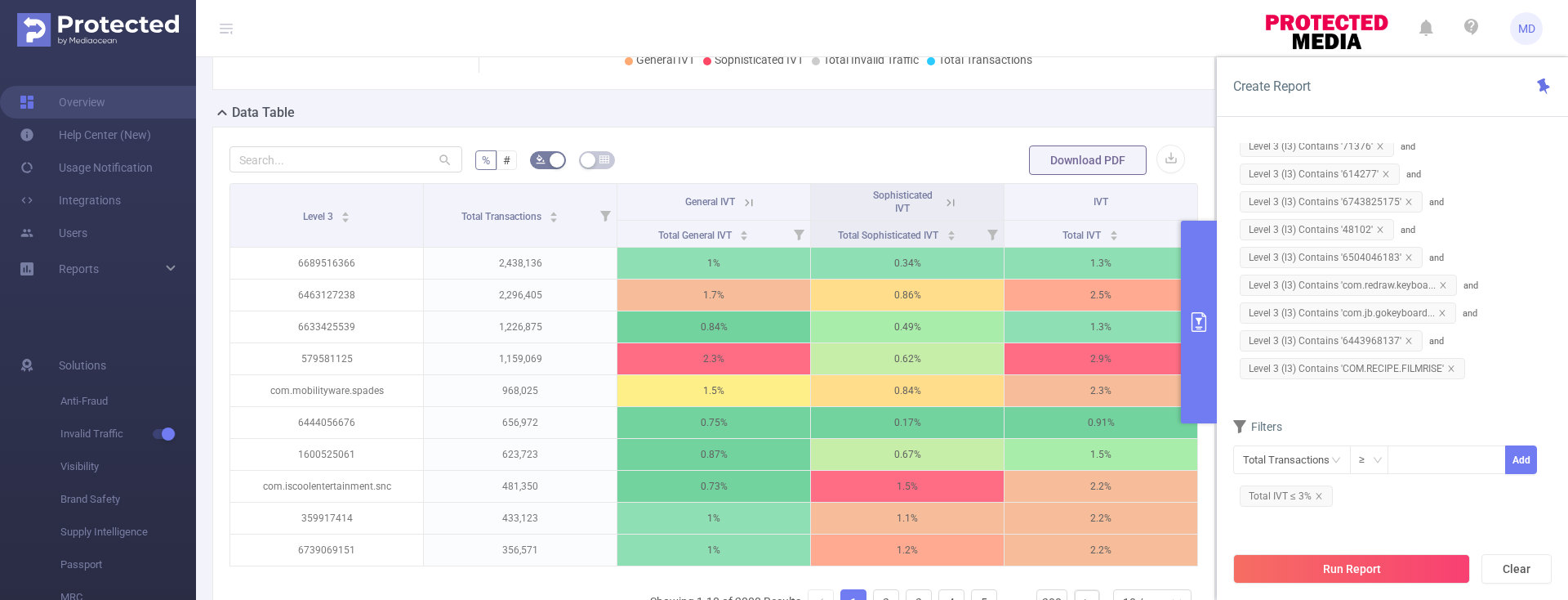
click at [1369, 562] on button "Run Report" at bounding box center [1351, 568] width 237 height 30
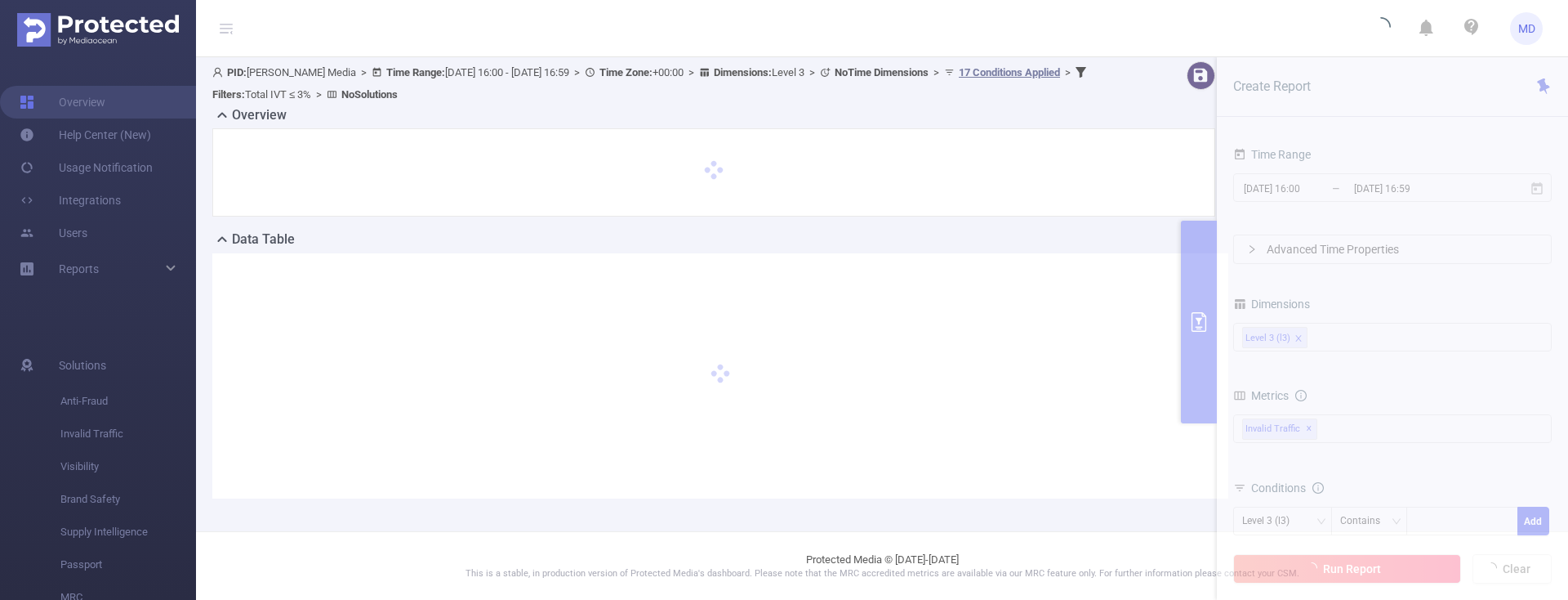
scroll to position [3, 0]
click at [1353, 143] on section "PID: Luna Media > Time Range: 2025-08-25 16:00 - 2025-09-23 16:59 > Time Zone: …" at bounding box center [883, 292] width 1373 height 477
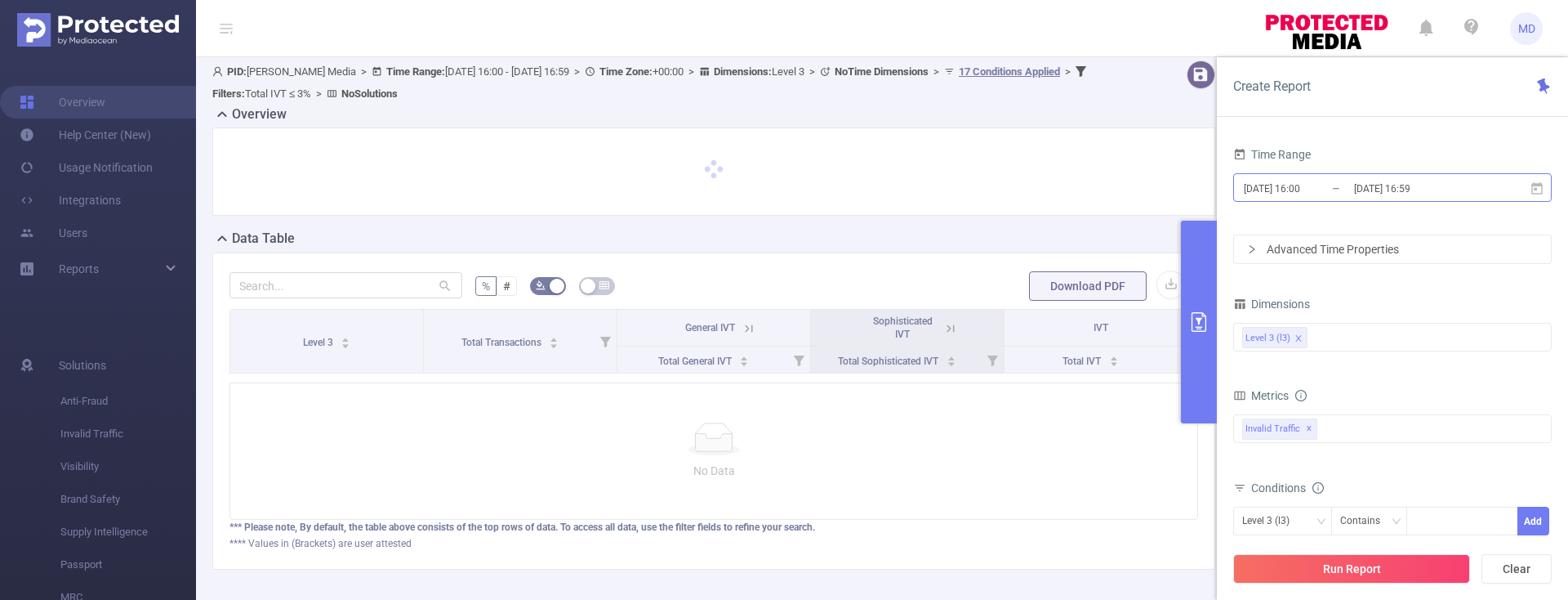
click at [1301, 193] on input "[DATE] 16:00" at bounding box center [1308, 188] width 132 height 22
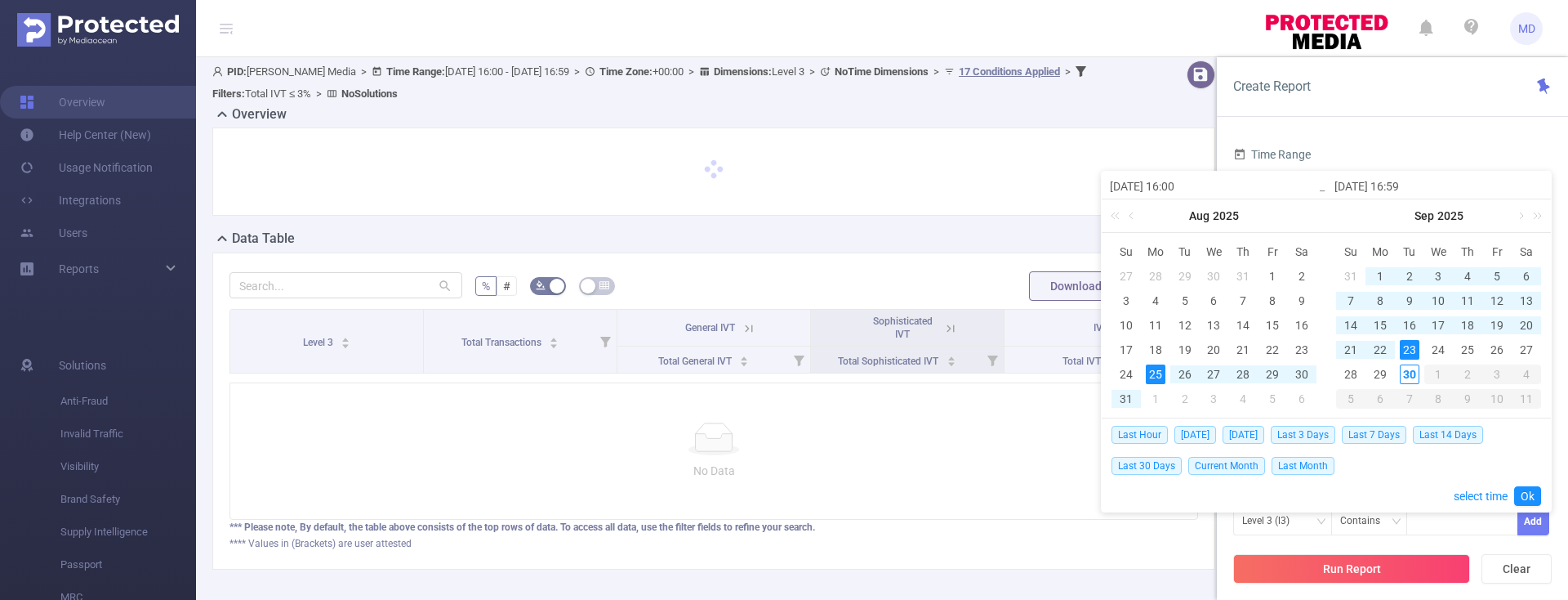
click at [1417, 127] on div "Time Range 2025-08-25 16:00 _ 2025-09-23 16:59 Advanced Time Properties Dimensi…" at bounding box center [1393, 378] width 351 height 502
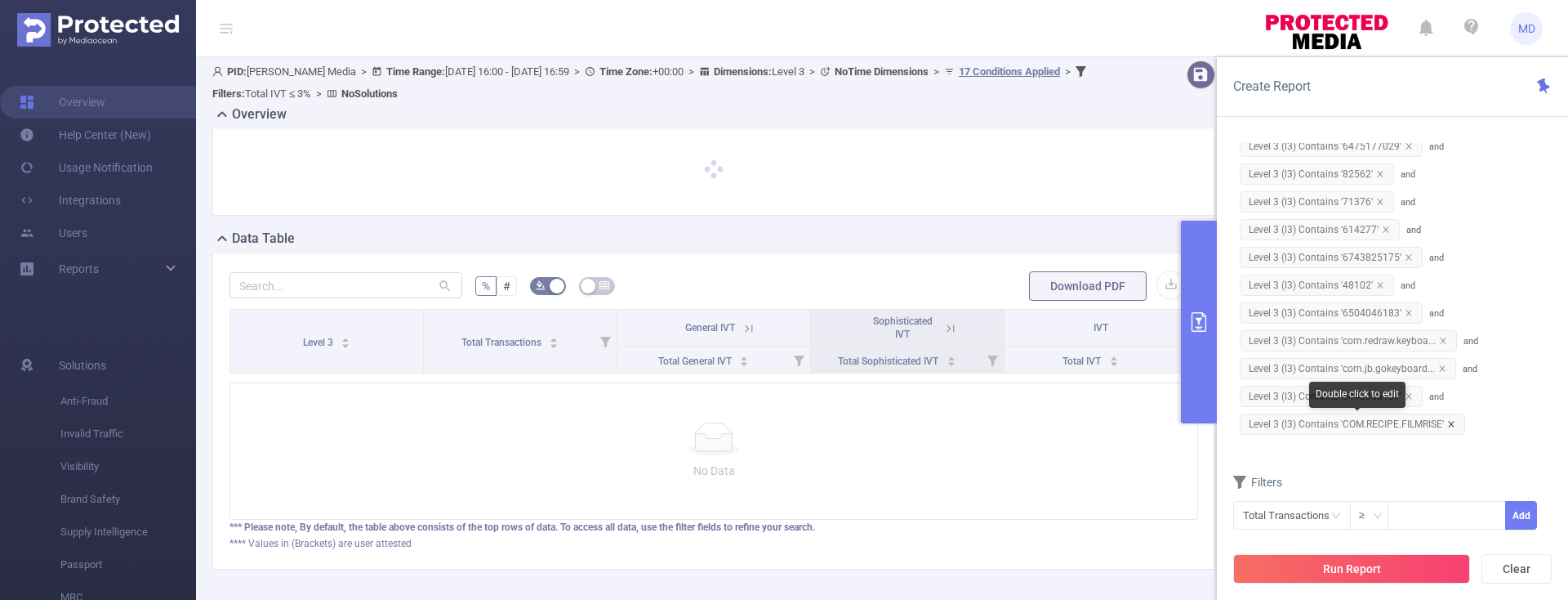
click at [1455, 423] on icon "icon: close" at bounding box center [1452, 424] width 8 height 8
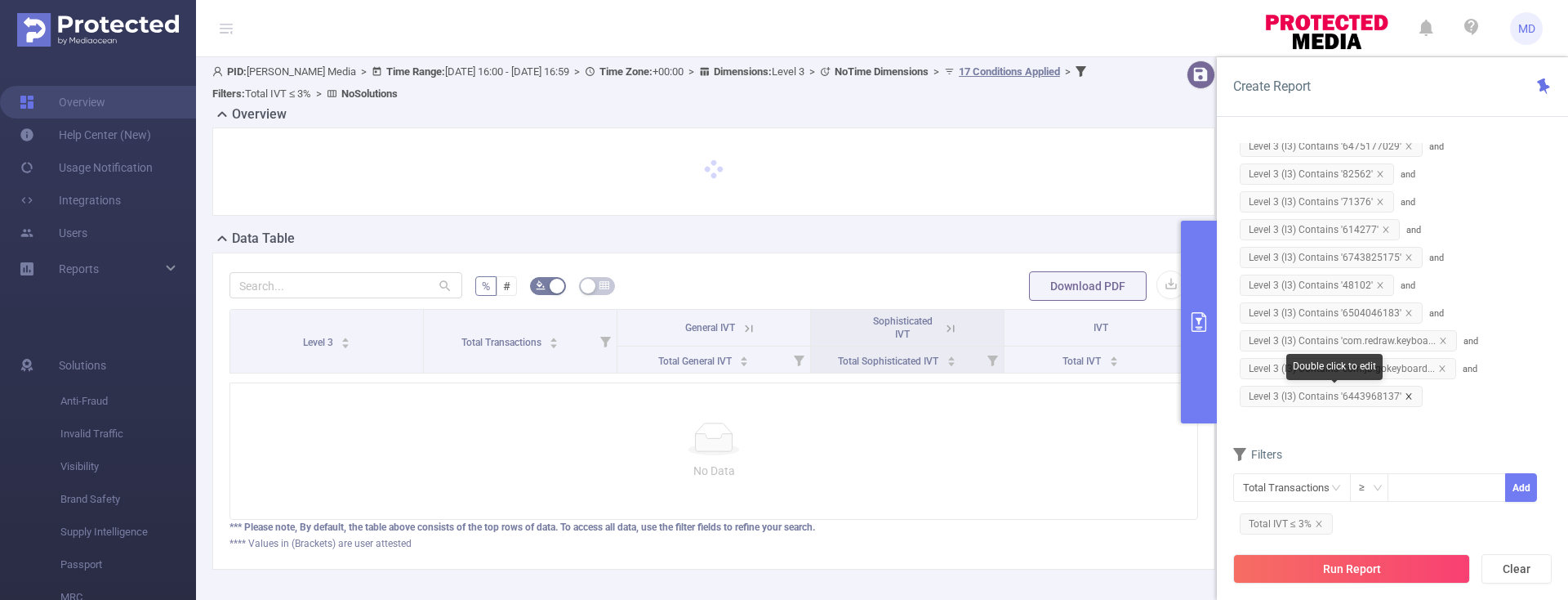
click at [1407, 398] on icon "icon: close" at bounding box center [1409, 396] width 8 height 8
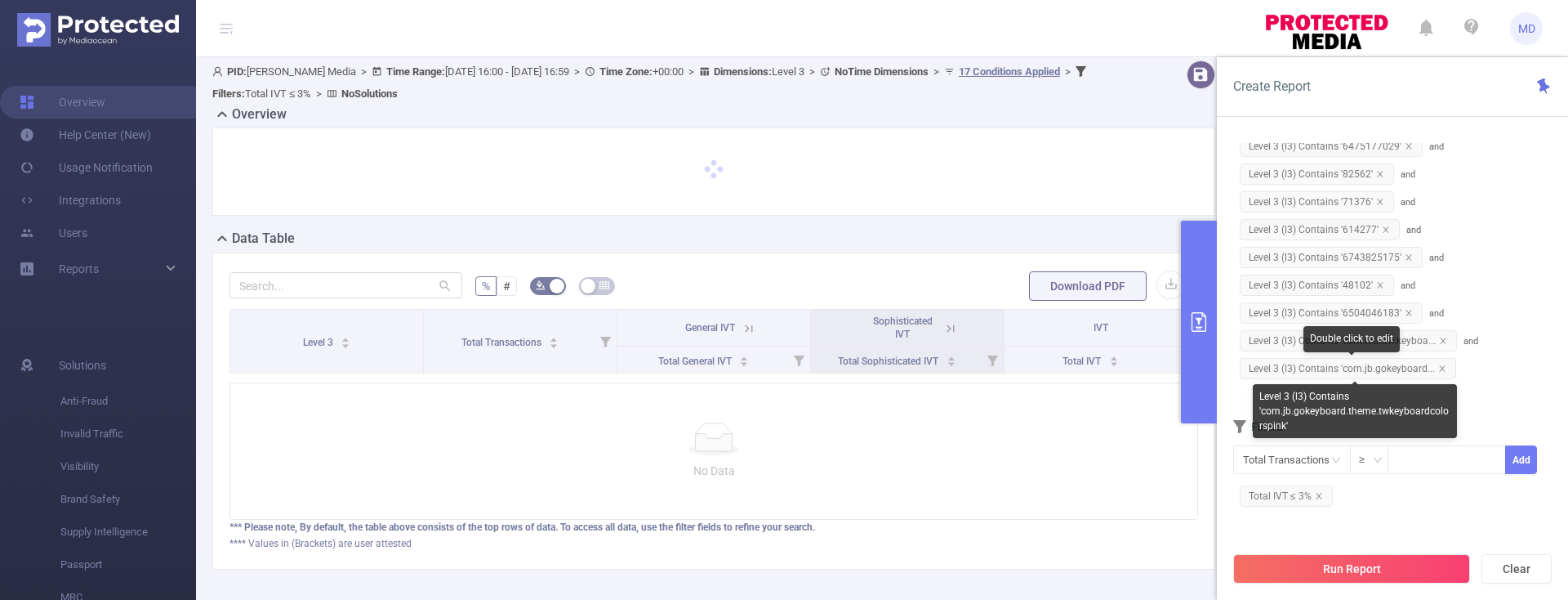
drag, startPoint x: 1440, startPoint y: 365, endPoint x: 1445, endPoint y: 351, distance: 14.9
click at [1440, 365] on icon "icon: close" at bounding box center [1442, 369] width 8 height 8
click at [1440, 365] on icon "icon: close" at bounding box center [1443, 369] width 8 height 8
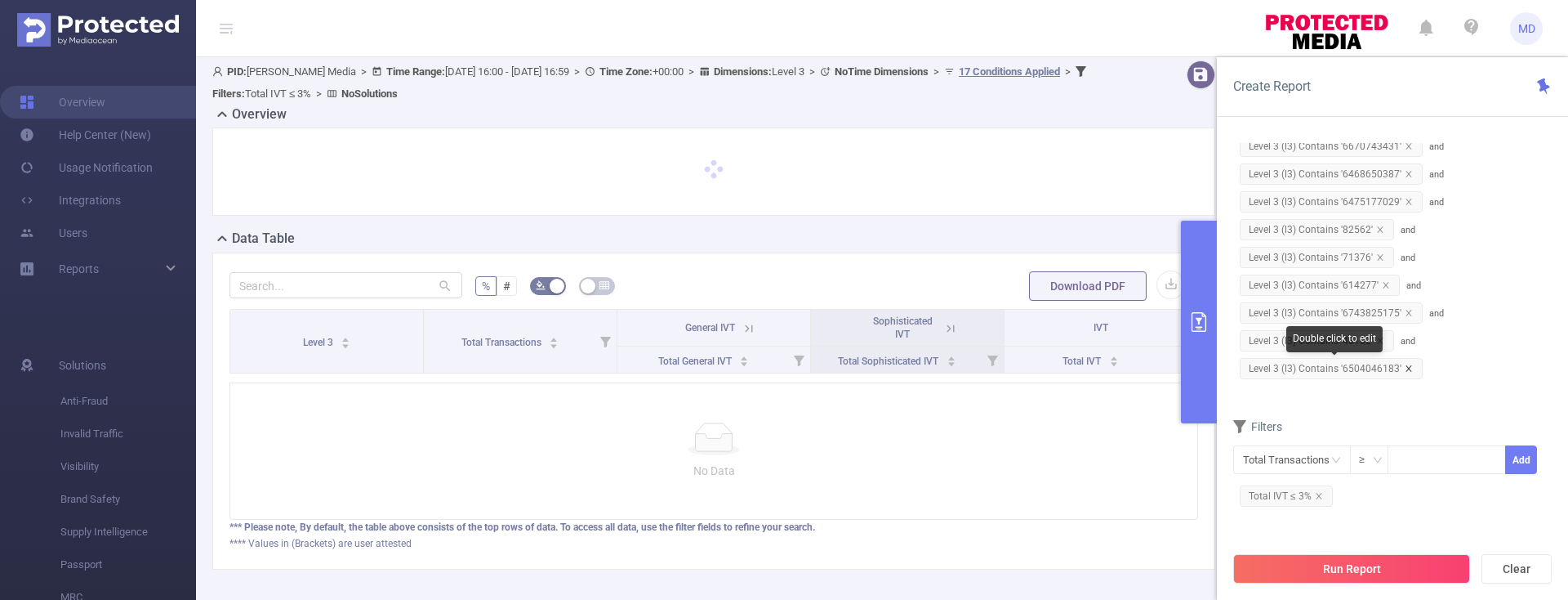
click at [1408, 366] on icon "icon: close" at bounding box center [1409, 369] width 8 height 8
click at [1380, 370] on icon "icon: close" at bounding box center [1380, 369] width 8 height 8
click at [1405, 365] on icon "icon: close" at bounding box center [1409, 369] width 8 height 8
click at [1390, 369] on span "Level 3 (l3) Contains '614277'" at bounding box center [1320, 369] width 160 height 21
click at [1401, 151] on span "Level 3 (l3) Contains '579581125'" at bounding box center [1328, 146] width 177 height 21
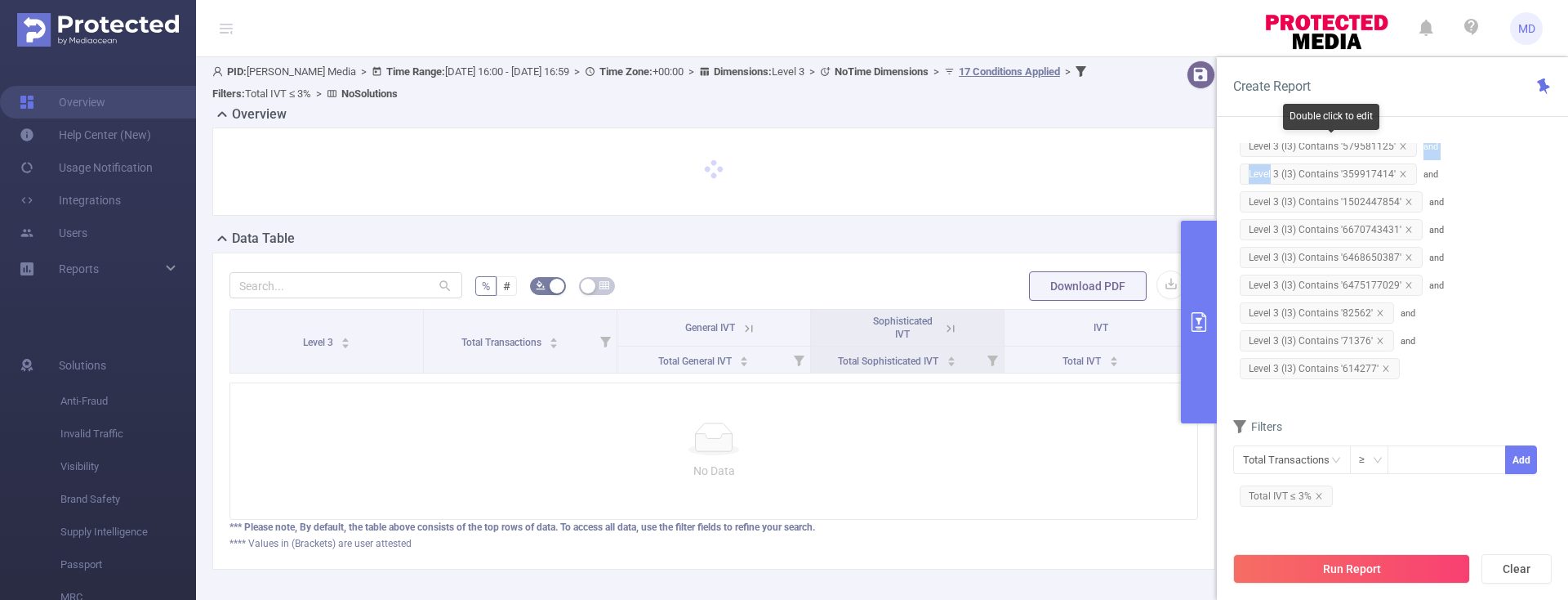
click at [1401, 151] on span "Level 3 (l3) Contains '579581125'" at bounding box center [1328, 146] width 177 height 21
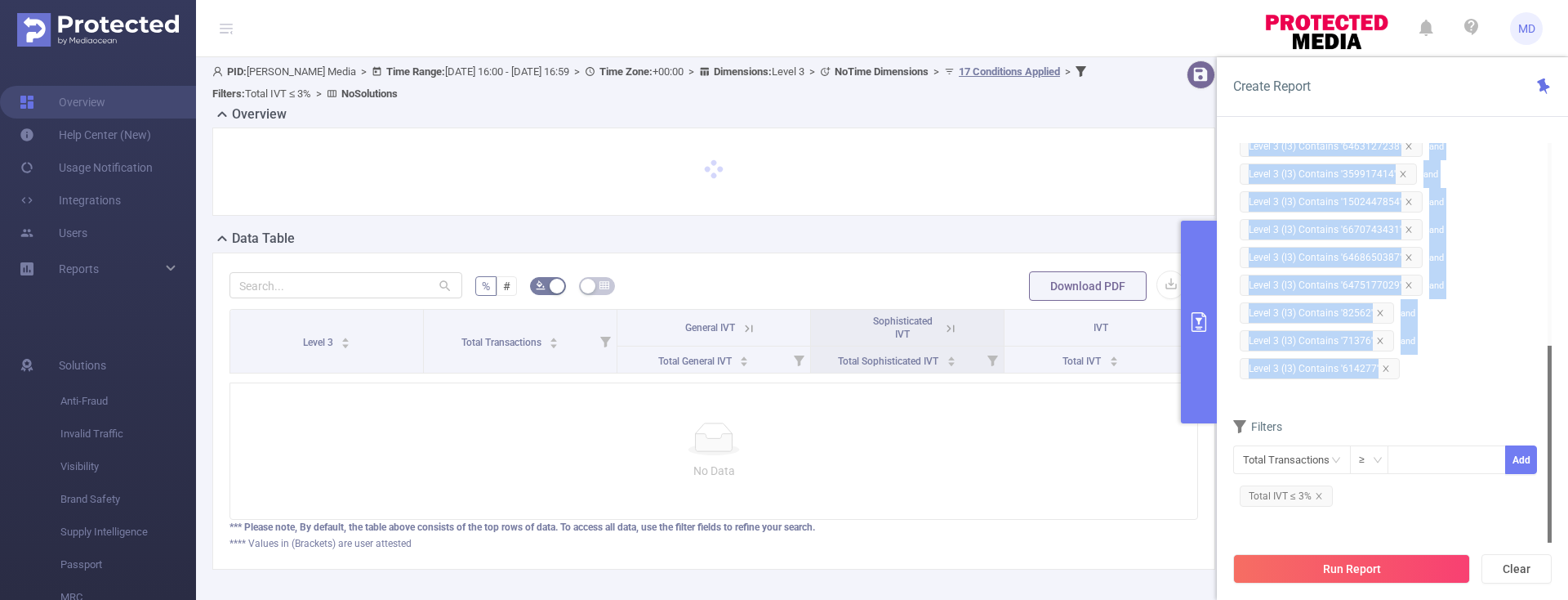
click at [1401, 151] on span "Level 3 (l3) Contains '6463127238'" at bounding box center [1331, 146] width 183 height 21
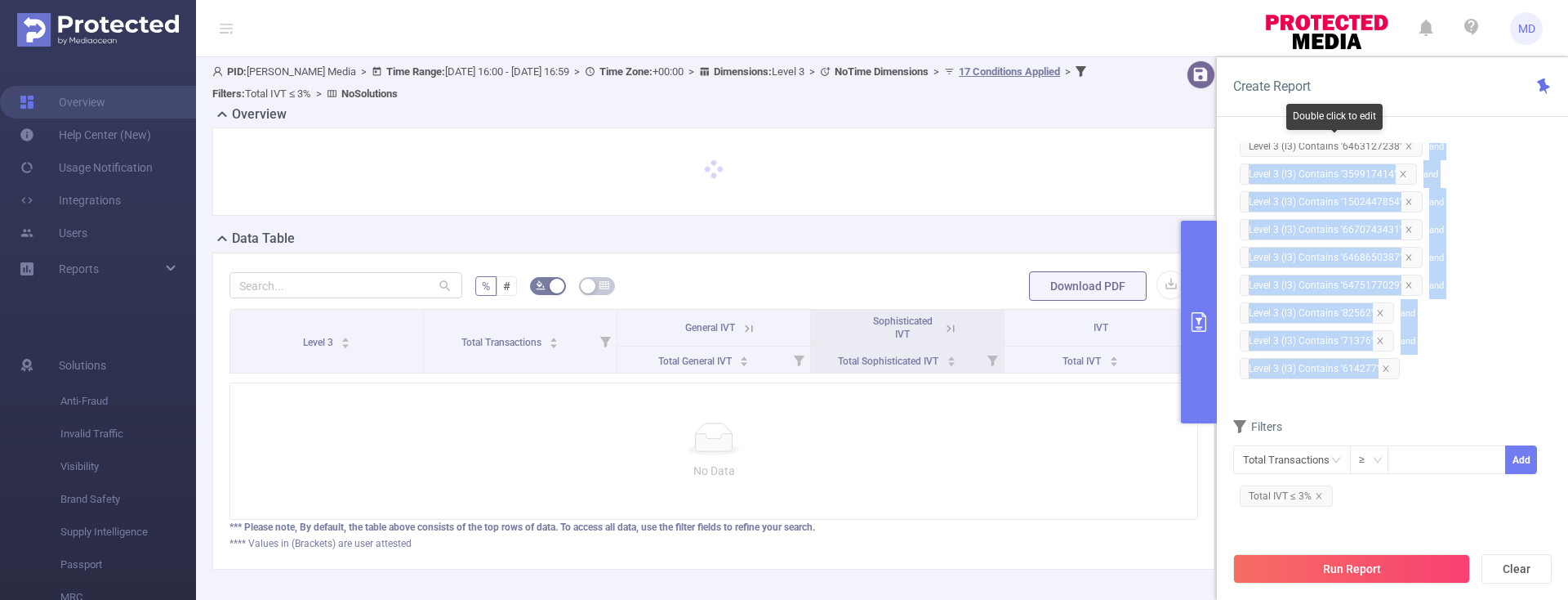
click at [1402, 147] on span "Level 3 (l3) Contains '6463127238'" at bounding box center [1331, 146] width 183 height 21
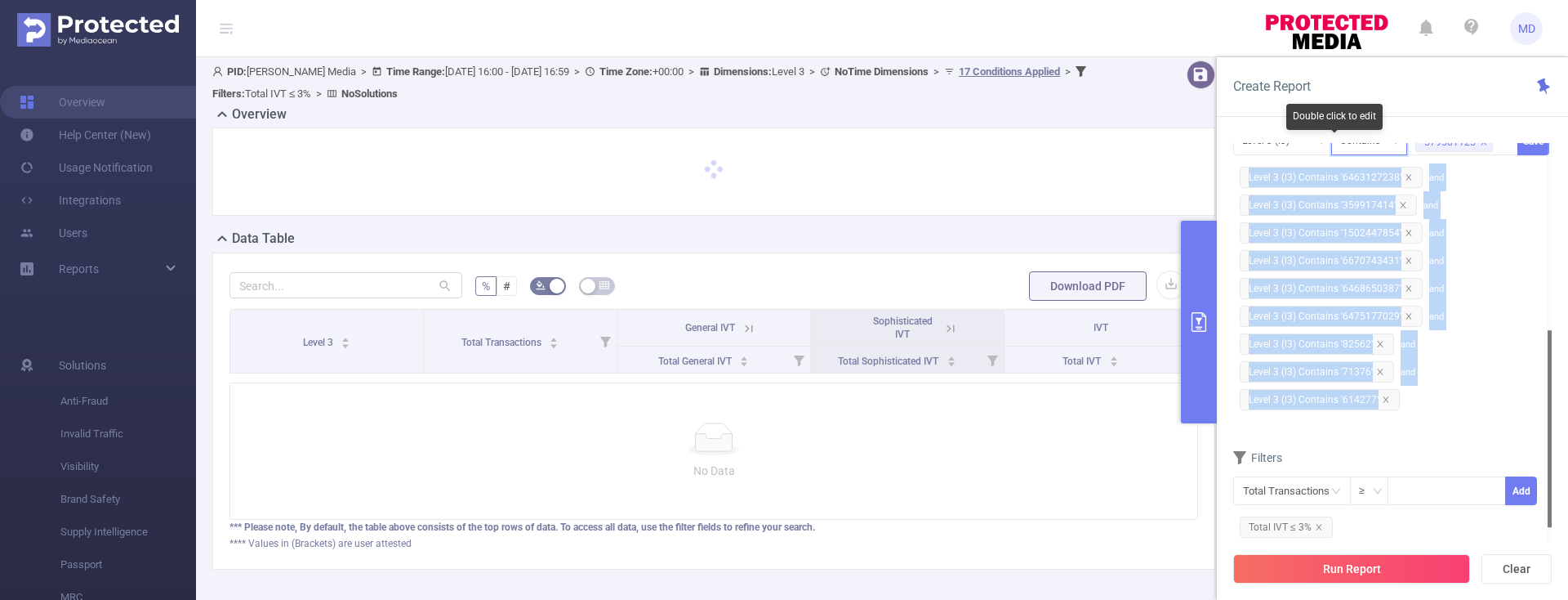
click at [1404, 147] on div "Contains" at bounding box center [1370, 142] width 77 height 29
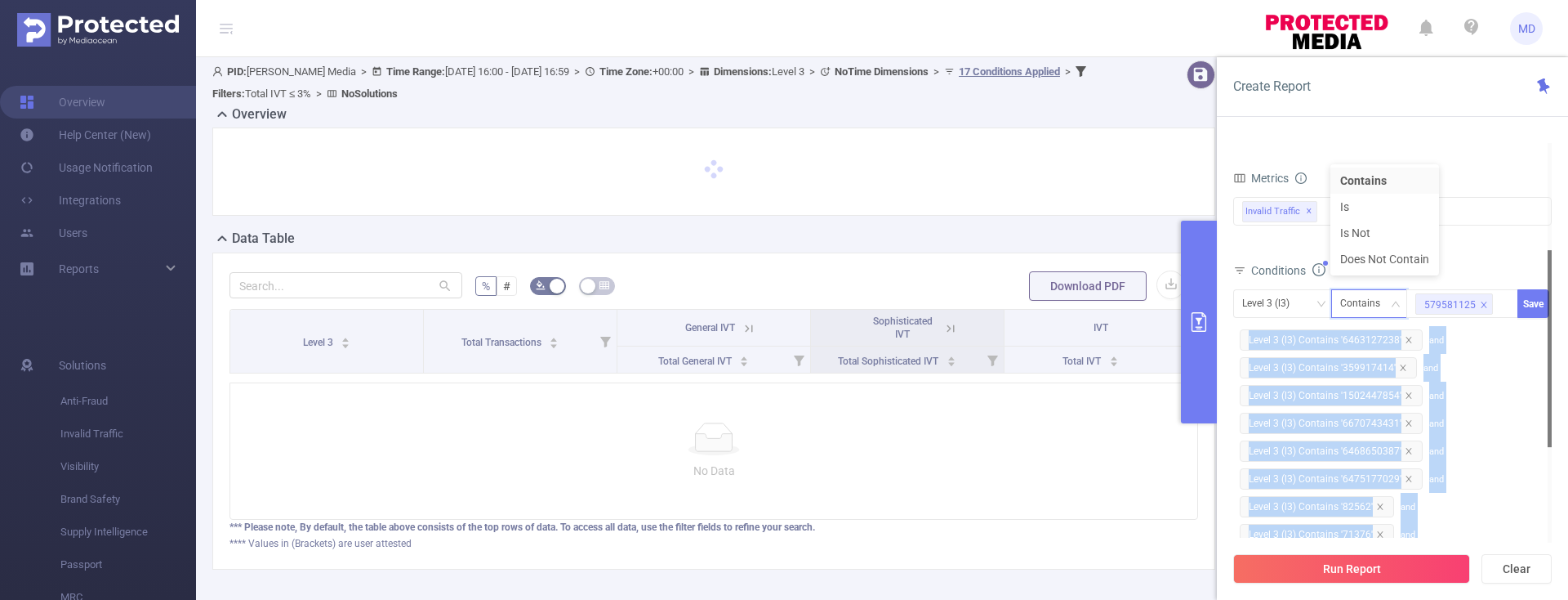
click at [1494, 377] on div "Level 3 (l3) Contains 579581125 Save Level 3 (l3) Contains '6463127238' and Lev…" at bounding box center [1392, 432] width 319 height 287
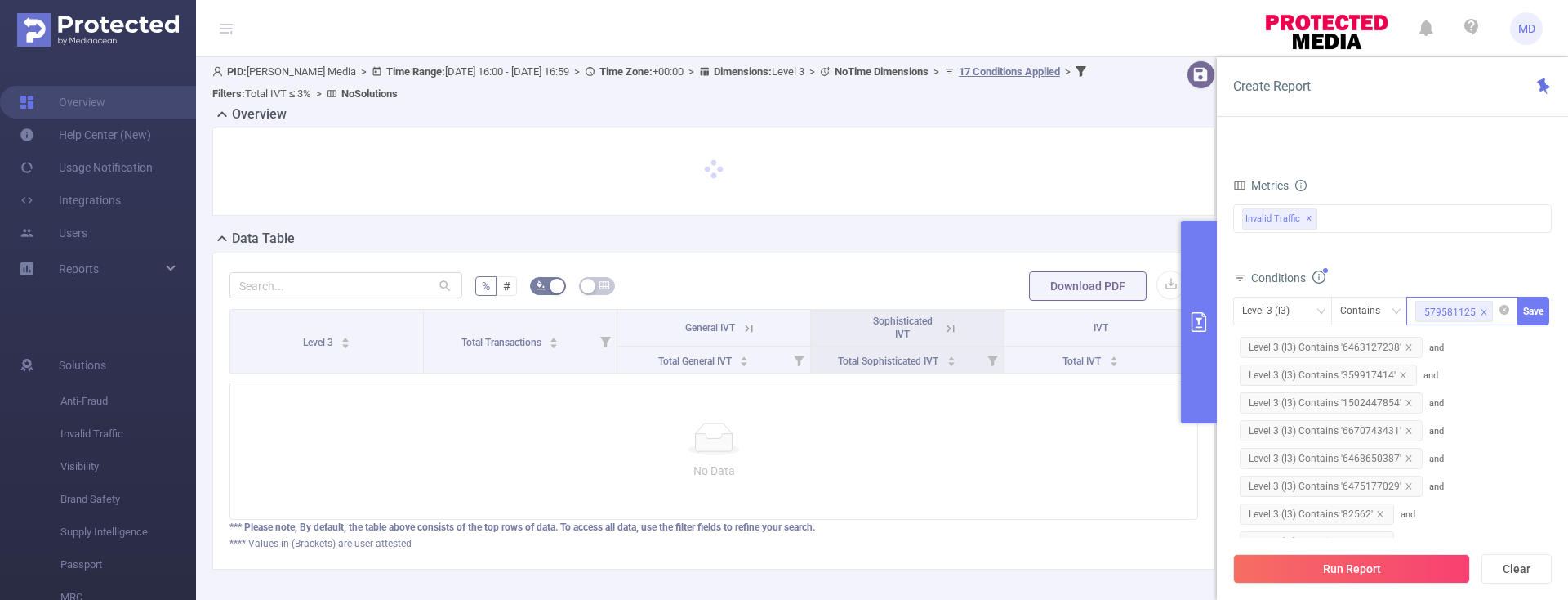
click at [1482, 310] on icon "icon: close" at bounding box center [1484, 312] width 6 height 6
click at [1406, 348] on icon "icon: close" at bounding box center [1409, 347] width 8 height 8
click at [1406, 348] on span "Level 3 (l3) Contains '359917414'" at bounding box center [1328, 348] width 177 height 21
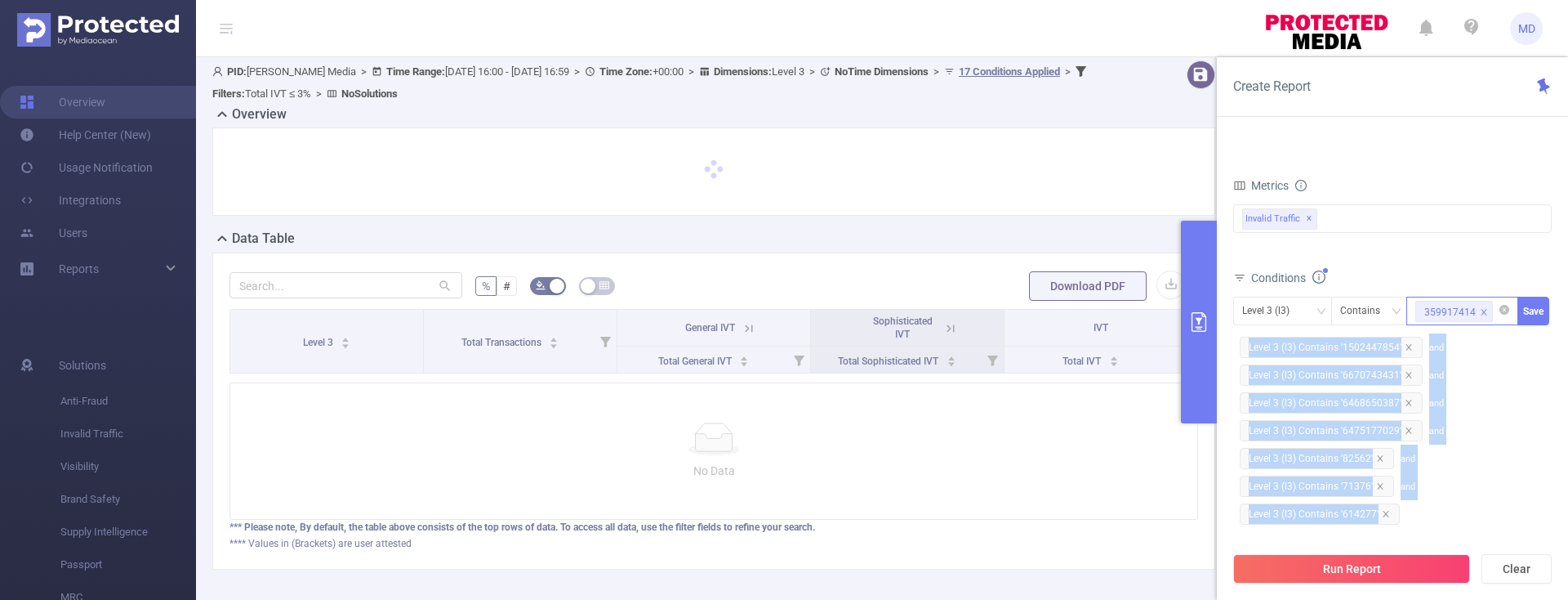
click at [1406, 348] on icon "icon: close" at bounding box center [1409, 347] width 8 height 8
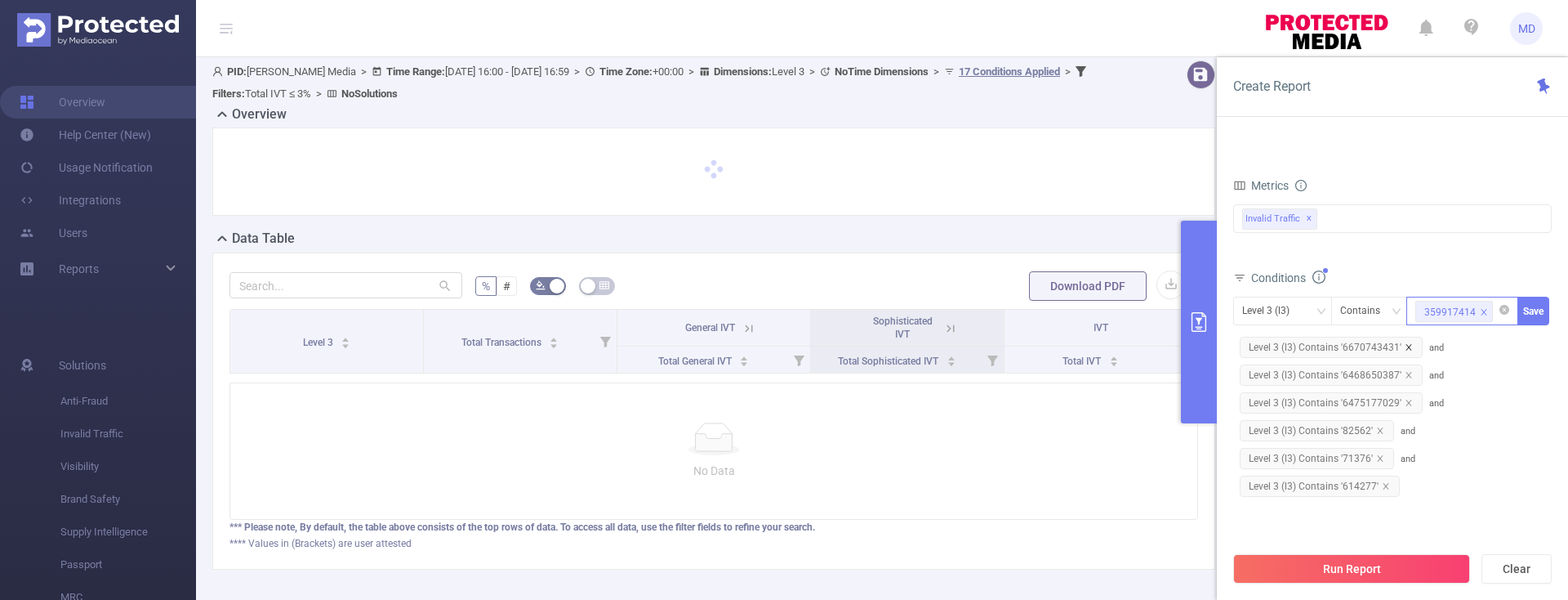
click at [1406, 346] on icon "icon: close" at bounding box center [1409, 347] width 6 height 6
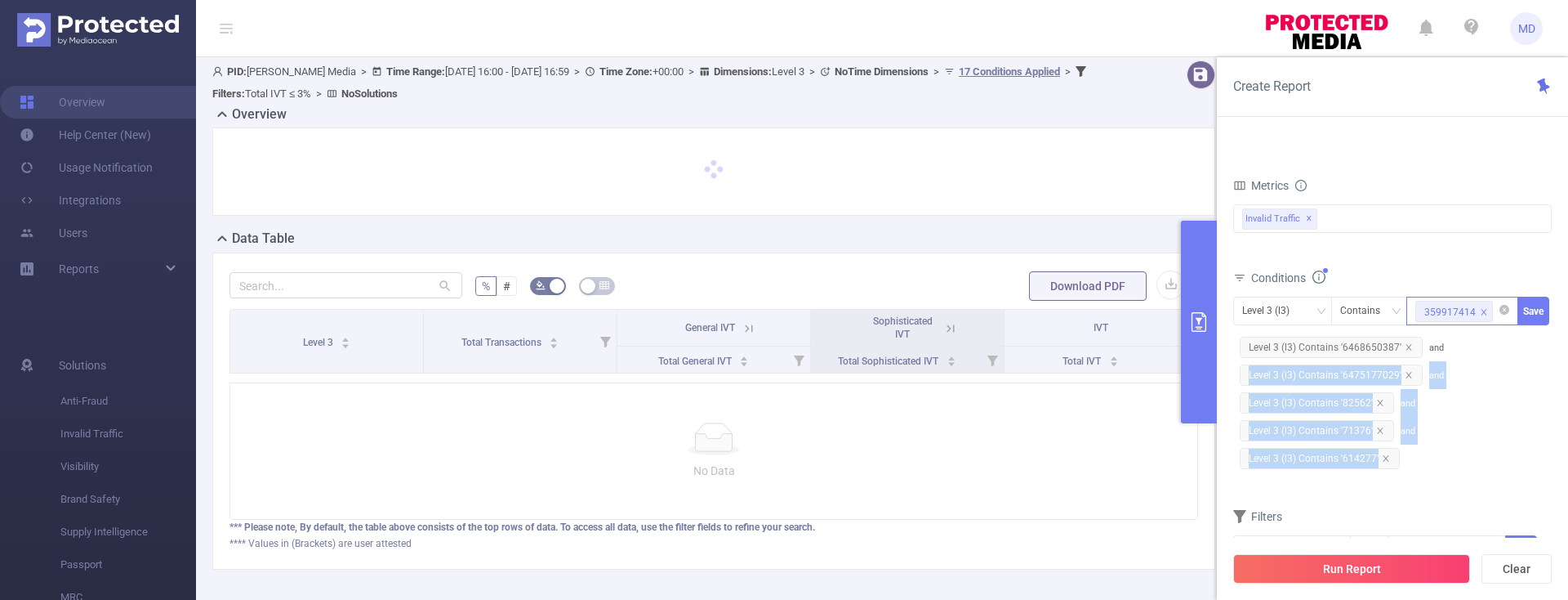
click at [1406, 372] on icon "icon: close" at bounding box center [1409, 375] width 6 height 6
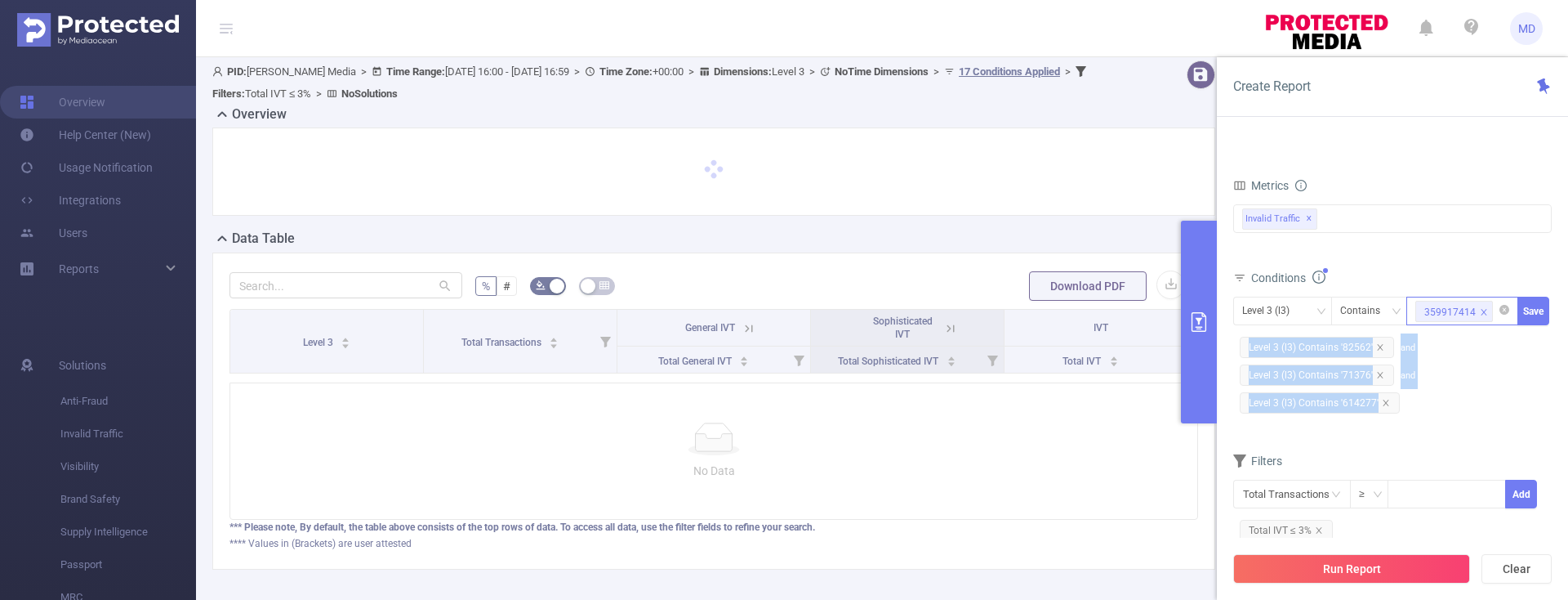
click at [1404, 346] on span "and Level 3 (l3) Contains '71376'" at bounding box center [1324, 362] width 182 height 39
click at [1377, 344] on icon "icon: close" at bounding box center [1380, 347] width 8 height 8
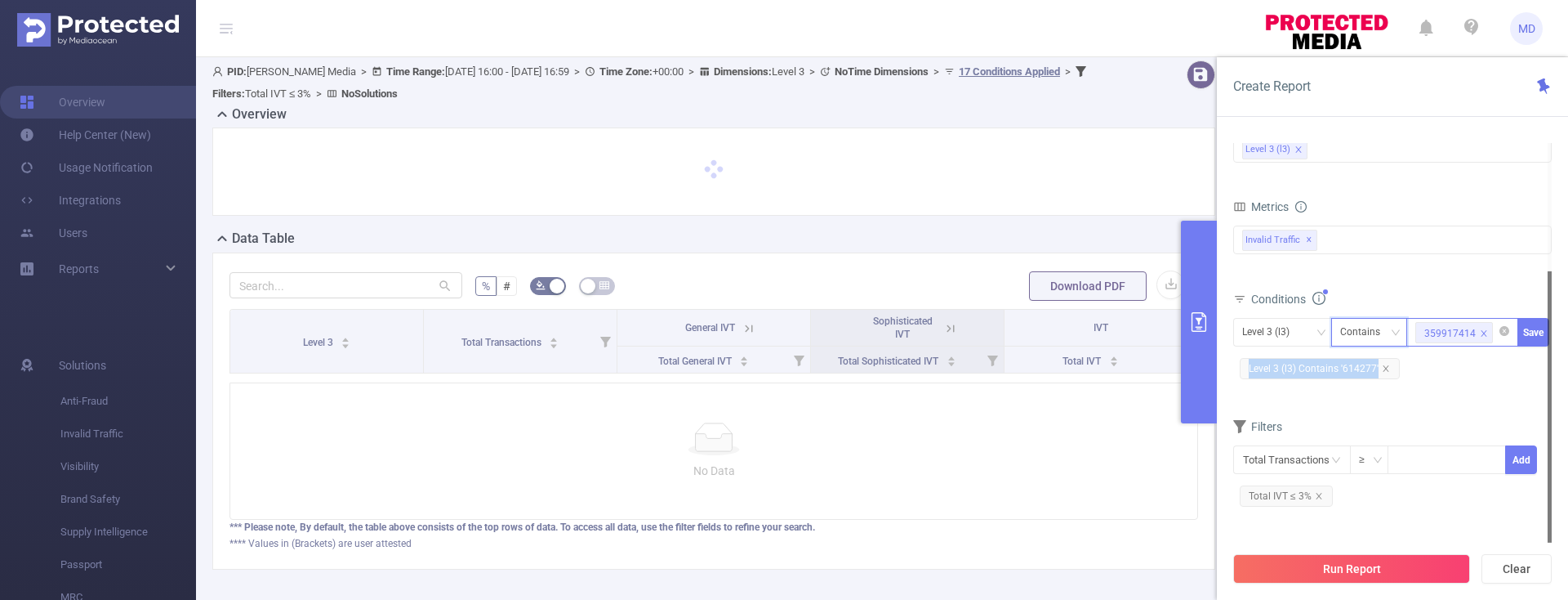
click at [1377, 344] on div "Contains" at bounding box center [1366, 332] width 51 height 27
click at [1480, 384] on div "Level 3 (l3) Contains 359917414 Save Level 3 (l3) Contains '614277'" at bounding box center [1392, 352] width 319 height 74
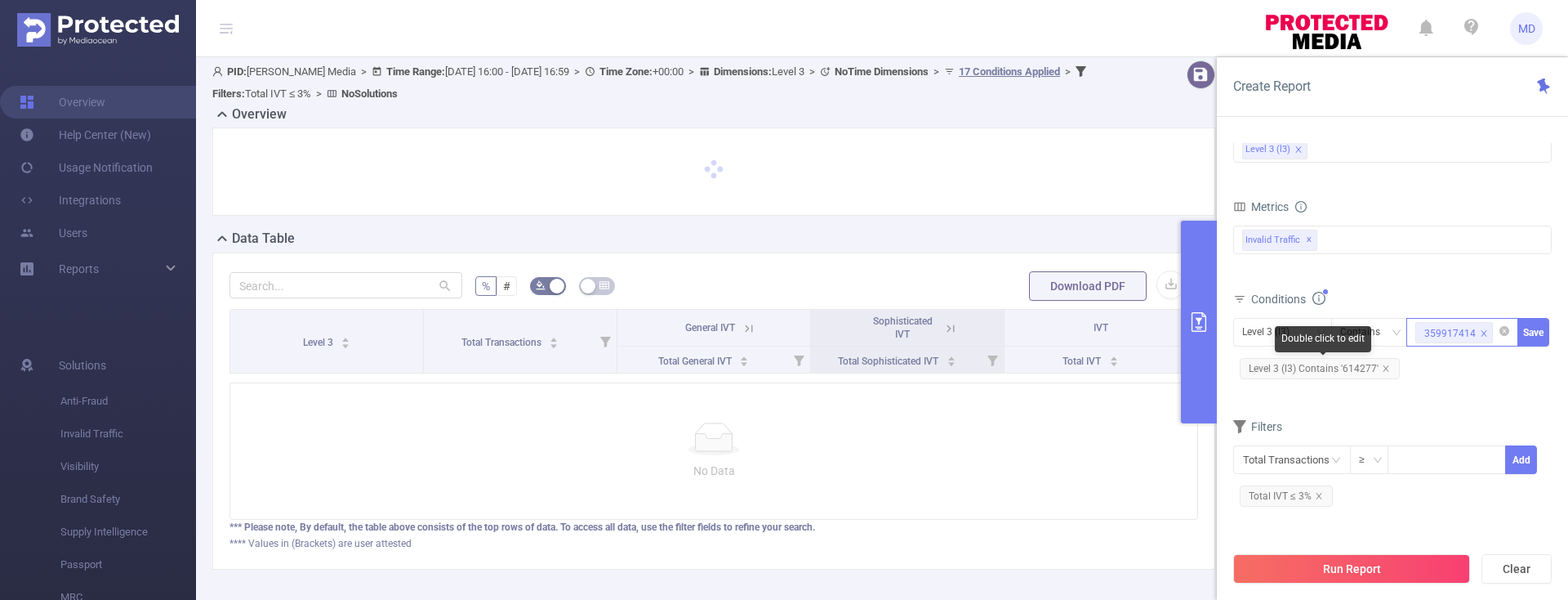
drag, startPoint x: 1387, startPoint y: 368, endPoint x: 1426, endPoint y: 358, distance: 40.3
click at [1387, 367] on icon "icon: close" at bounding box center [1386, 369] width 8 height 8
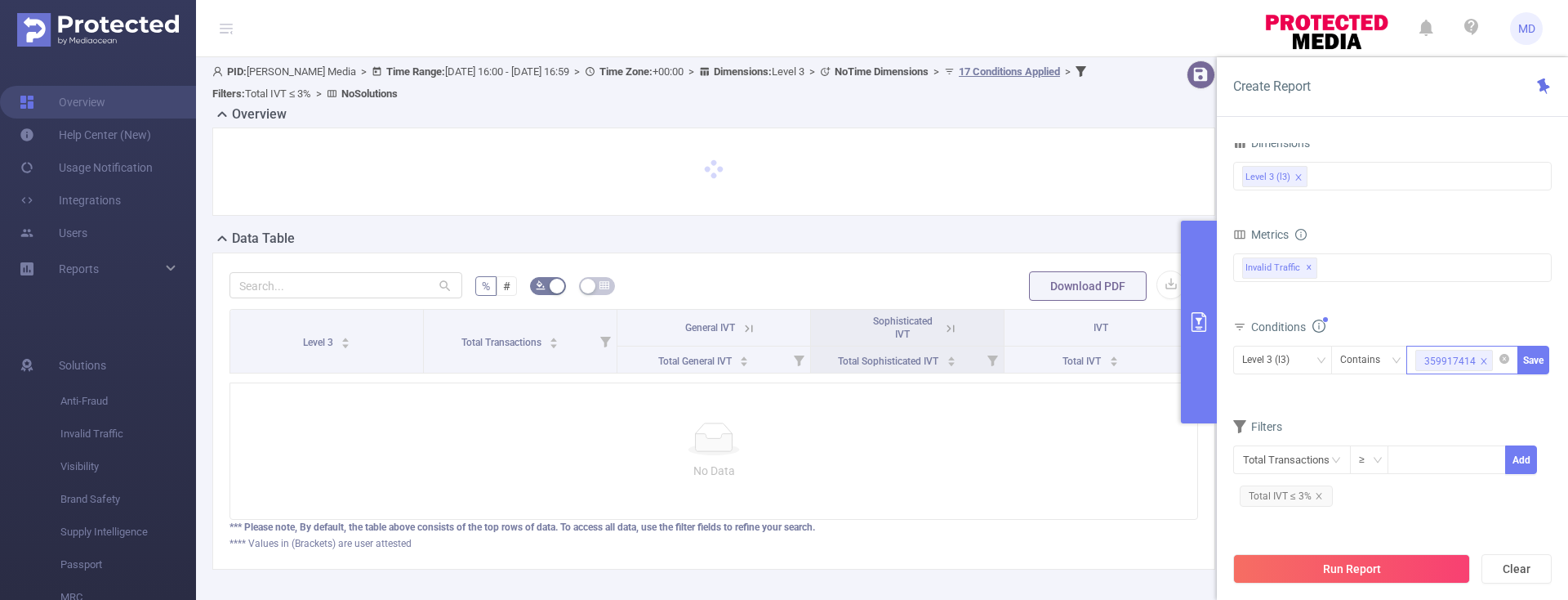
click at [1484, 361] on icon "icon: close" at bounding box center [1484, 361] width 8 height 8
click at [1426, 365] on div at bounding box center [1463, 360] width 94 height 27
paste input "6463127238"
type input "6463127238"
click at [1444, 397] on li "6463127238" at bounding box center [1462, 393] width 112 height 26
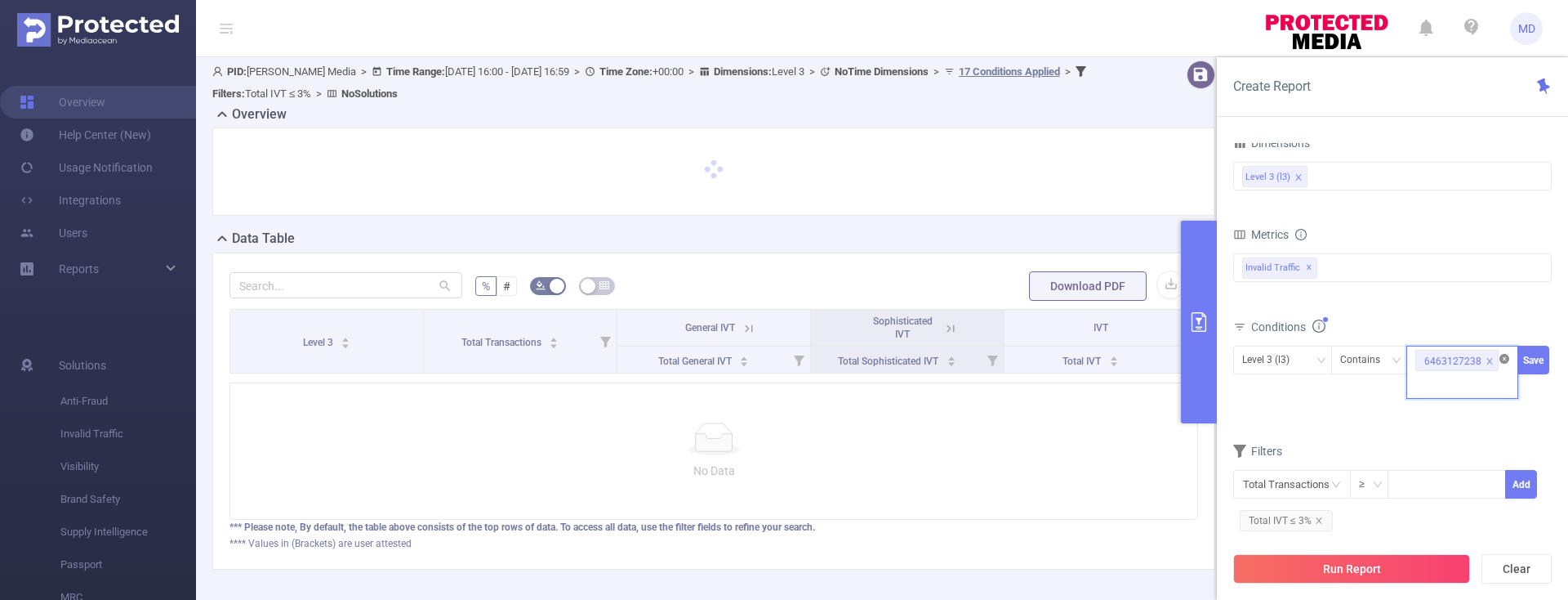
paste input "579581125"
type input "579581125"
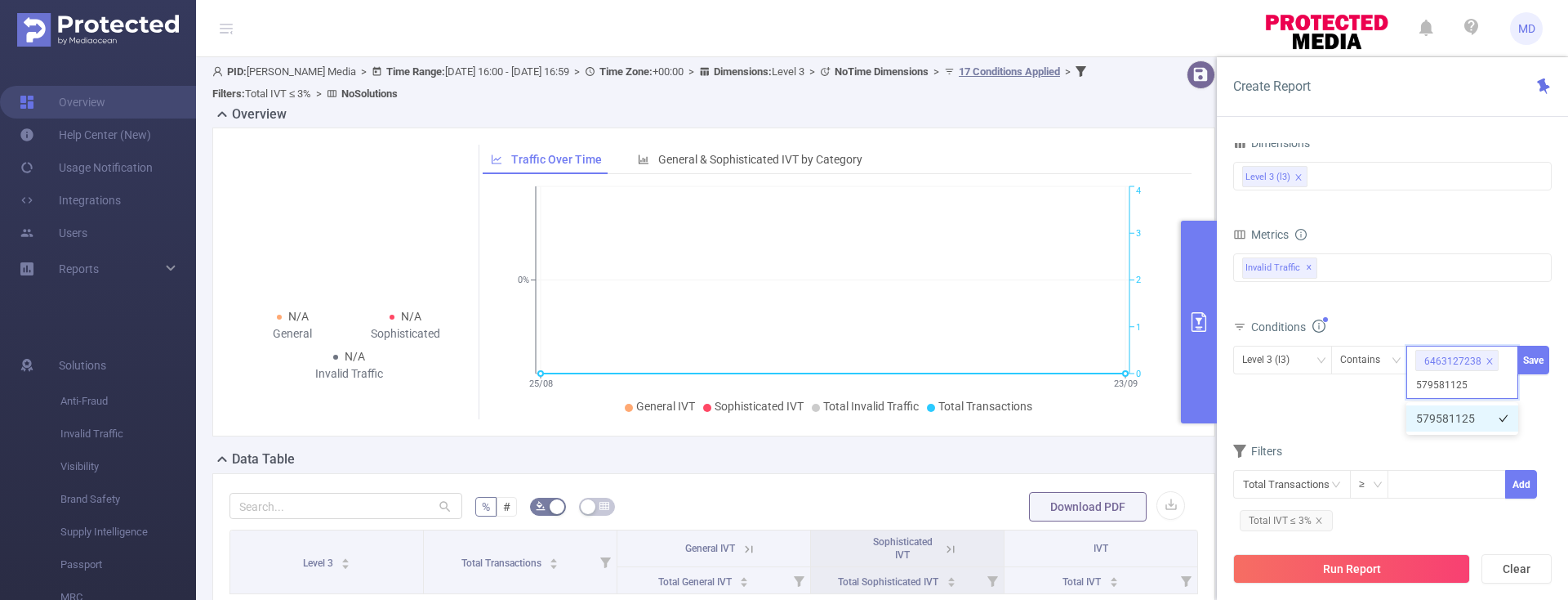
click at [1445, 425] on li "579581125" at bounding box center [1462, 418] width 112 height 26
click at [1529, 361] on button "Save" at bounding box center [1533, 360] width 32 height 29
click at [1324, 571] on button "Run Report" at bounding box center [1351, 568] width 237 height 30
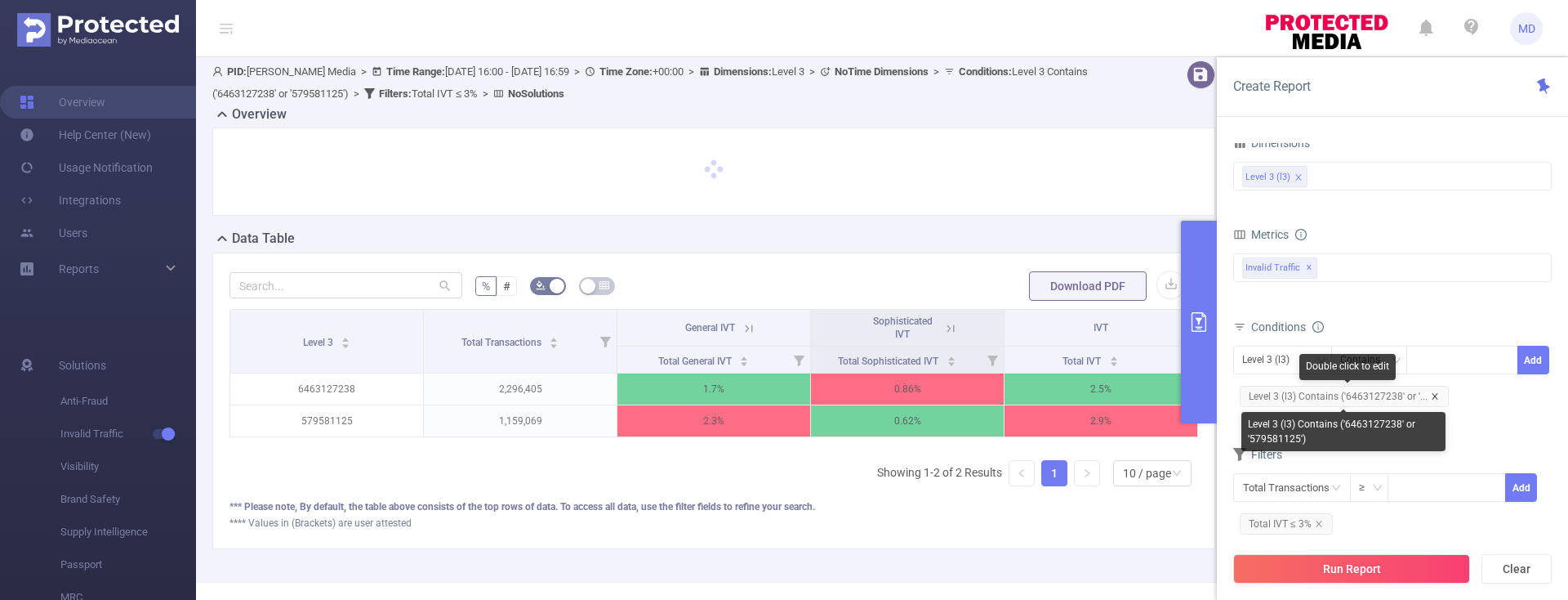
click at [1432, 395] on icon "icon: close" at bounding box center [1435, 396] width 8 height 8
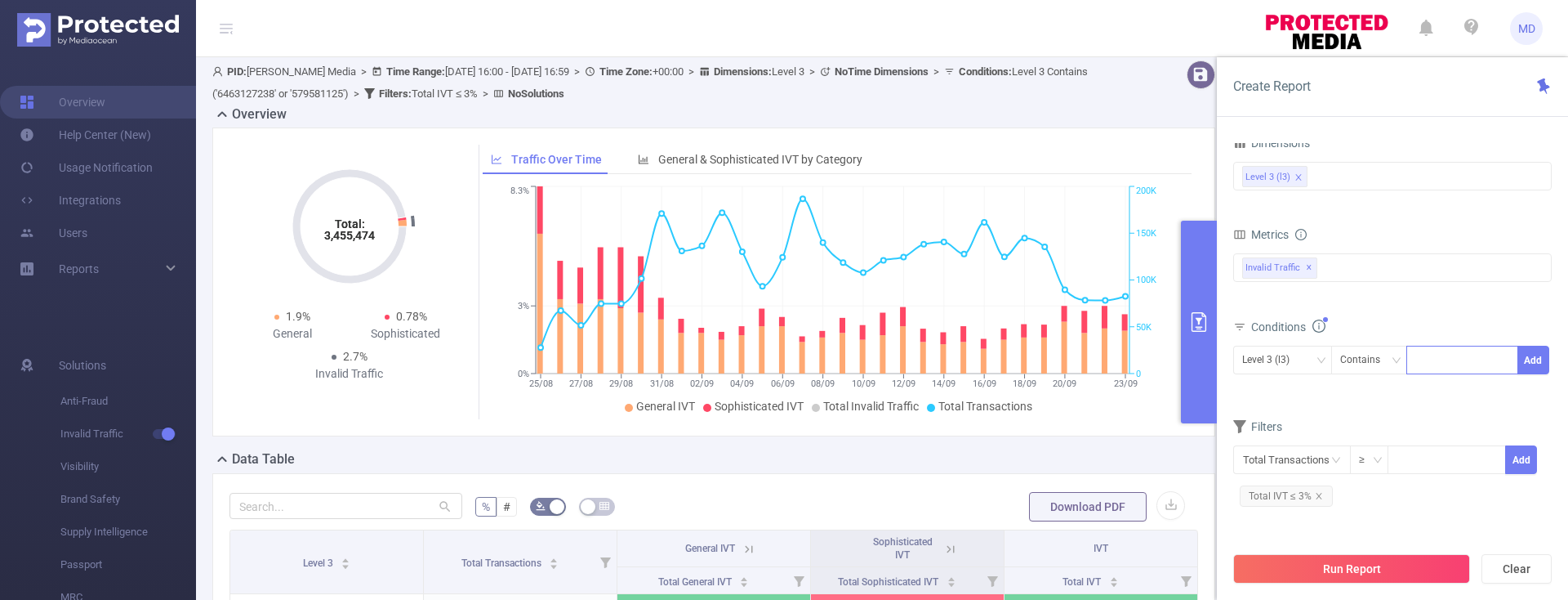
click at [1451, 359] on div at bounding box center [1463, 360] width 94 height 27
paste input
click at [1540, 352] on button "Add" at bounding box center [1533, 360] width 32 height 29
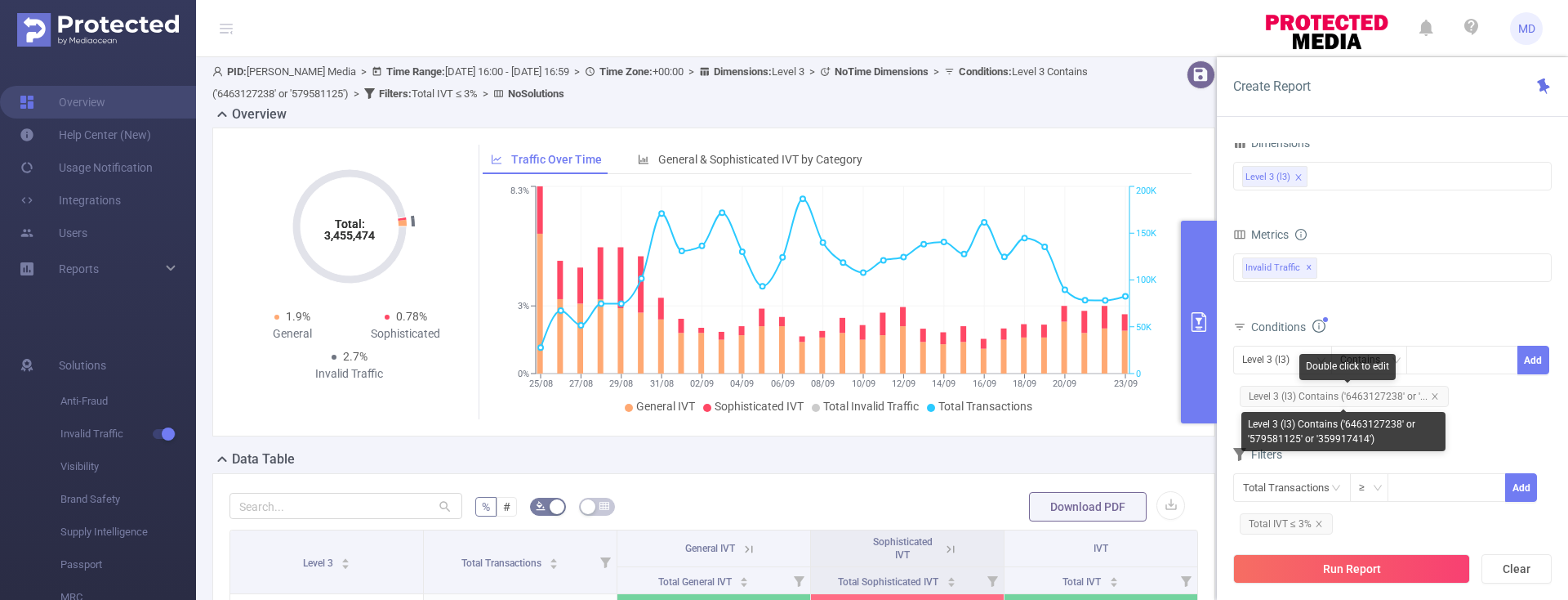
click at [1435, 397] on icon "icon: close" at bounding box center [1435, 396] width 8 height 8
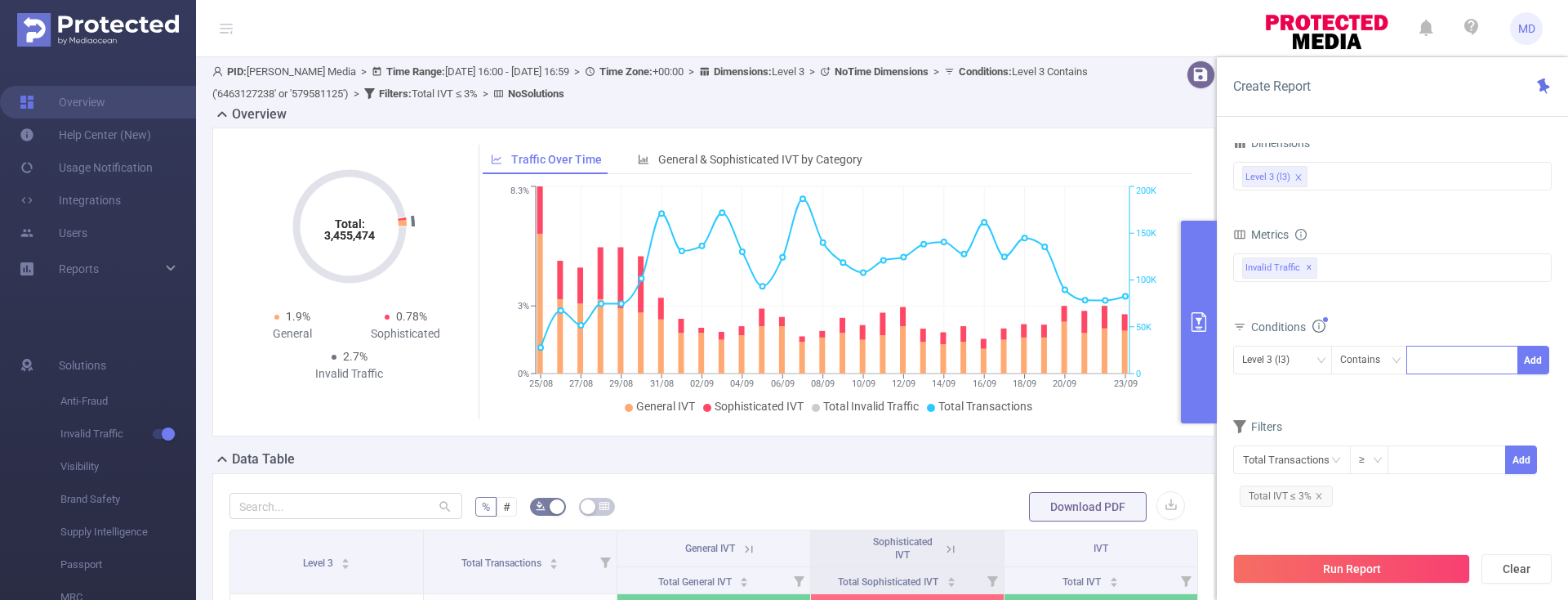
click at [1428, 353] on div at bounding box center [1463, 360] width 94 height 27
paste input
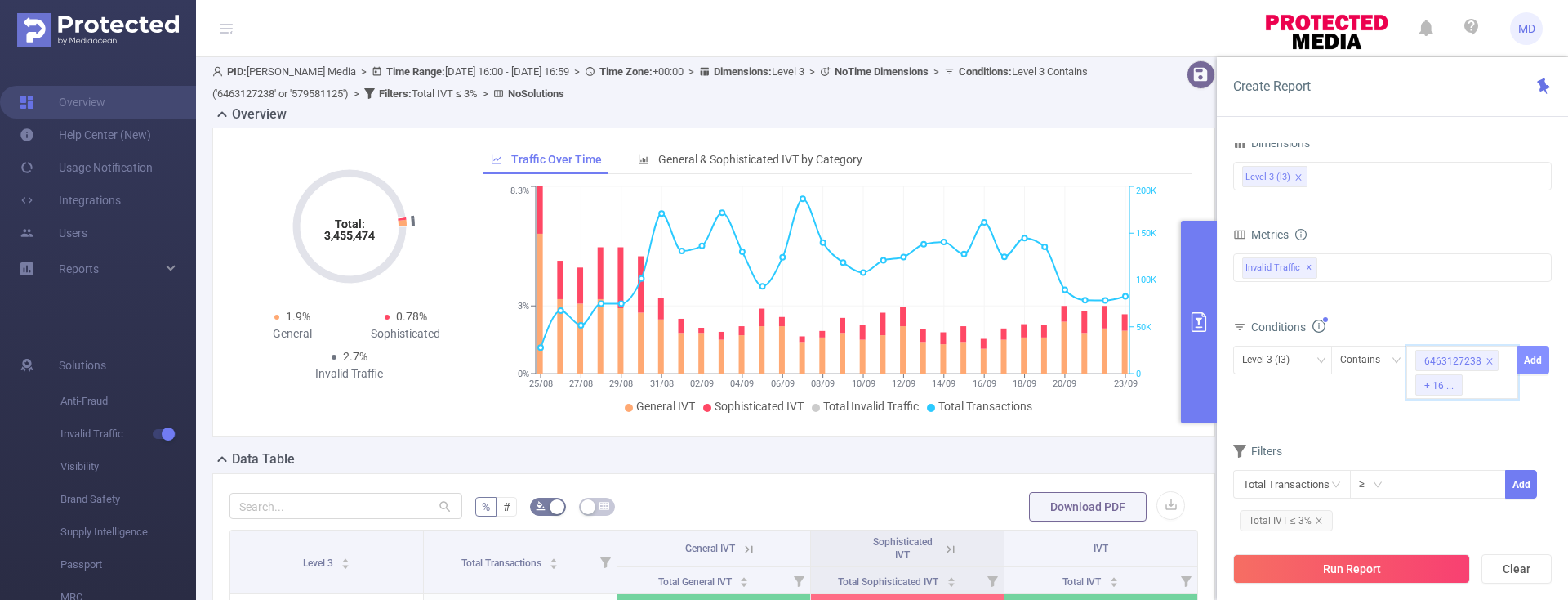
click at [1534, 362] on button "Add" at bounding box center [1533, 360] width 32 height 29
click at [1373, 566] on button "Run Report" at bounding box center [1351, 568] width 237 height 30
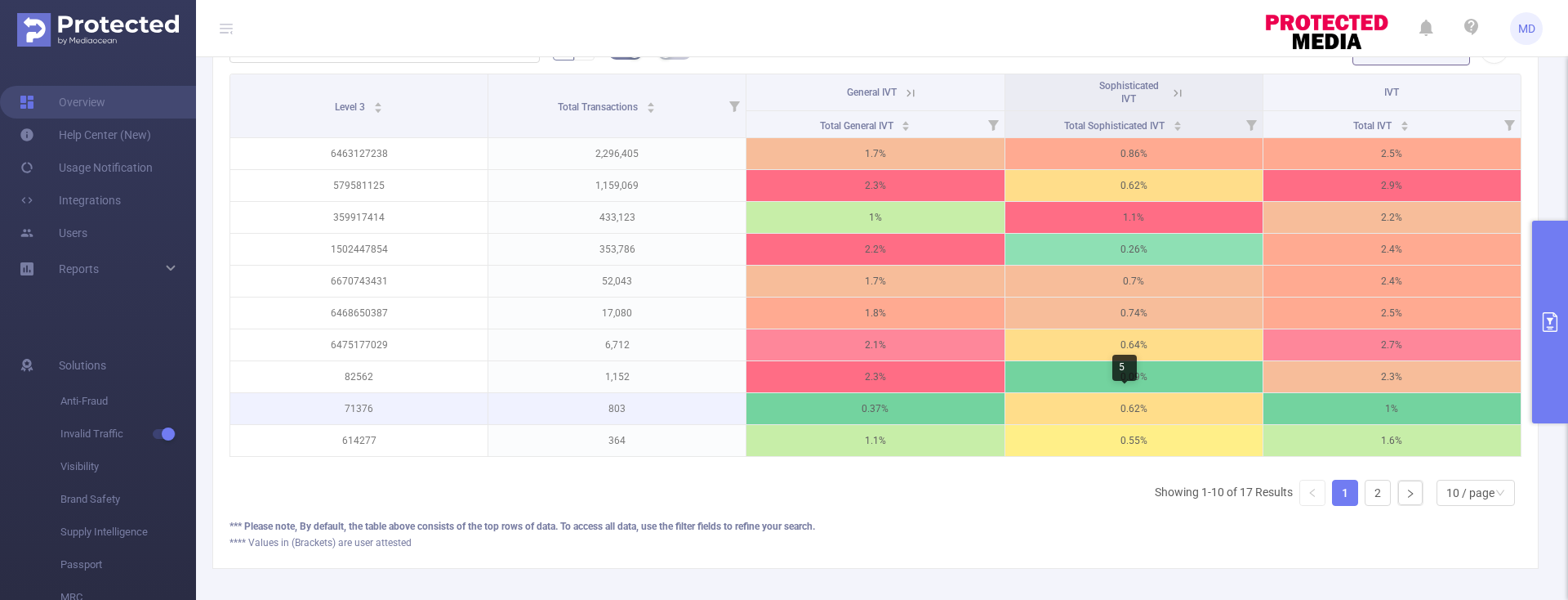
scroll to position [480, 0]
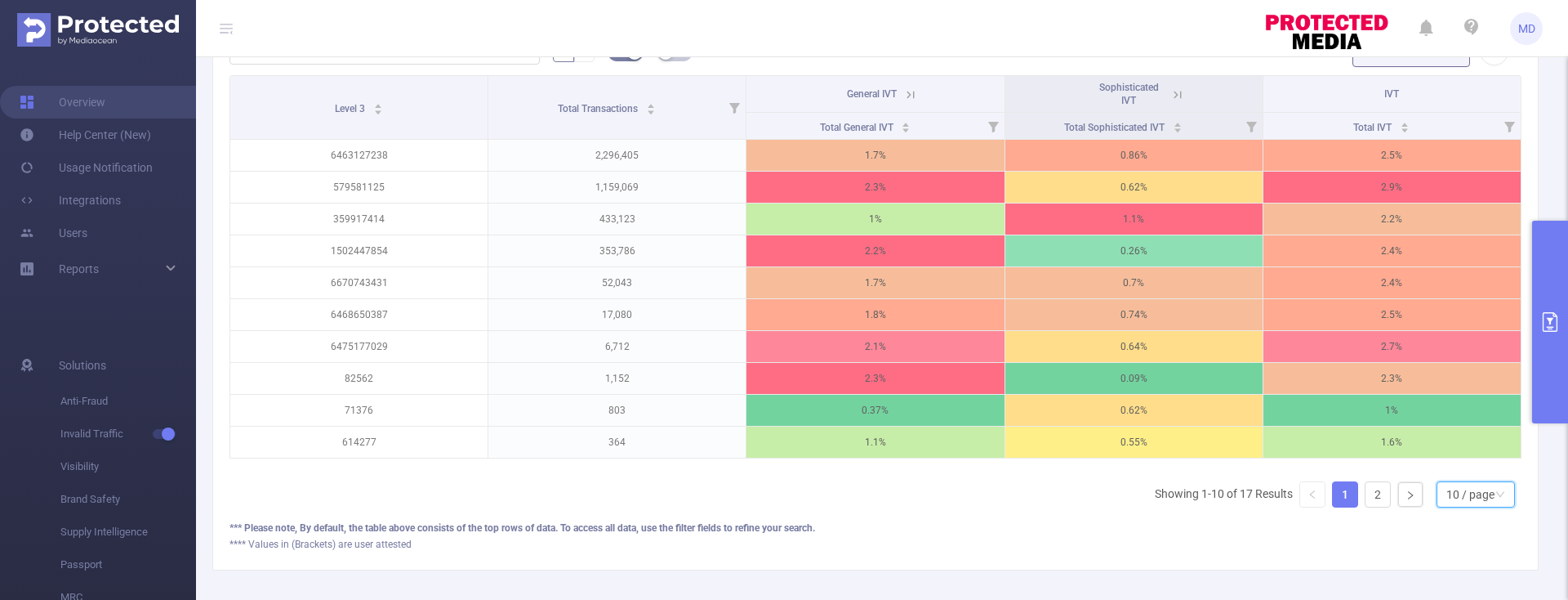
click at [1471, 507] on div "10 / page" at bounding box center [1471, 494] width 48 height 24
click at [1455, 480] on li "50 / page" at bounding box center [1462, 477] width 78 height 26
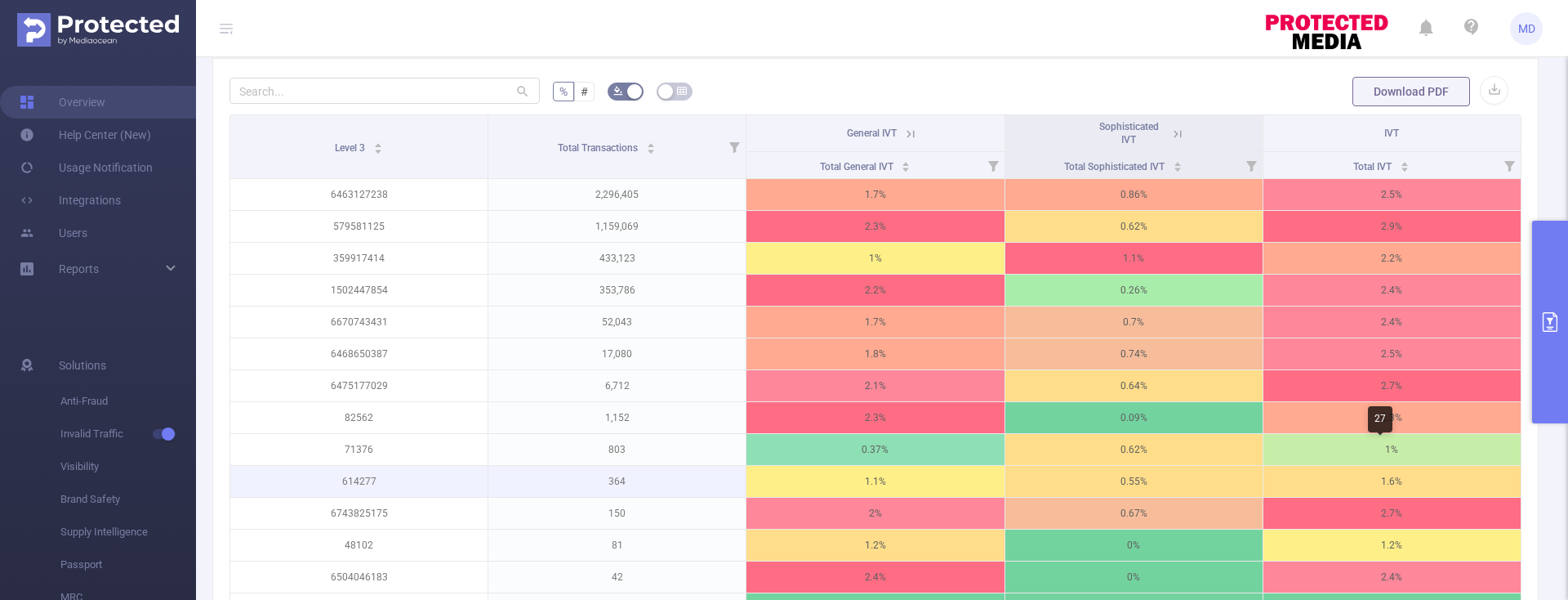
scroll to position [451, 0]
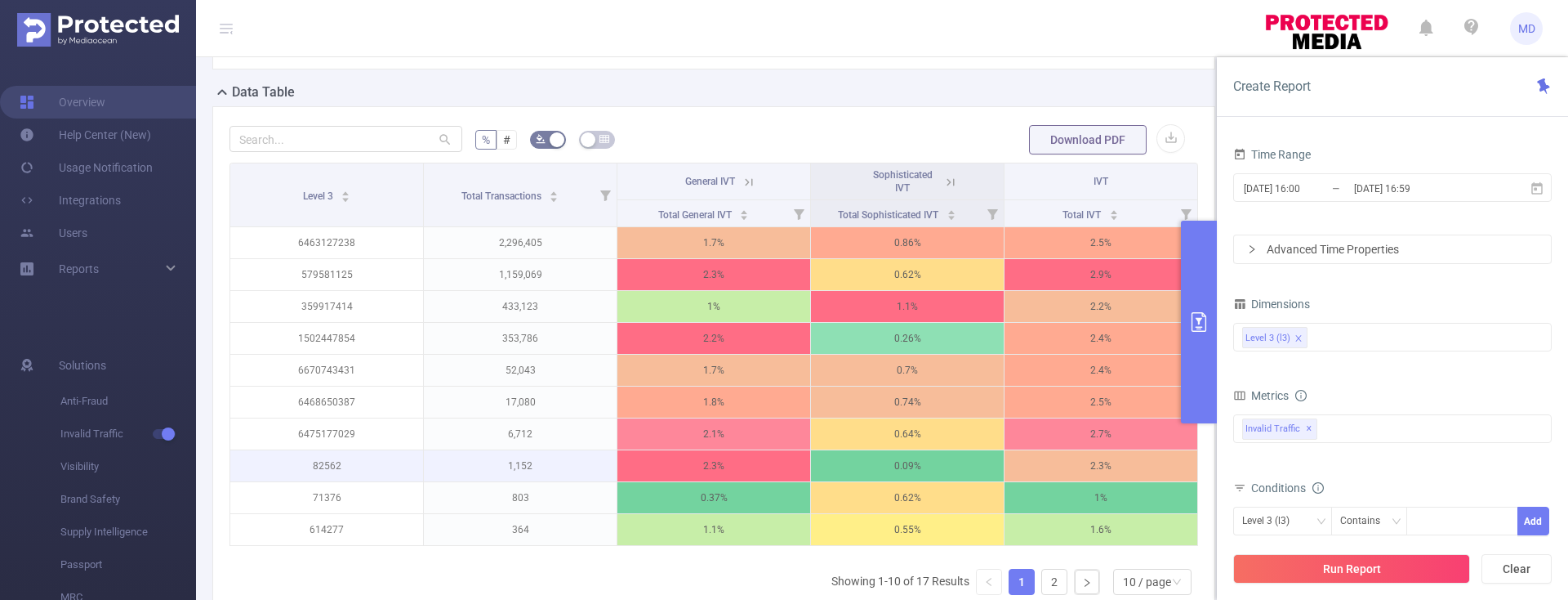
scroll to position [473, 0]
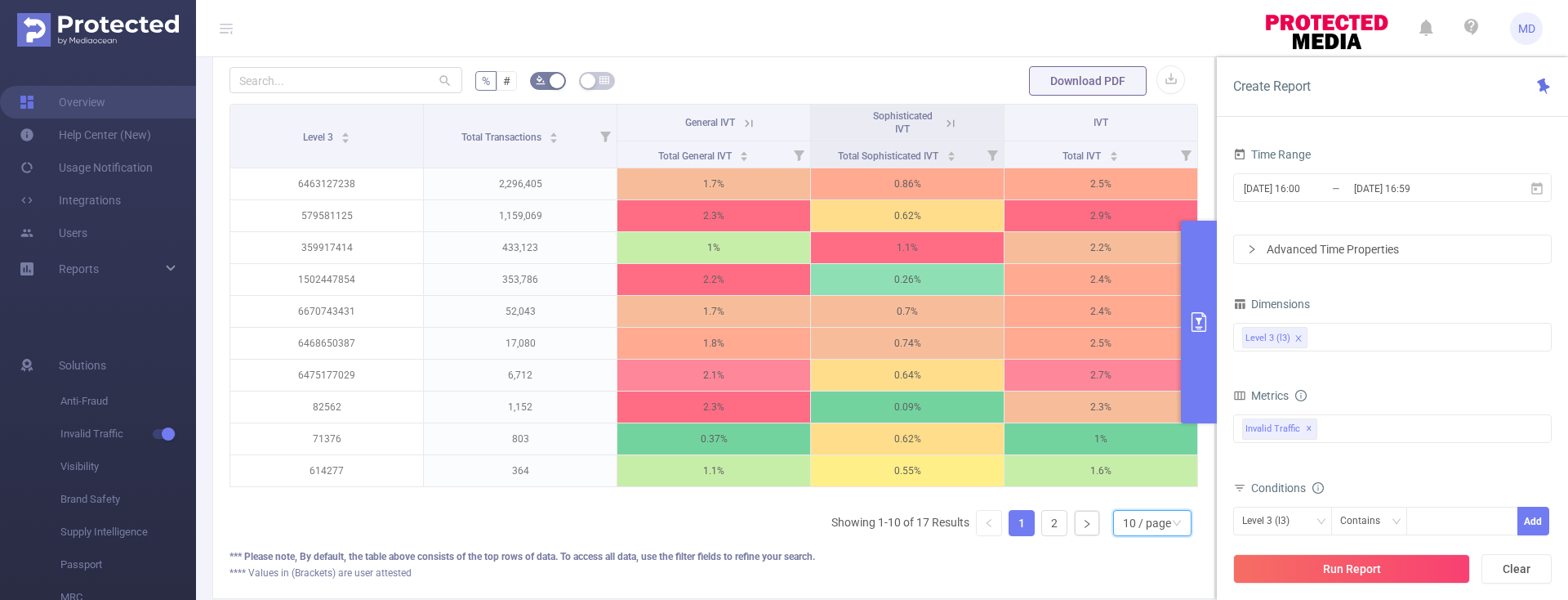
click at [1142, 532] on div "10 / page" at bounding box center [1147, 522] width 48 height 24
click at [1148, 509] on li "50 / page" at bounding box center [1139, 506] width 78 height 26
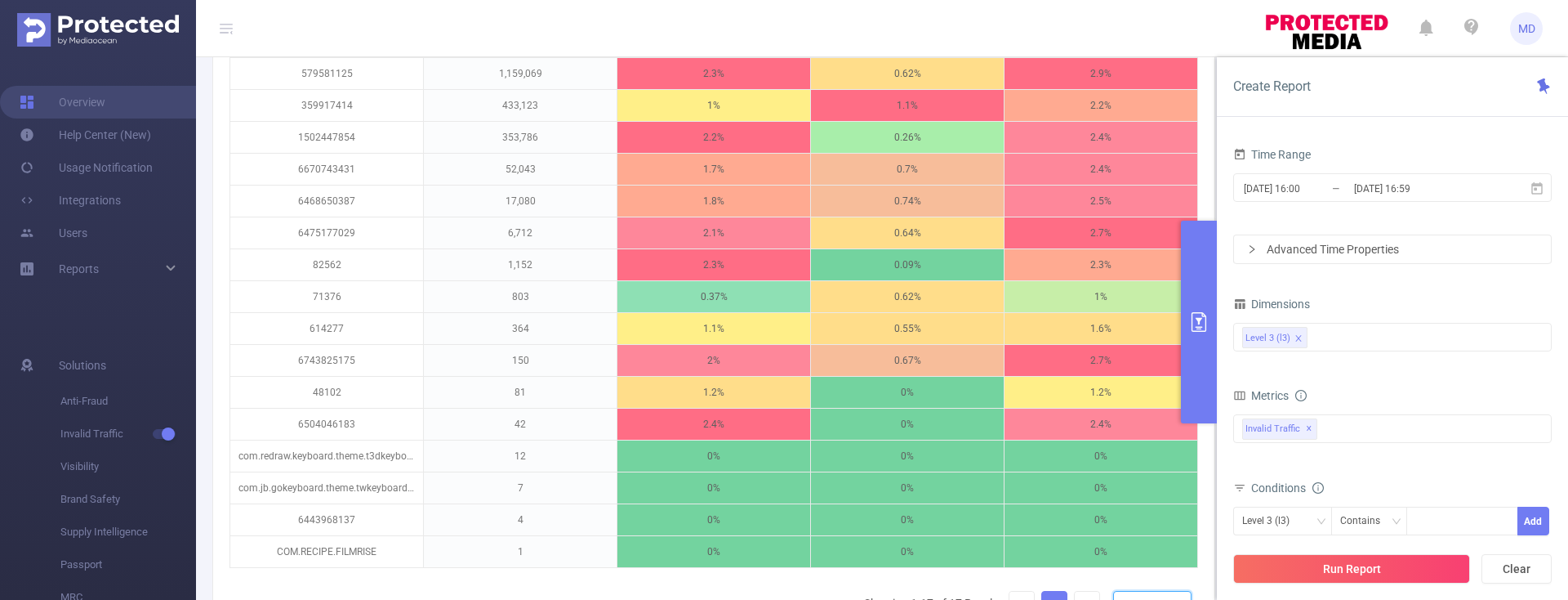
scroll to position [521, 0]
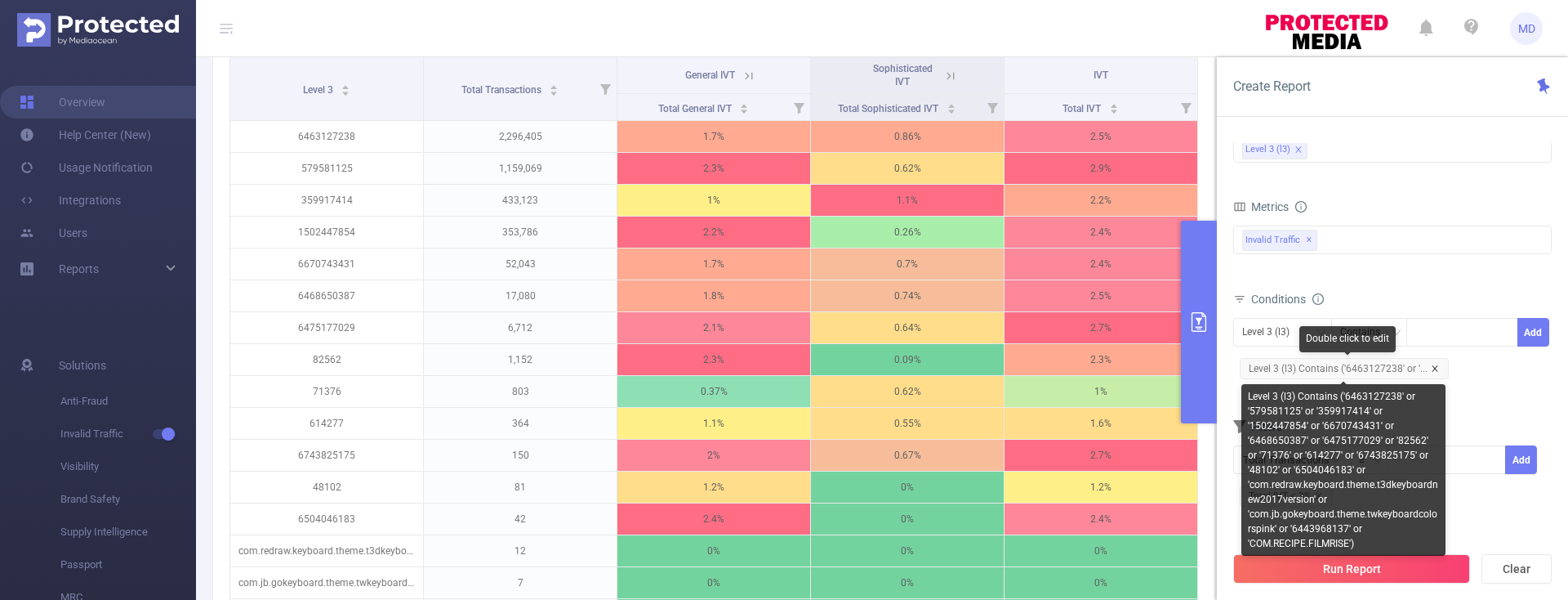
click at [1432, 370] on icon "icon: close" at bounding box center [1435, 368] width 6 height 6
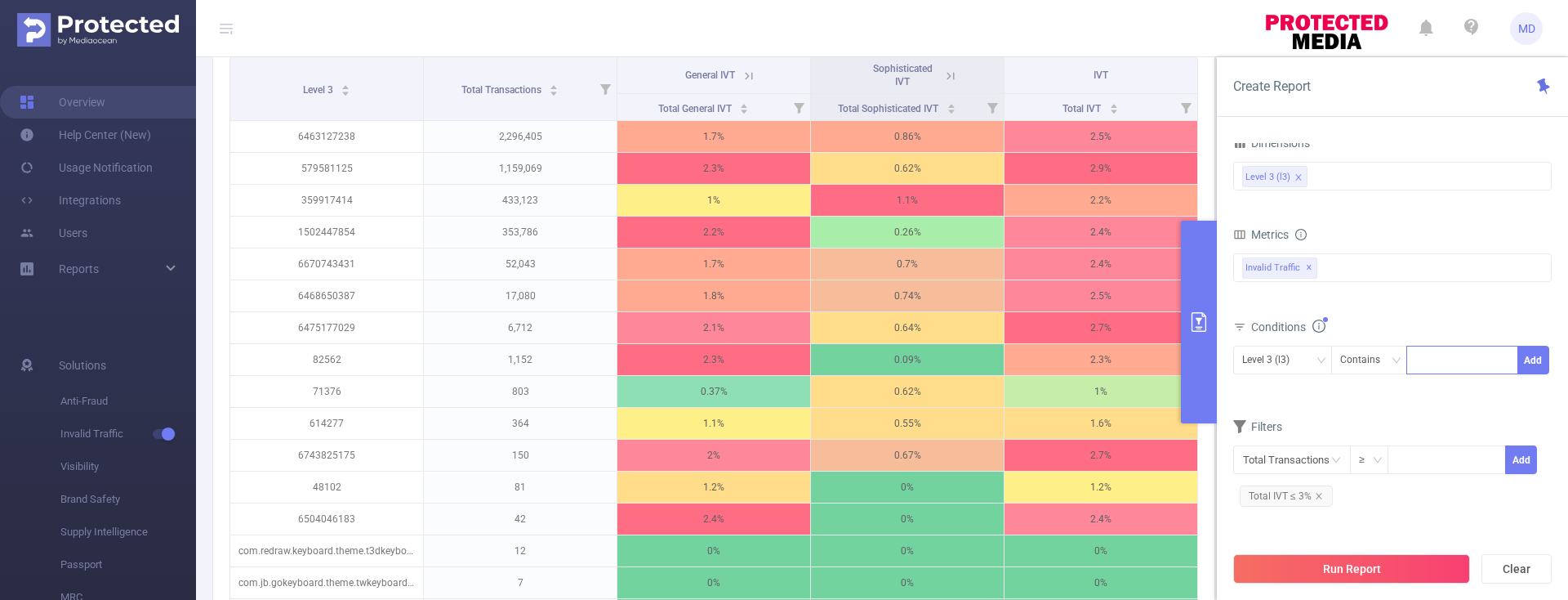
click at [1424, 365] on div at bounding box center [1463, 360] width 94 height 27
paste input
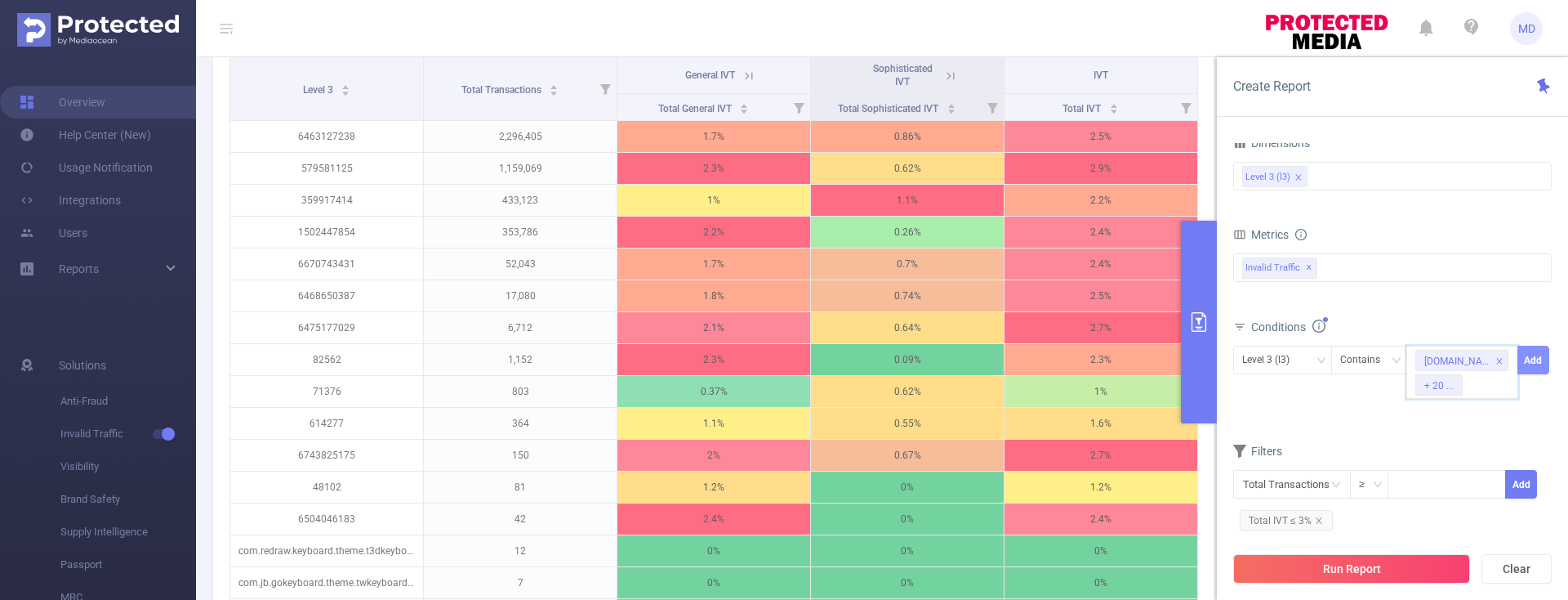
click at [1530, 363] on button "Add" at bounding box center [1533, 360] width 32 height 29
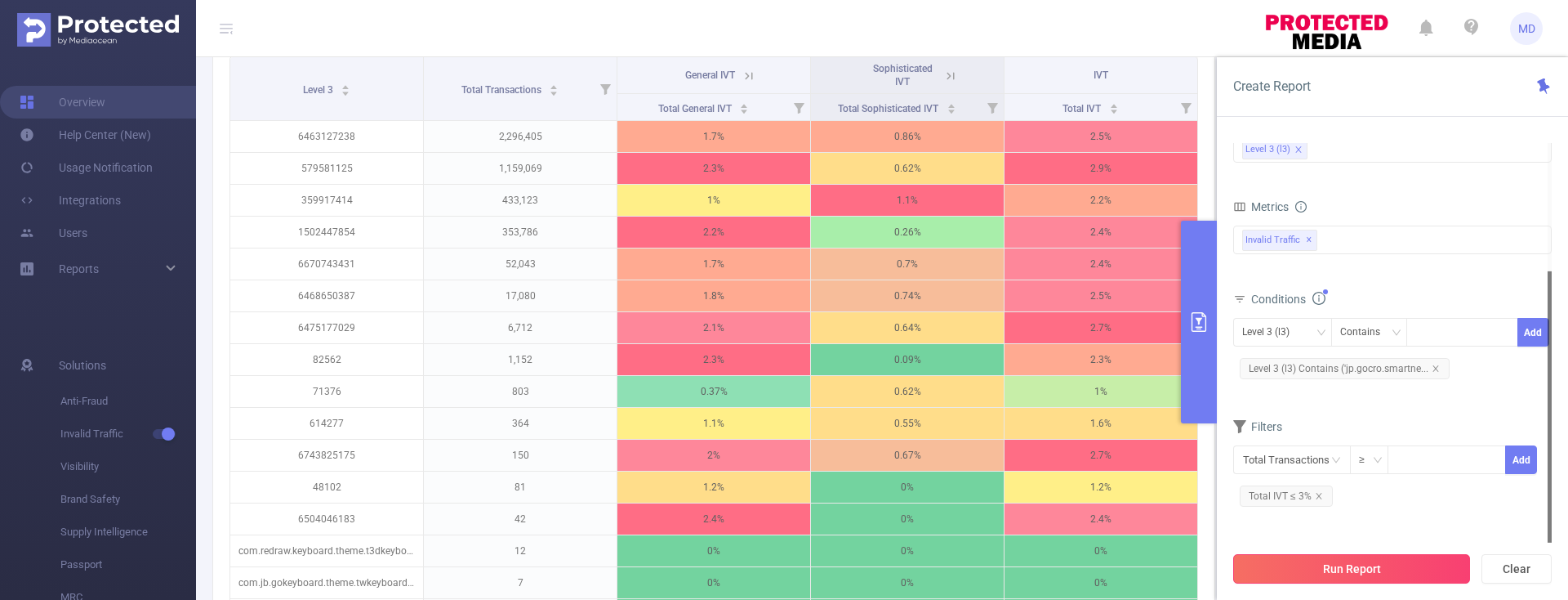
click at [1385, 573] on button "Run Report" at bounding box center [1351, 568] width 237 height 30
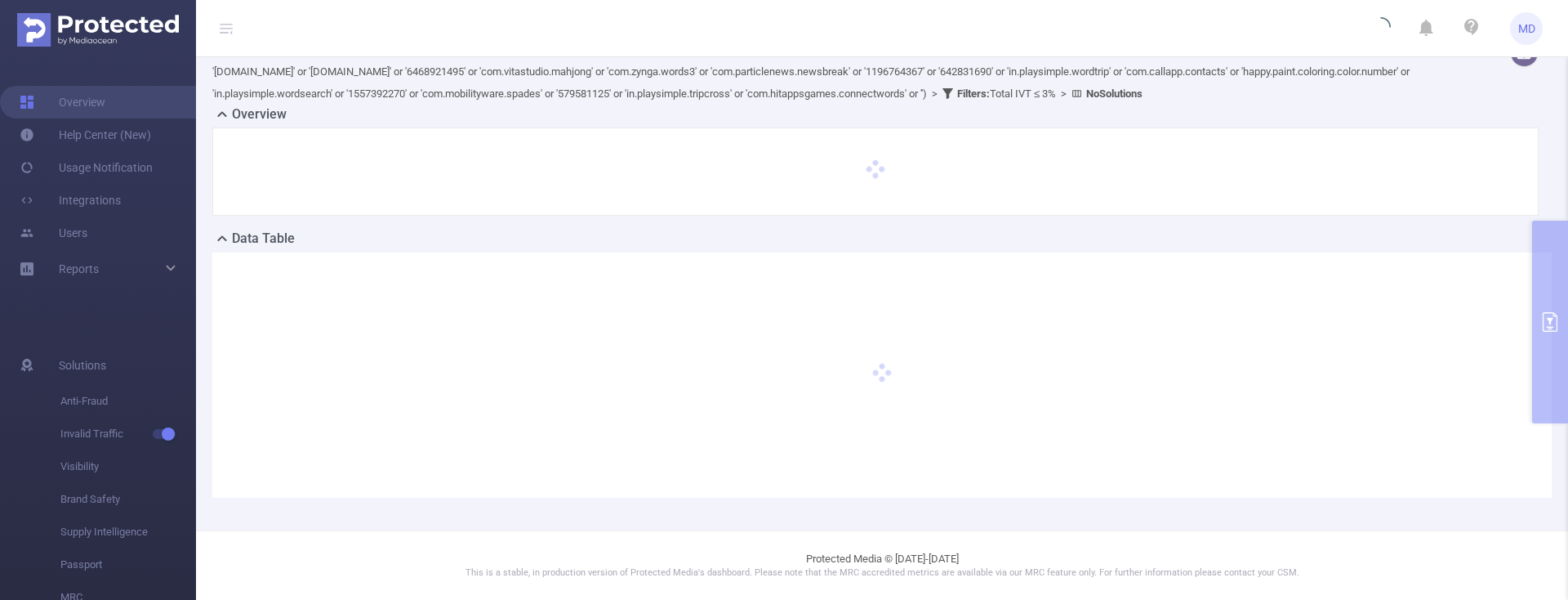
scroll to position [47, 0]
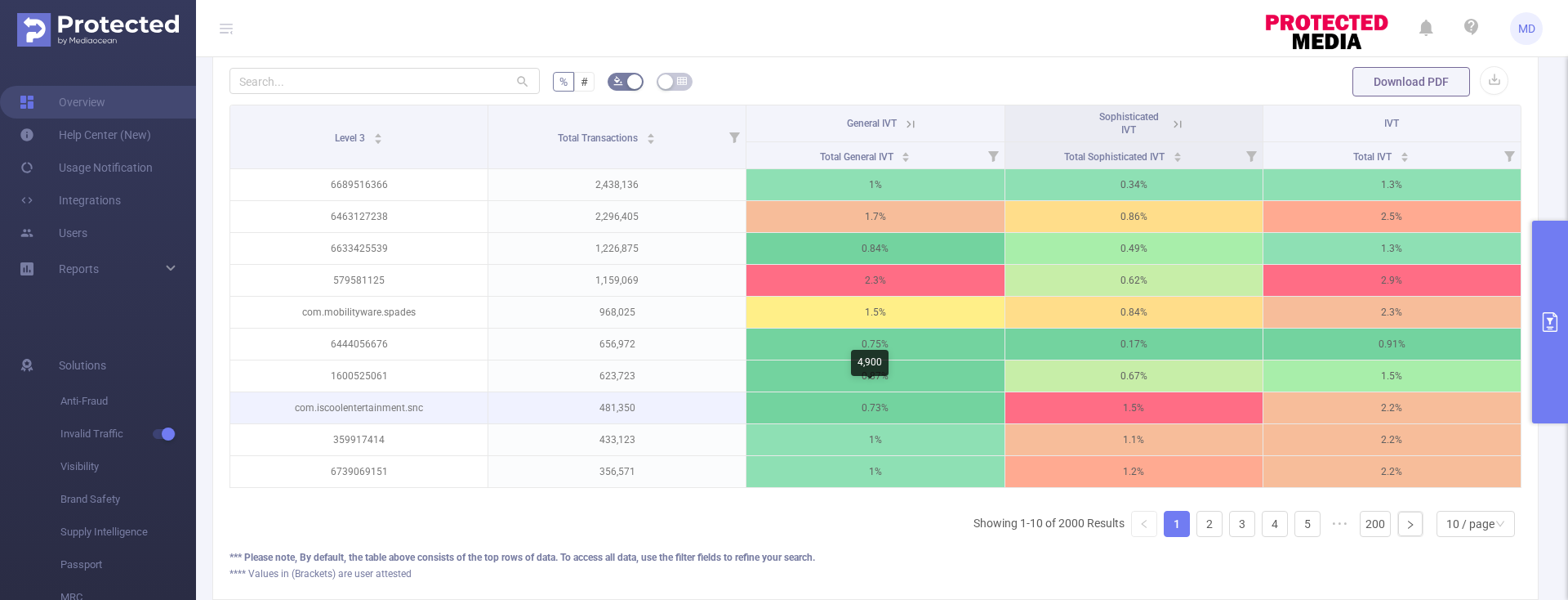
scroll to position [559, 0]
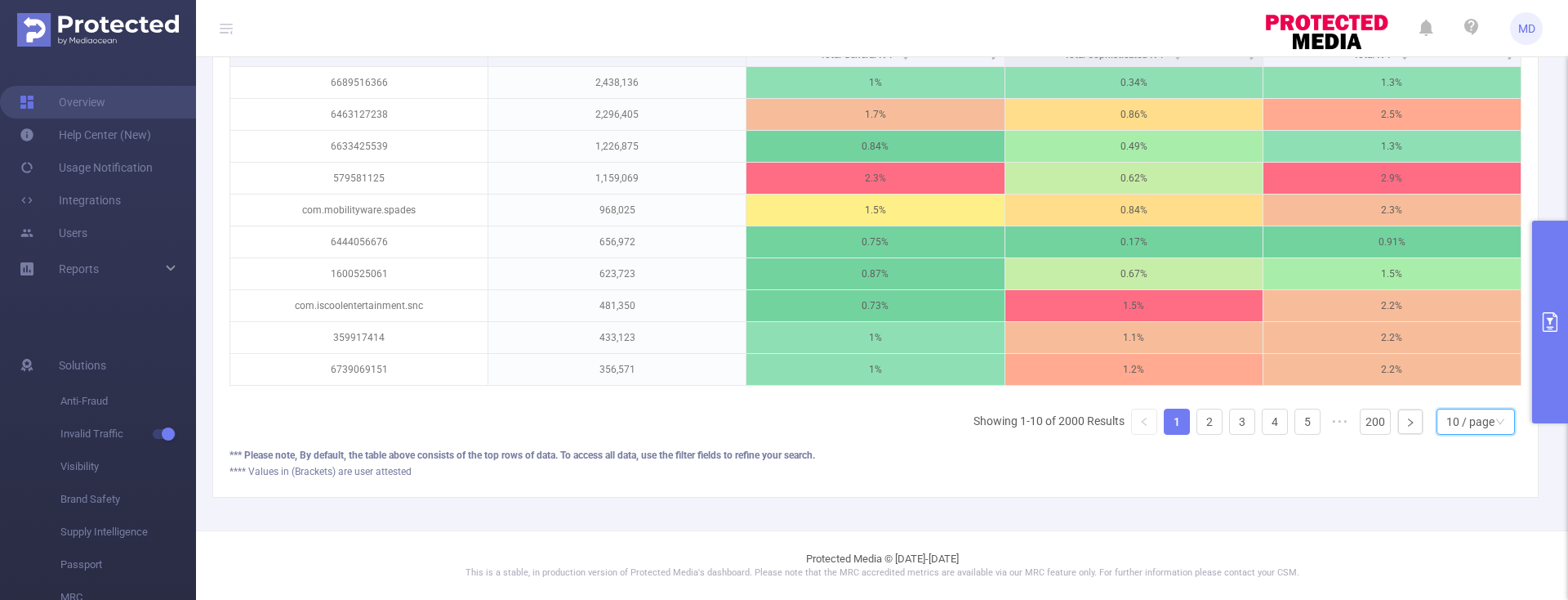
click at [1462, 434] on div "10 / page" at bounding box center [1471, 421] width 48 height 24
click at [1455, 418] on li "50 / page" at bounding box center [1462, 404] width 78 height 26
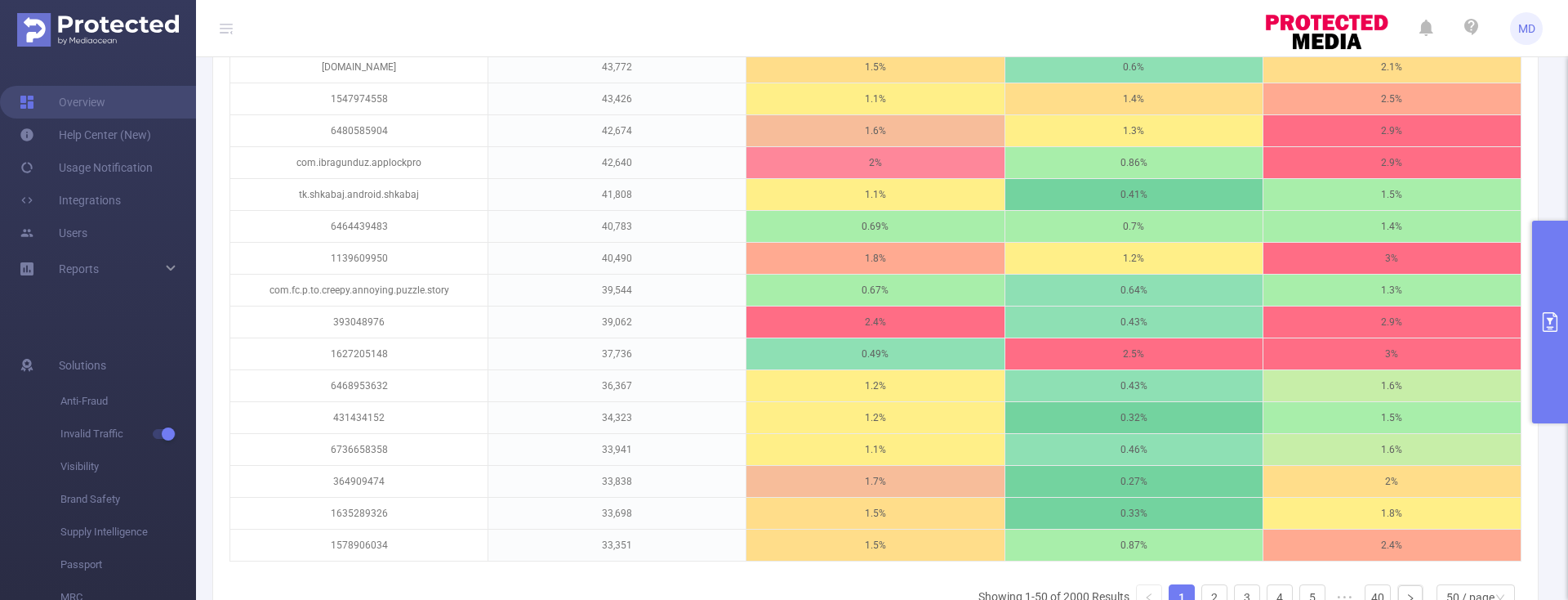
scroll to position [1862, 0]
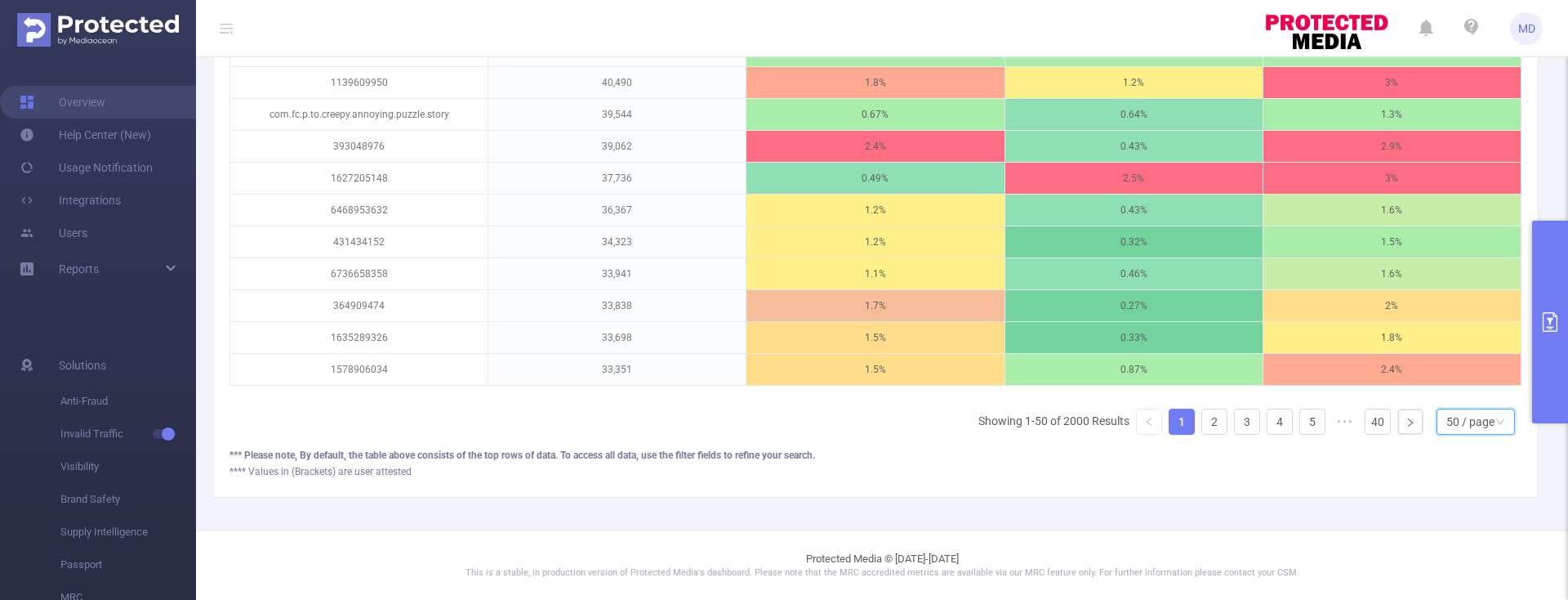
click at [1481, 421] on div "50 / page" at bounding box center [1471, 421] width 48 height 24
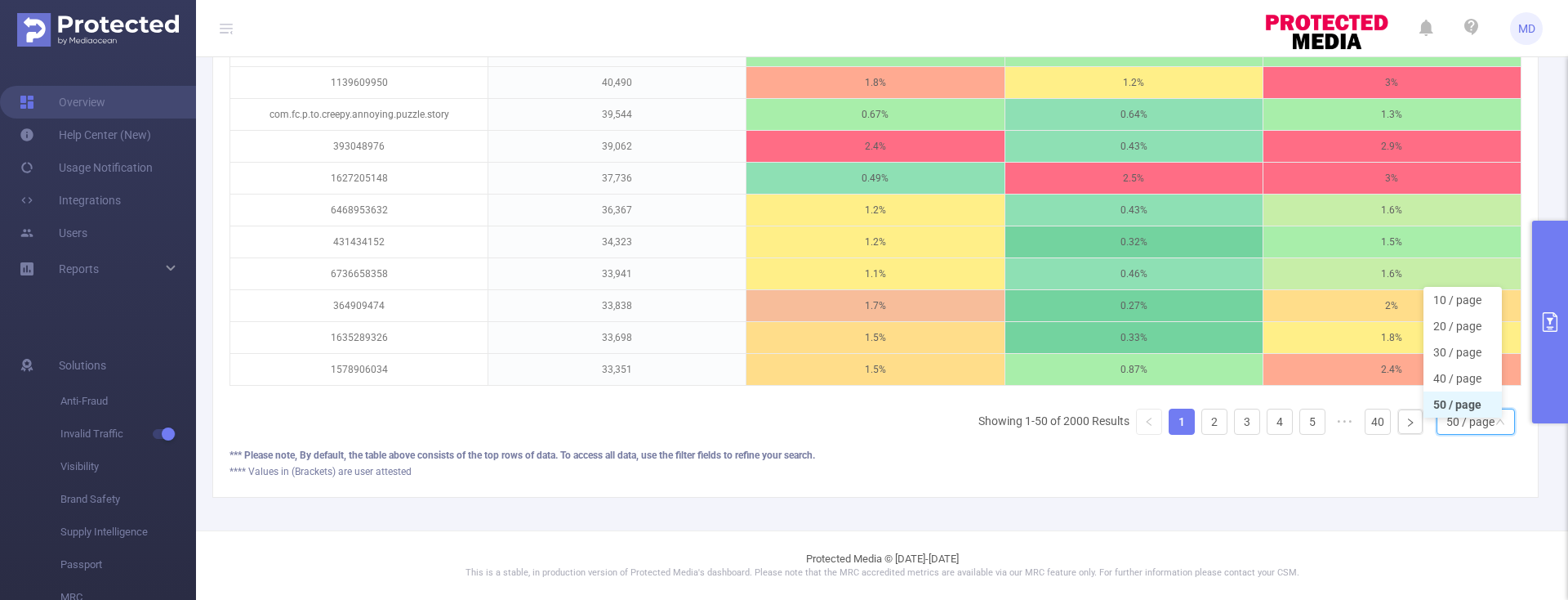
click at [1507, 456] on div "*** Please note, By default, the table above consists of the top rows of data. …" at bounding box center [875, 455] width 1293 height 14
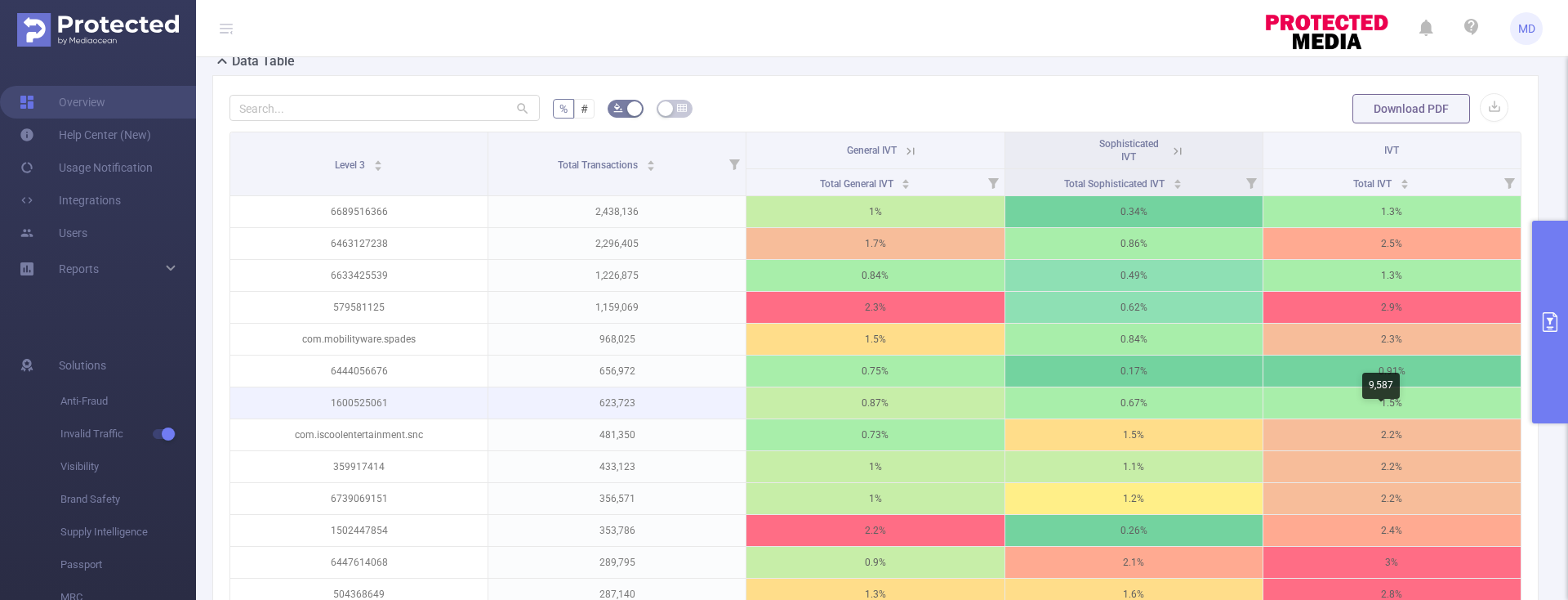
scroll to position [420, 0]
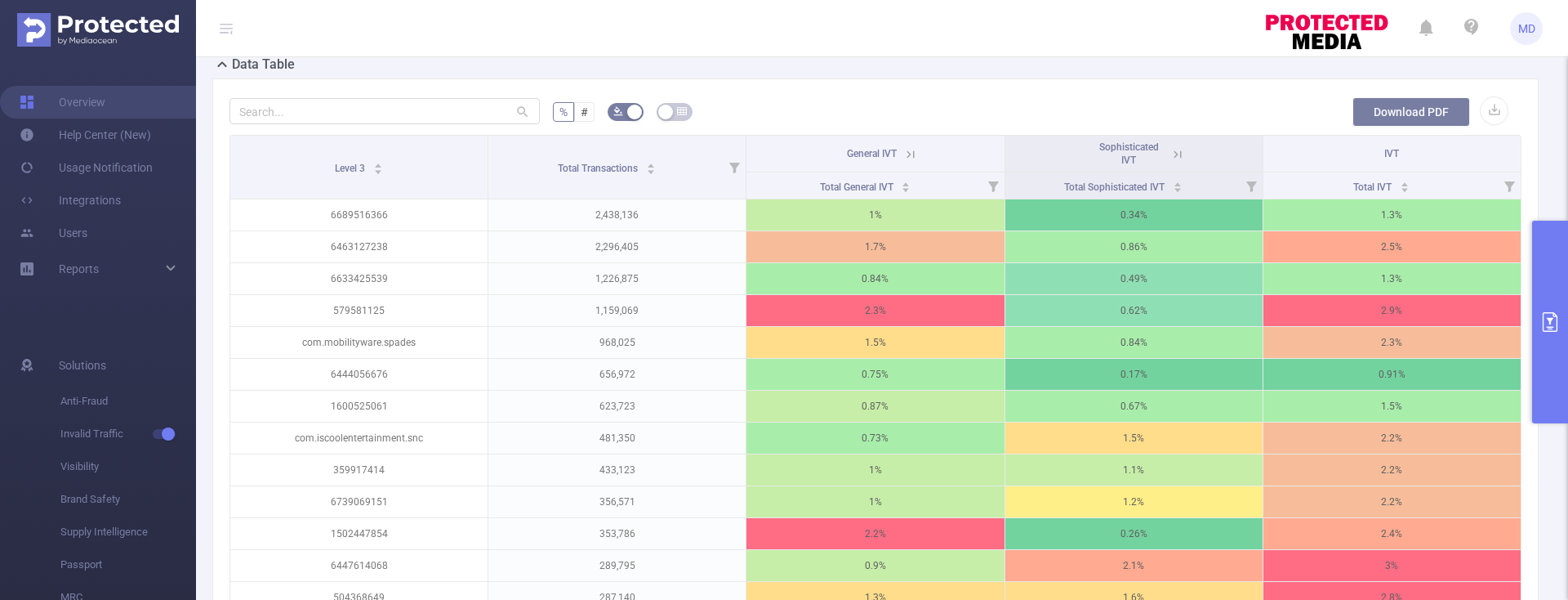
click at [1396, 127] on button "Download PDF" at bounding box center [1411, 112] width 117 height 30
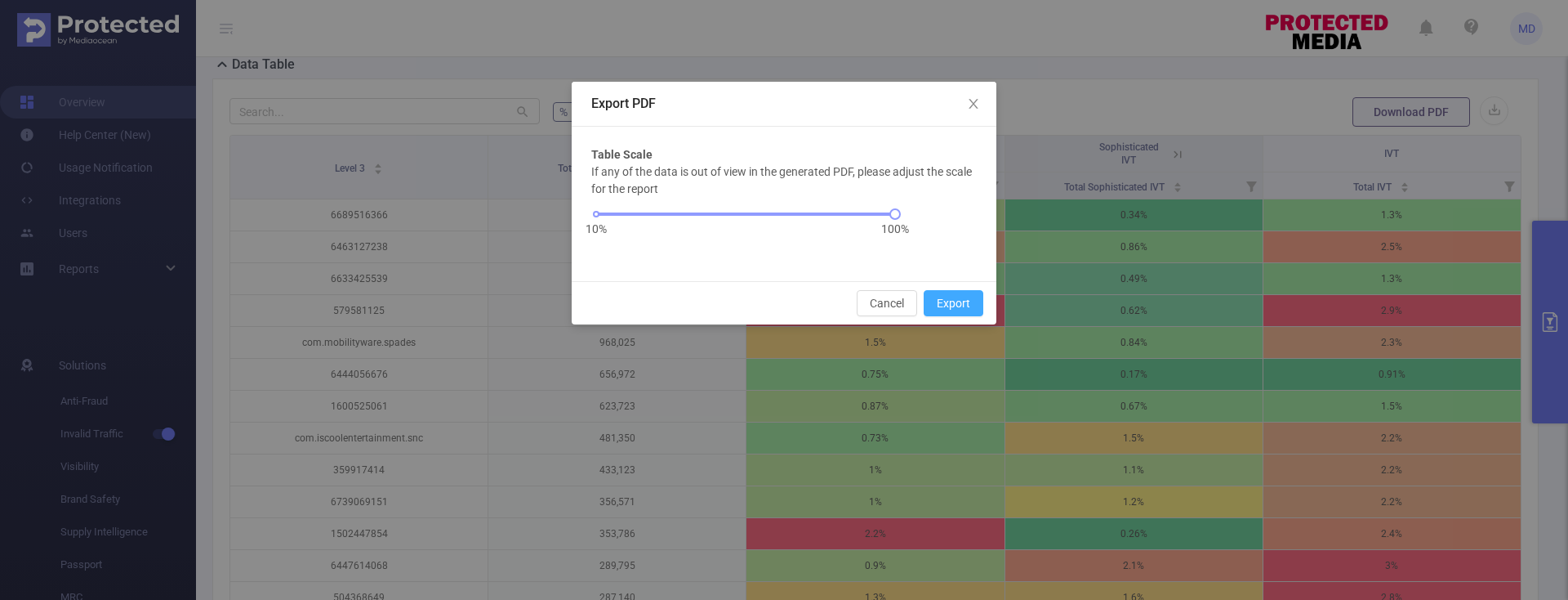
click at [956, 295] on button "Export" at bounding box center [954, 302] width 60 height 26
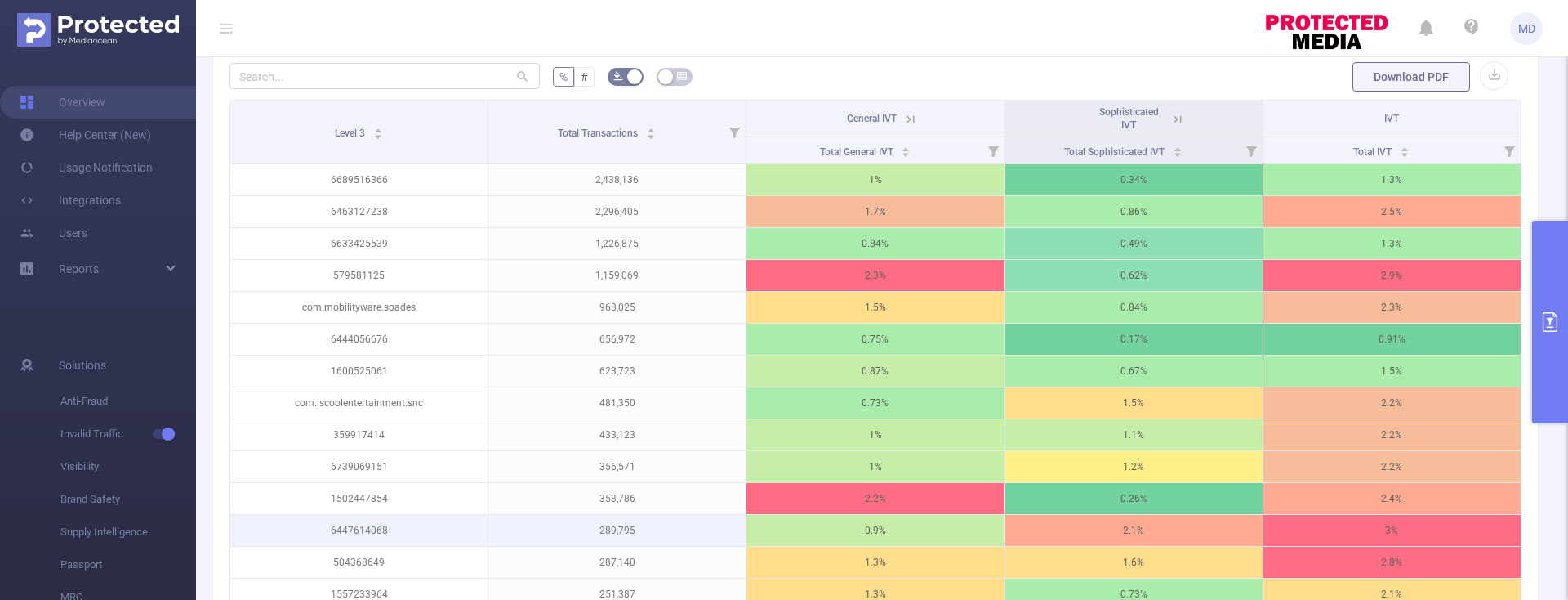
scroll to position [215, 0]
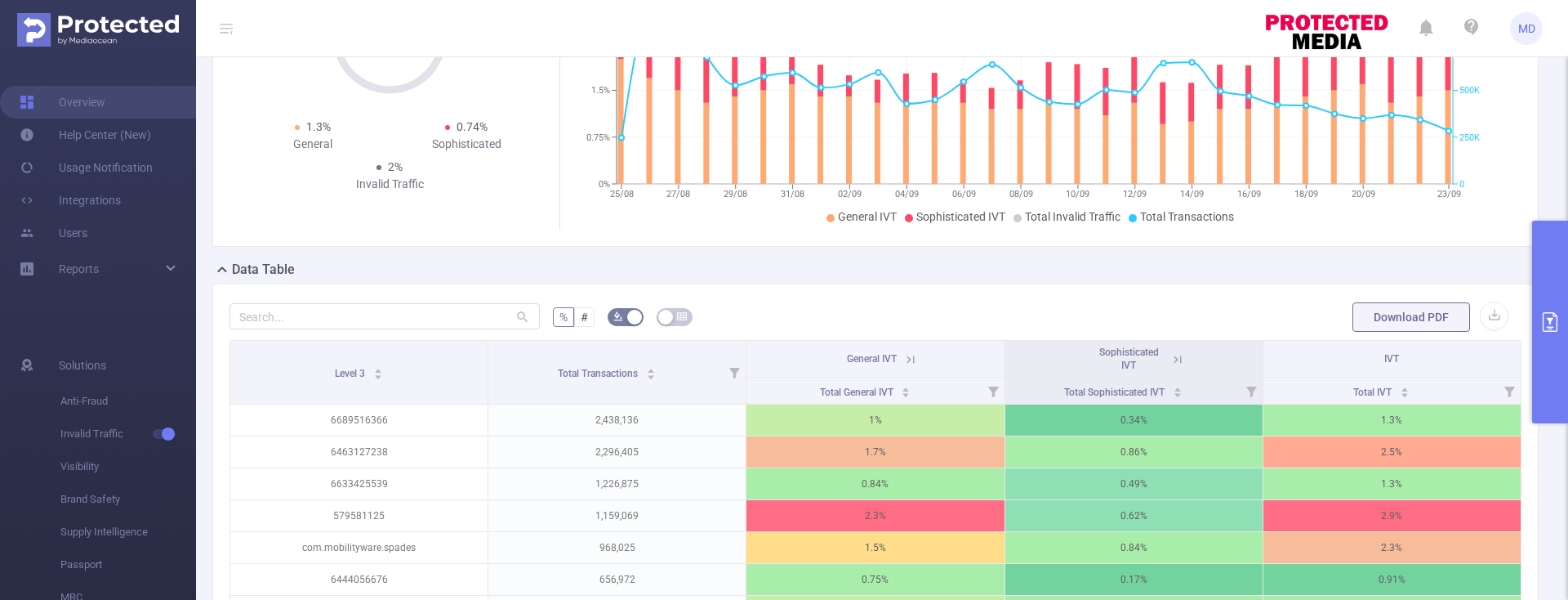
click at [1543, 326] on icon "primary" at bounding box center [1550, 322] width 14 height 19
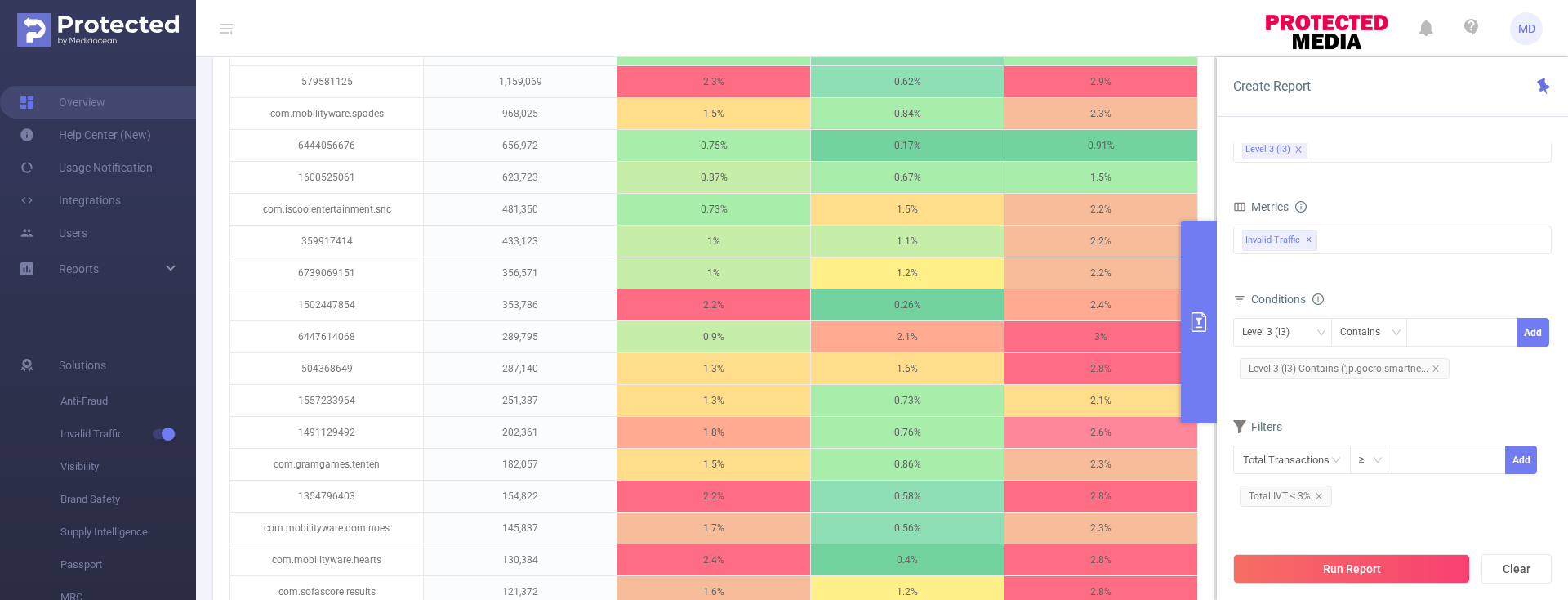
scroll to position [690, 0]
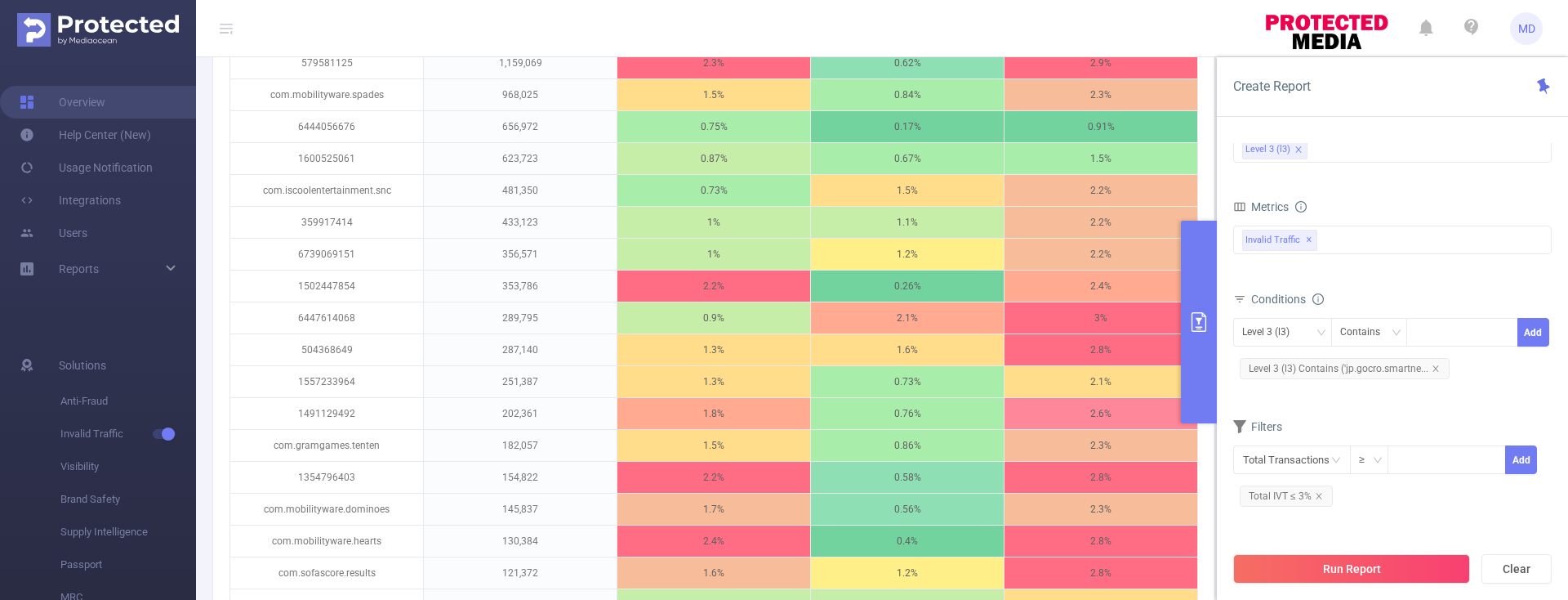
click at [1201, 322] on icon "primary" at bounding box center [1199, 322] width 19 height 19
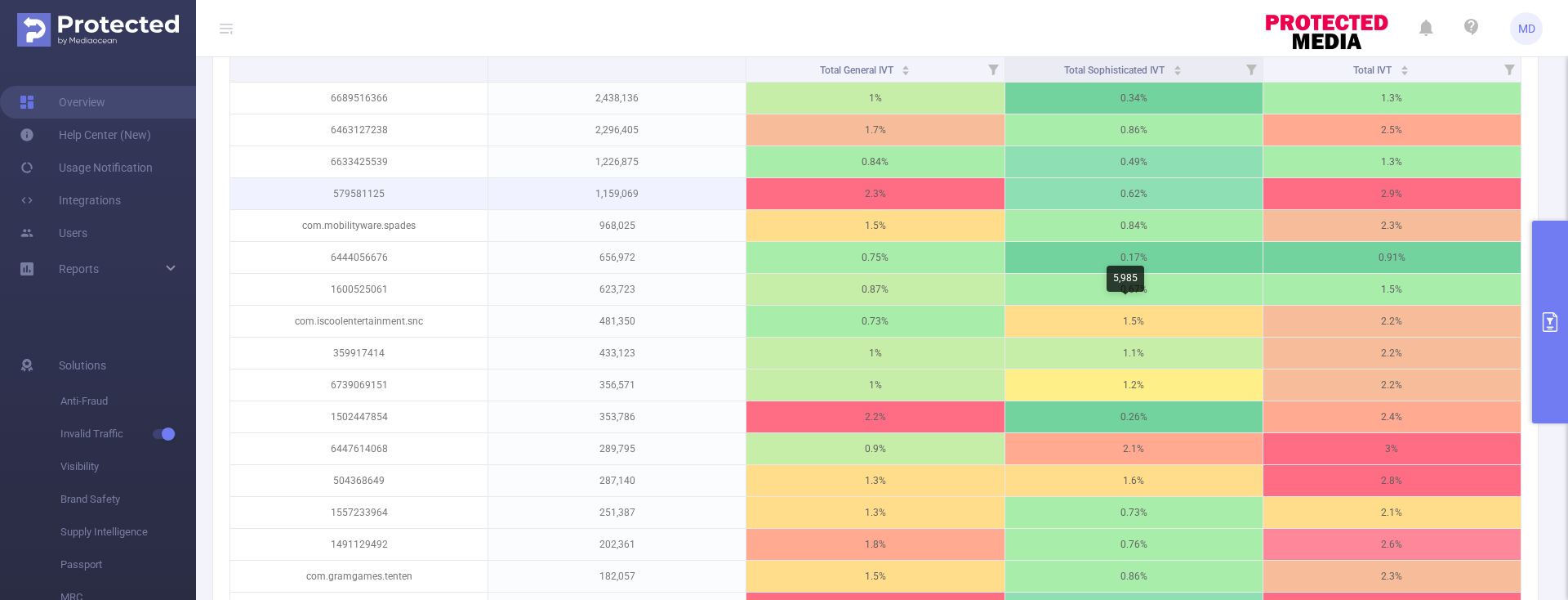
scroll to position [427, 0]
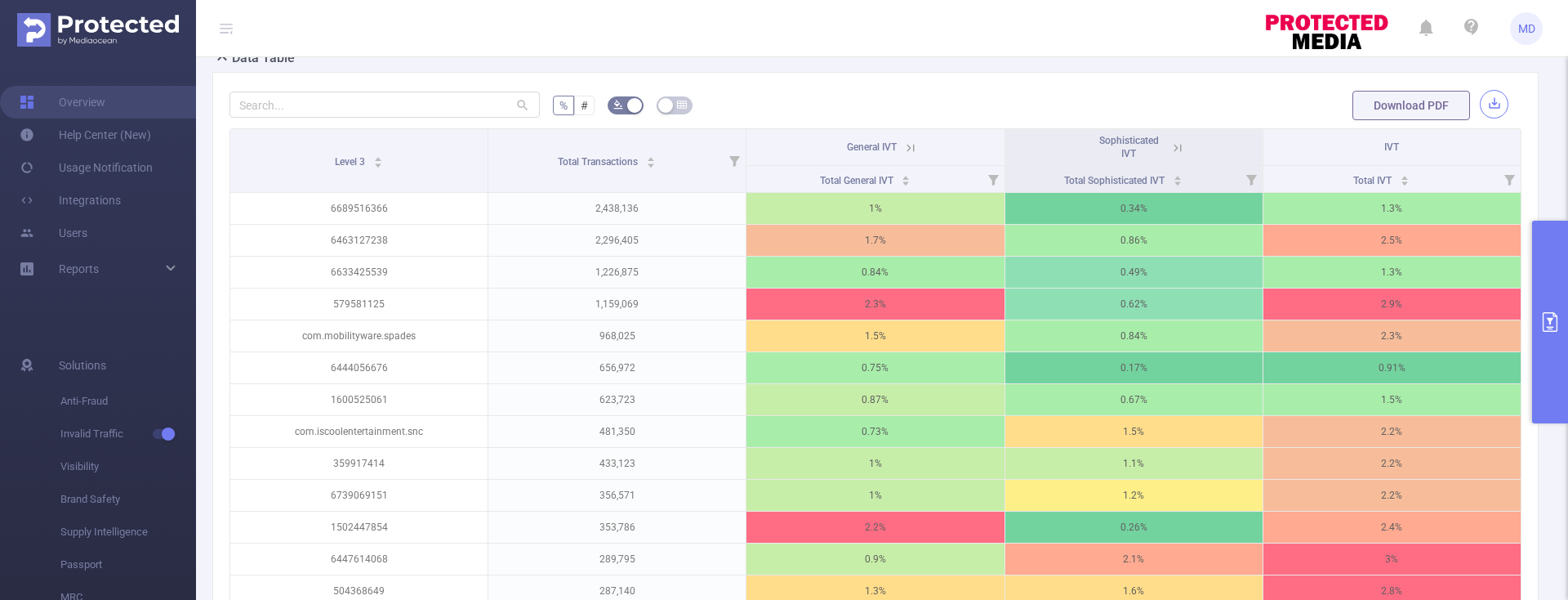
click at [1481, 118] on button "button" at bounding box center [1495, 104] width 29 height 29
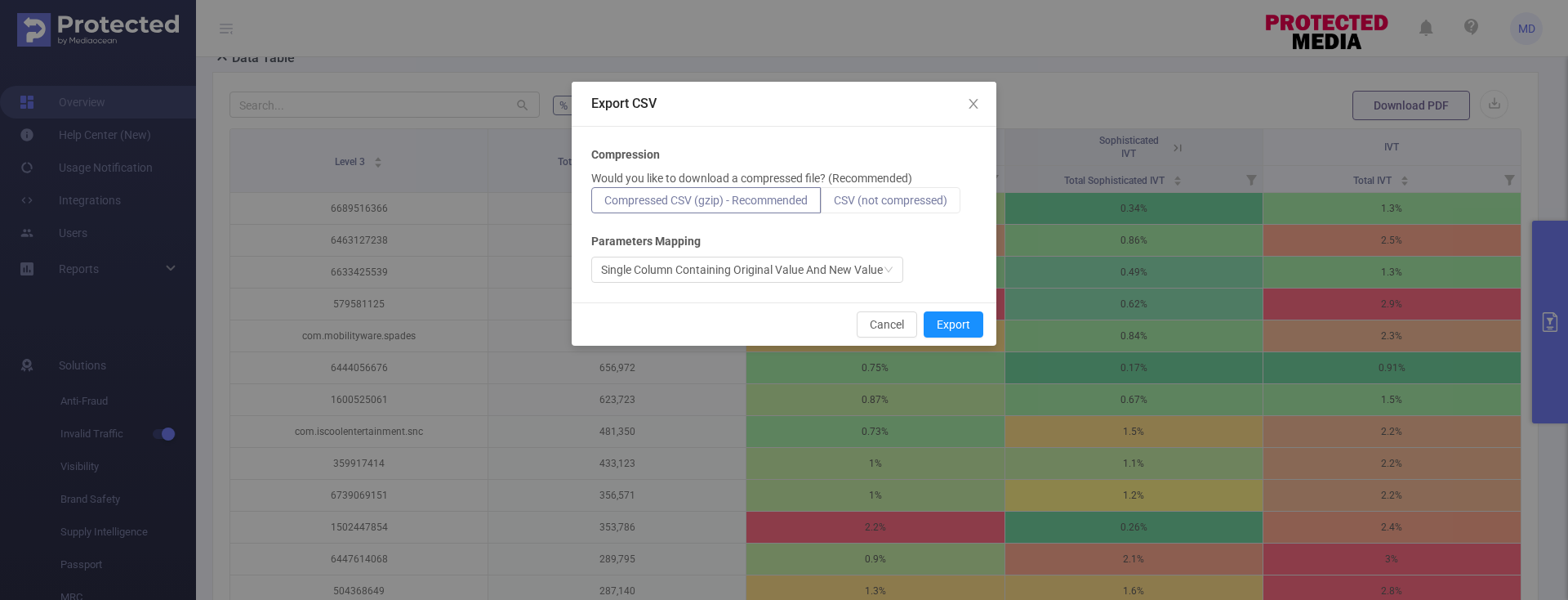
click at [893, 205] on span "CSV (not compressed)" at bounding box center [890, 200] width 114 height 13
click at [834, 204] on input "CSV (not compressed)" at bounding box center [834, 204] width 0 height 0
click at [967, 321] on button "Export" at bounding box center [954, 324] width 60 height 26
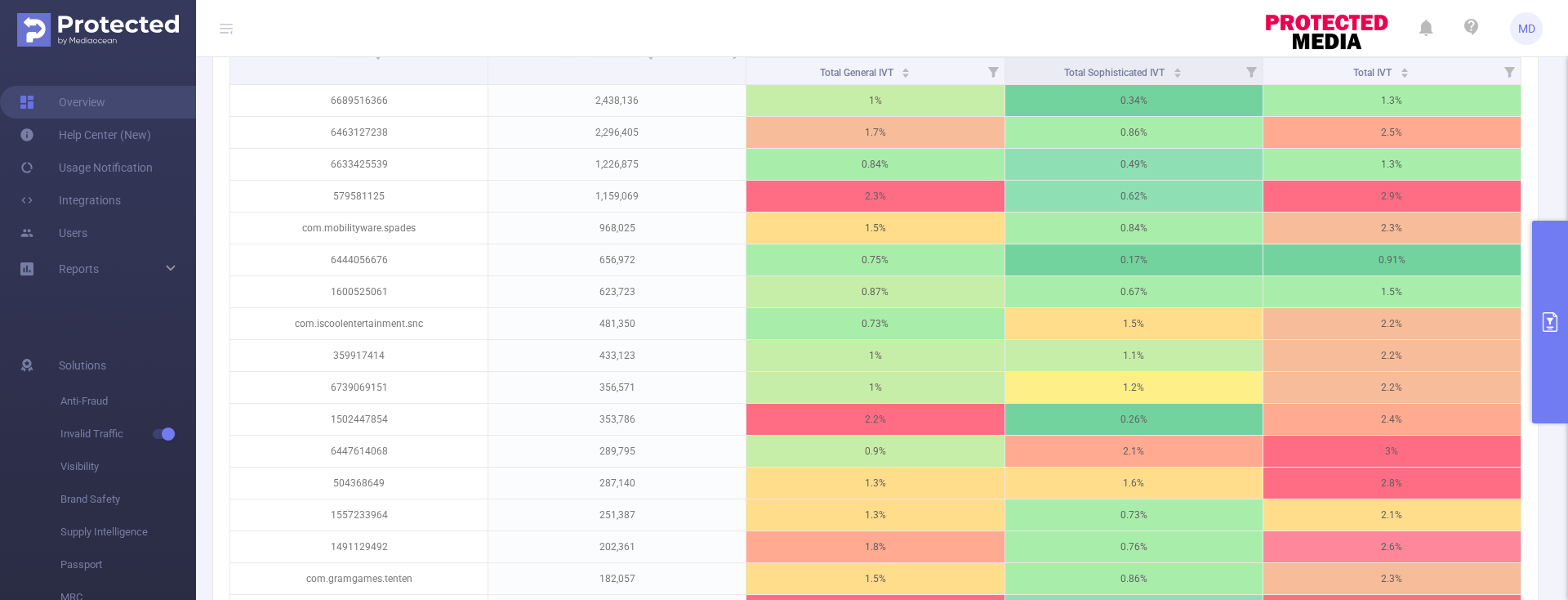
scroll to position [549, 0]
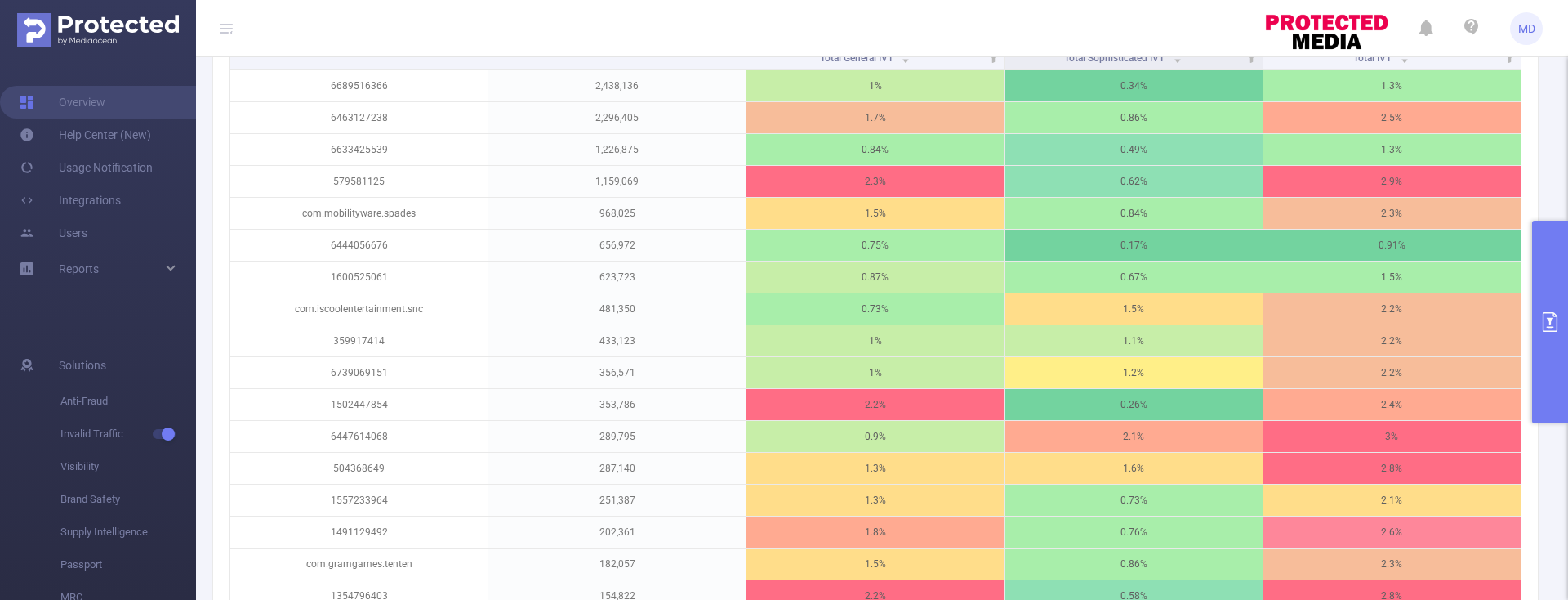
drag, startPoint x: 1553, startPoint y: 322, endPoint x: 1487, endPoint y: 380, distance: 87.9
click at [1554, 322] on icon "primary" at bounding box center [1551, 322] width 19 height 19
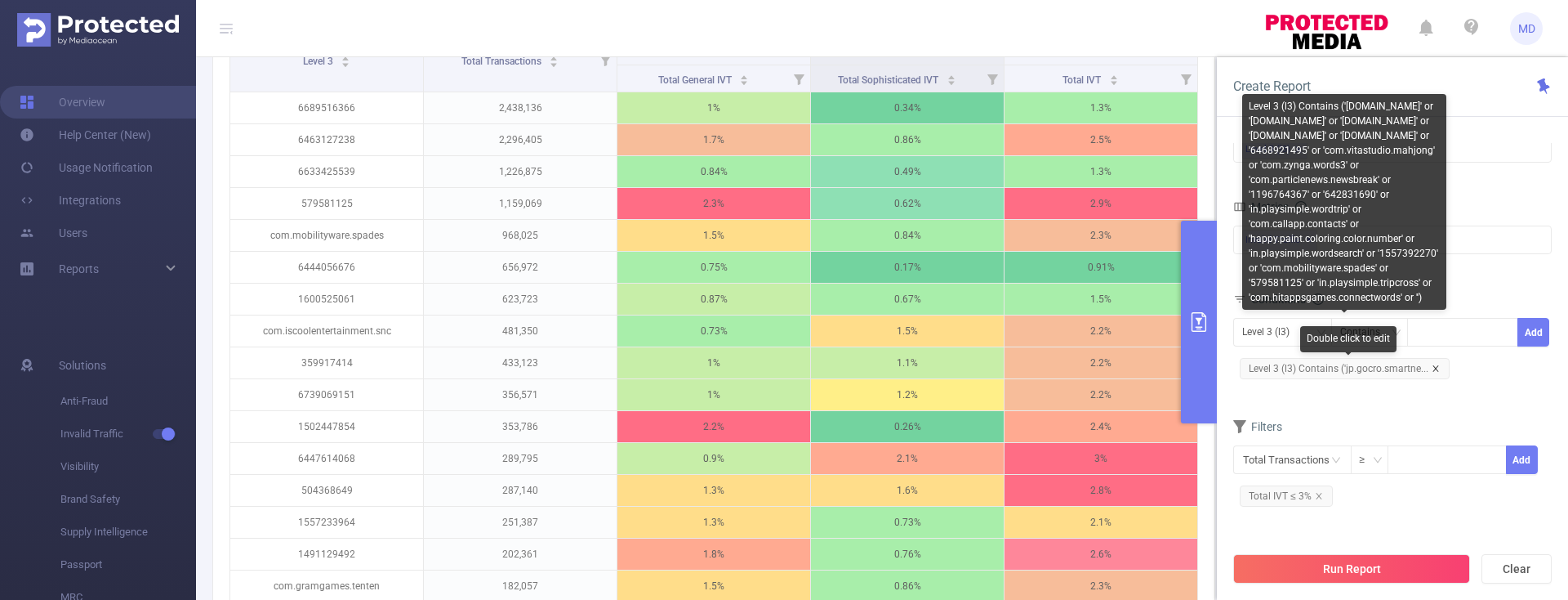
click at [1436, 370] on icon "icon: close" at bounding box center [1436, 369] width 8 height 8
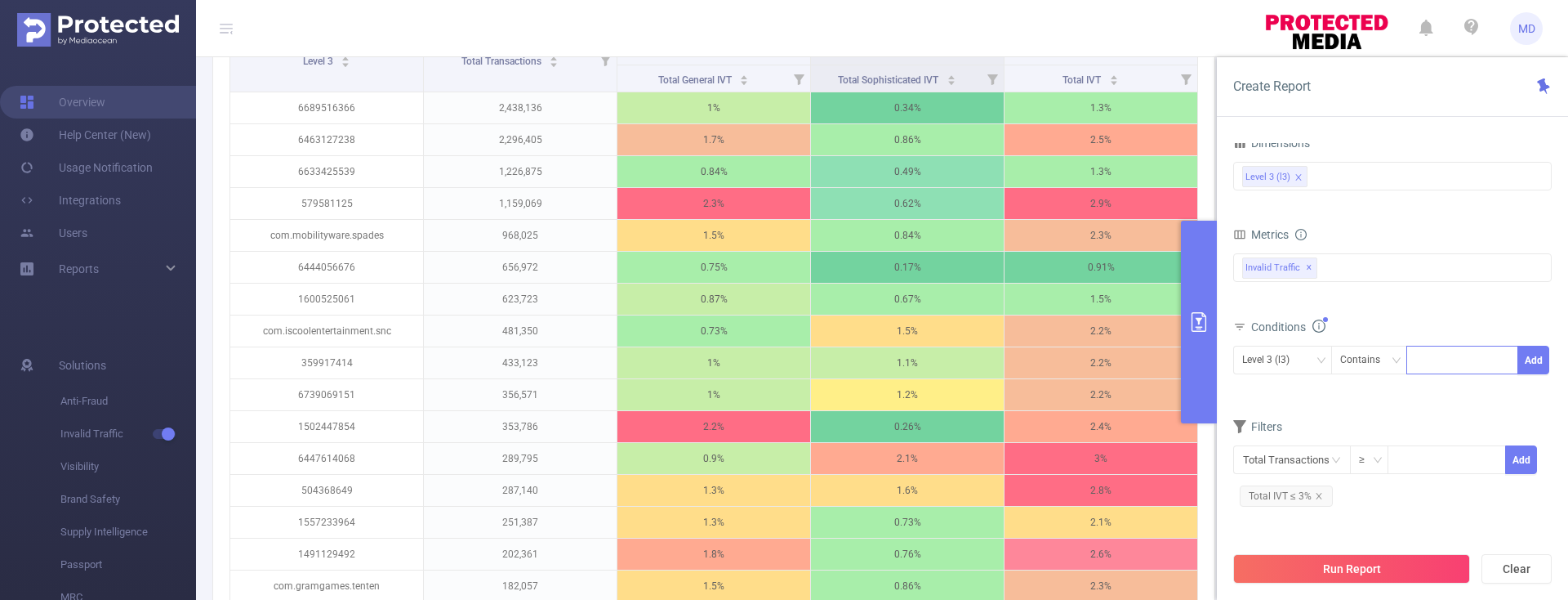
click at [1456, 358] on div at bounding box center [1463, 360] width 94 height 27
paste input
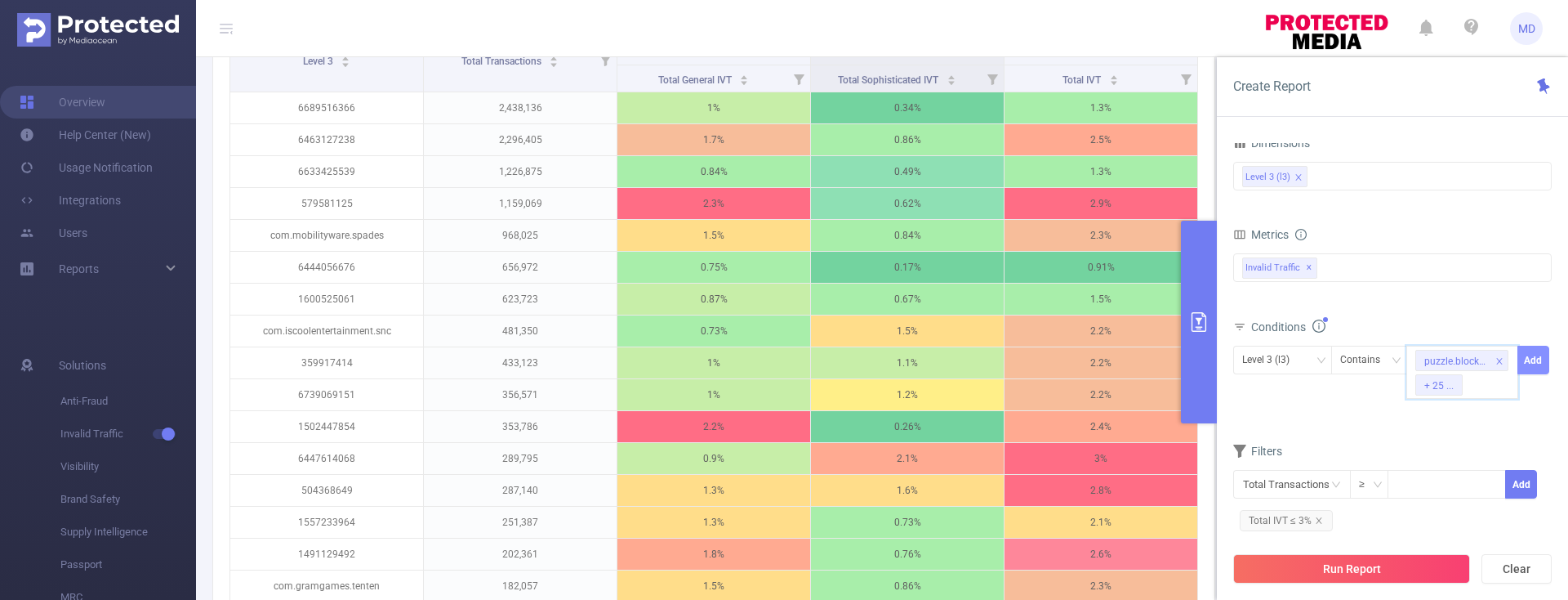
click at [1535, 356] on button "Add" at bounding box center [1533, 360] width 32 height 29
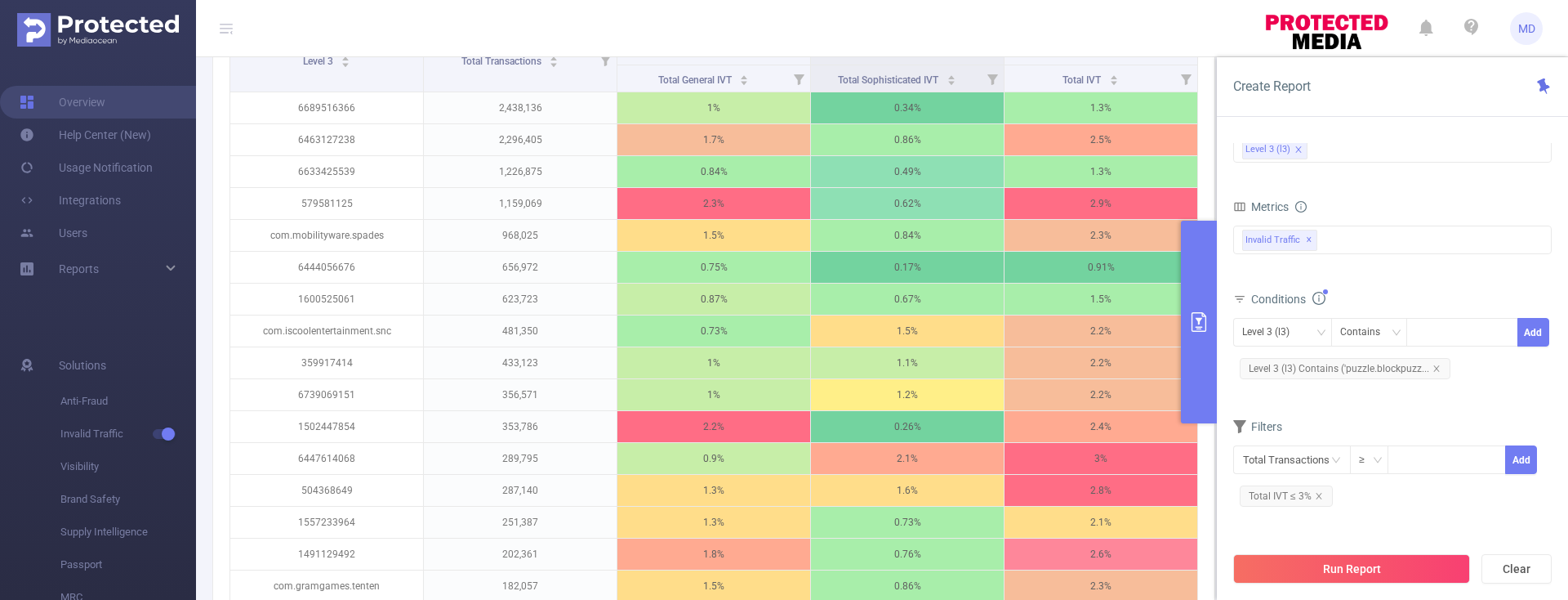
click at [1358, 564] on button "Run Report" at bounding box center [1351, 568] width 237 height 30
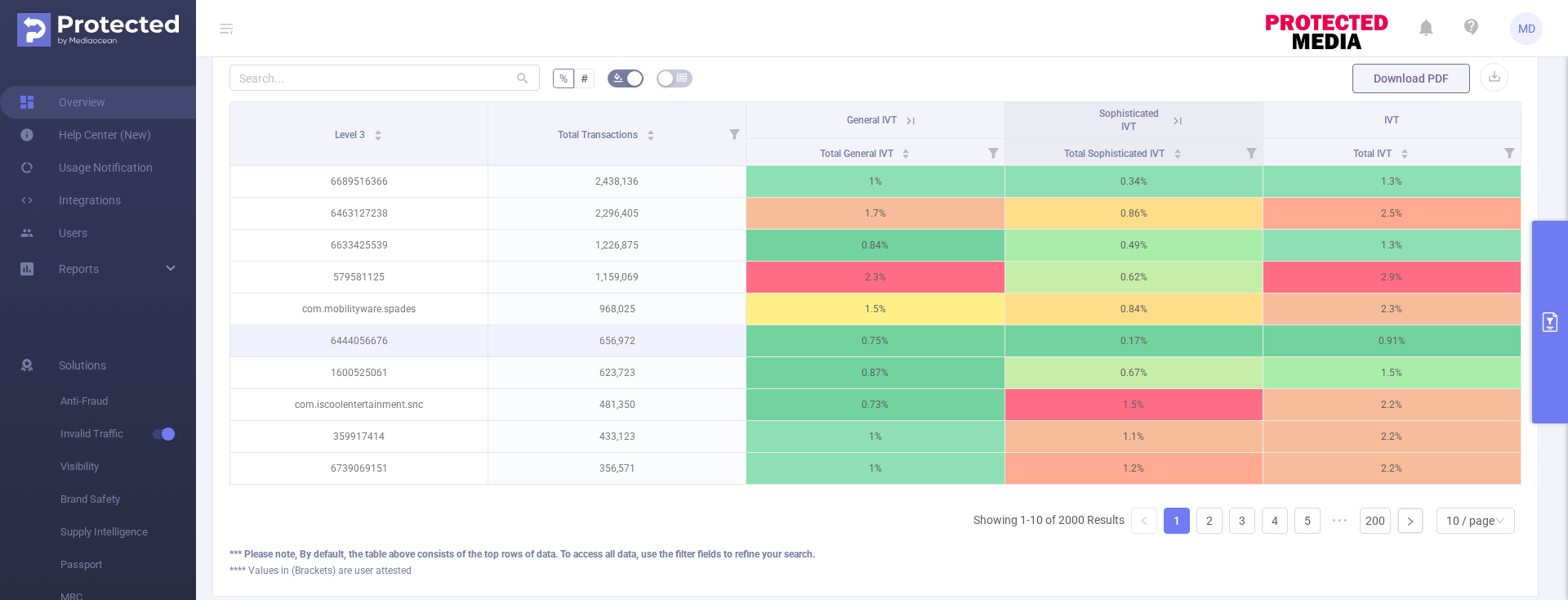
scroll to position [587, 0]
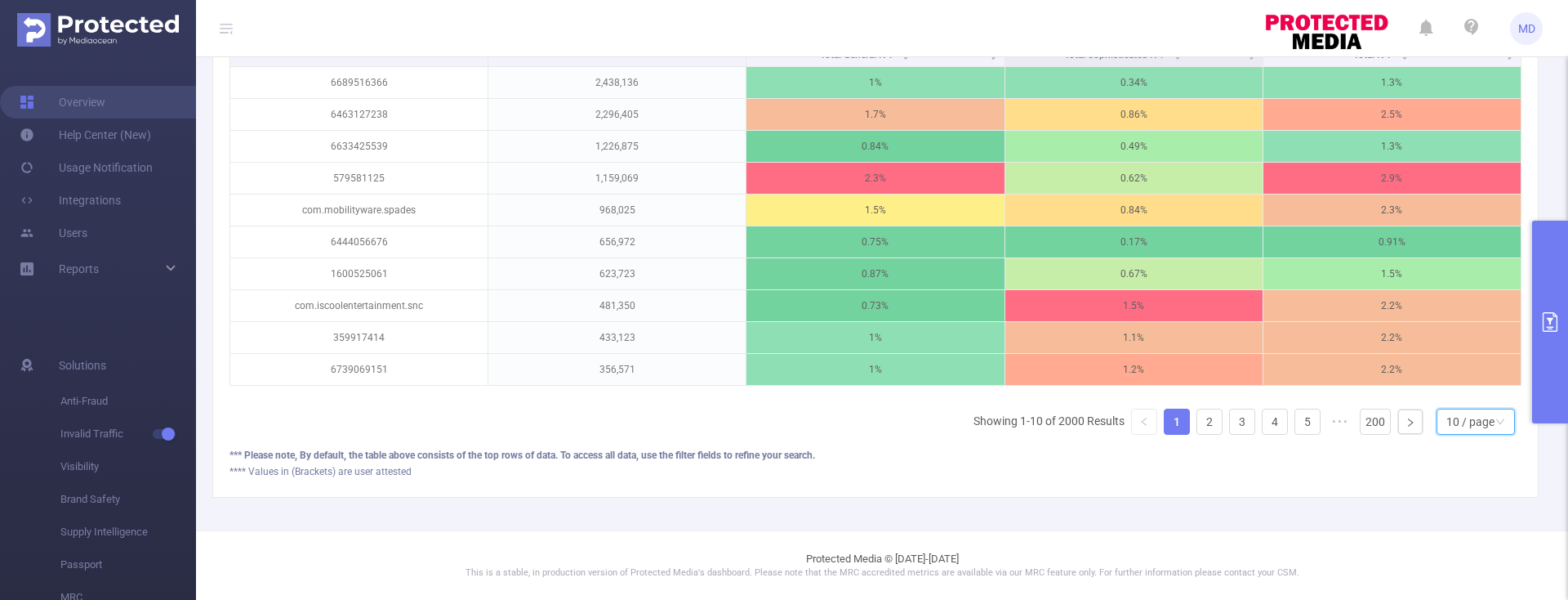
click at [1496, 417] on icon "icon: down" at bounding box center [1501, 422] width 10 height 10
click at [1478, 397] on li "50 / page" at bounding box center [1462, 404] width 78 height 26
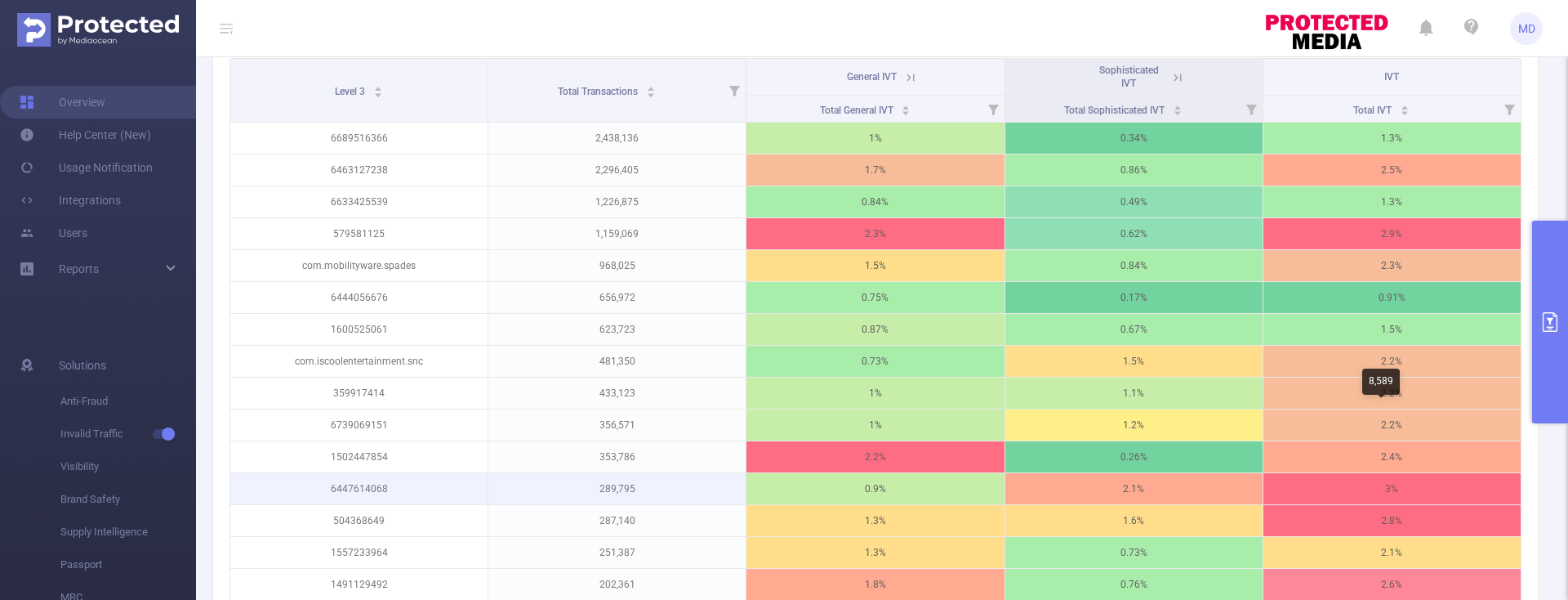
scroll to position [400, 0]
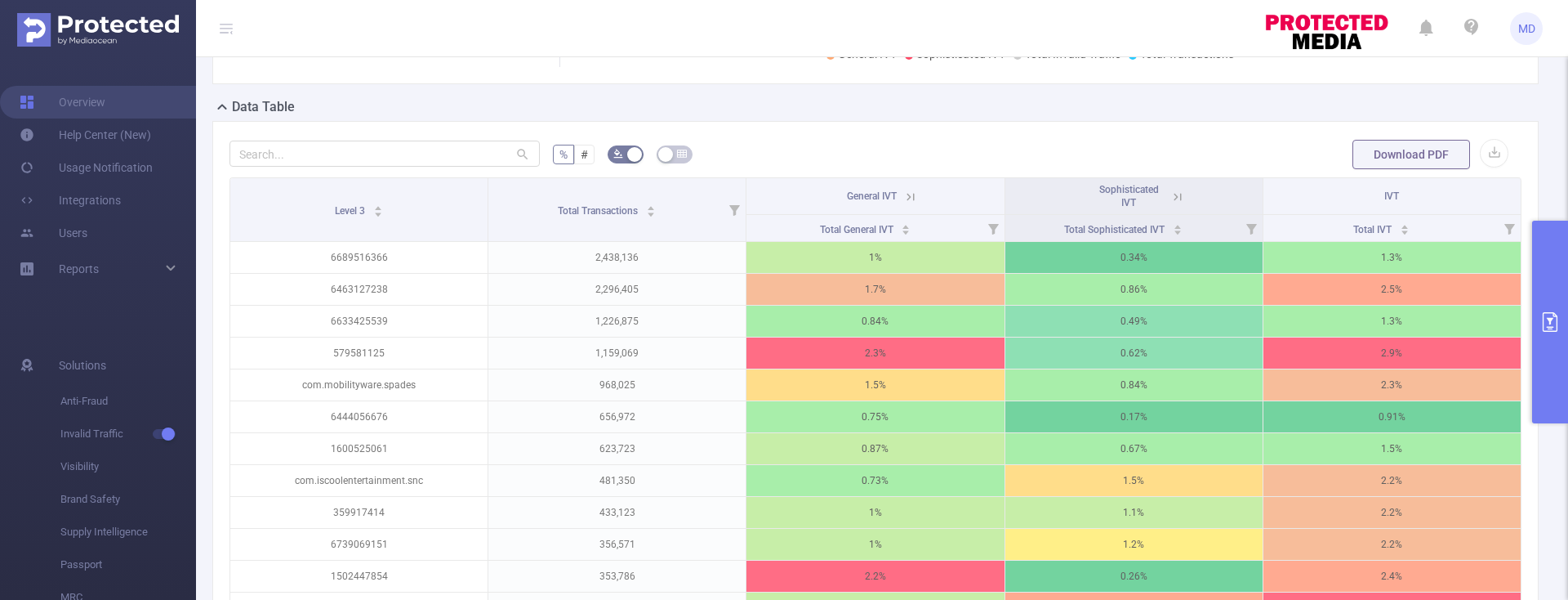
click at [1545, 313] on icon "primary" at bounding box center [1550, 322] width 14 height 19
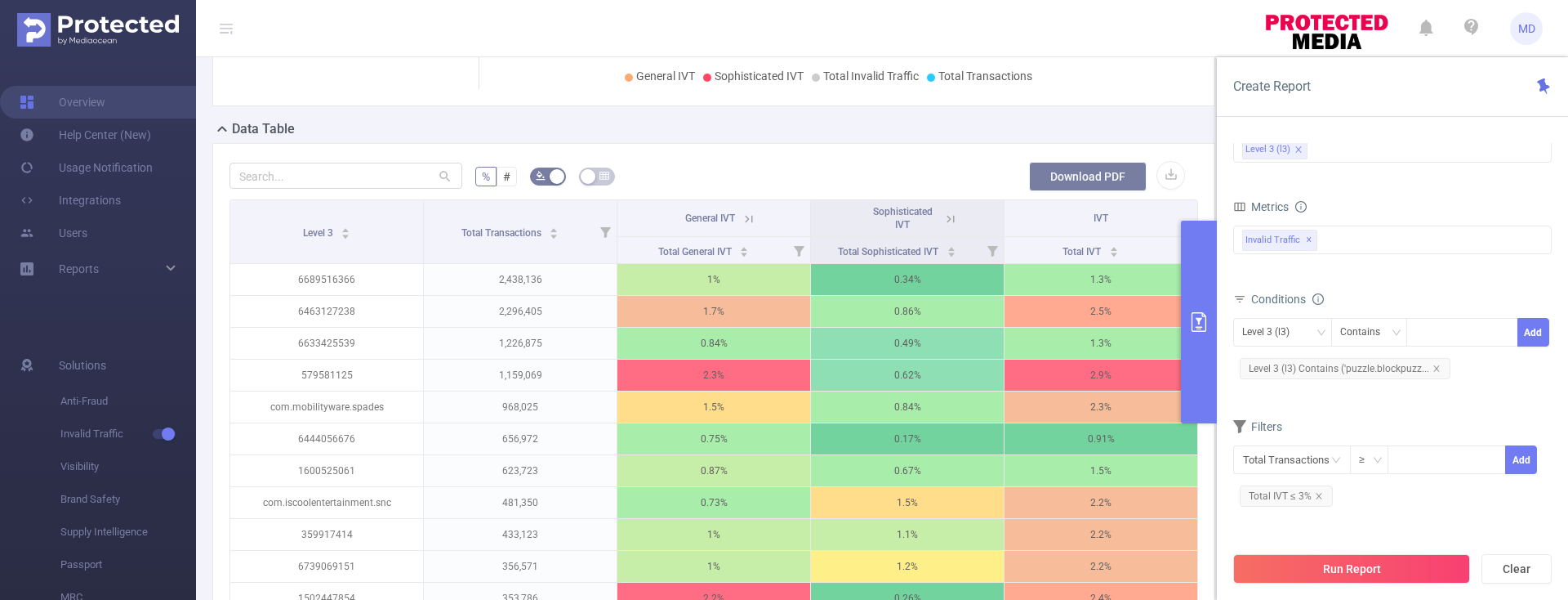
click at [1094, 173] on button "Download PDF" at bounding box center [1088, 176] width 117 height 30
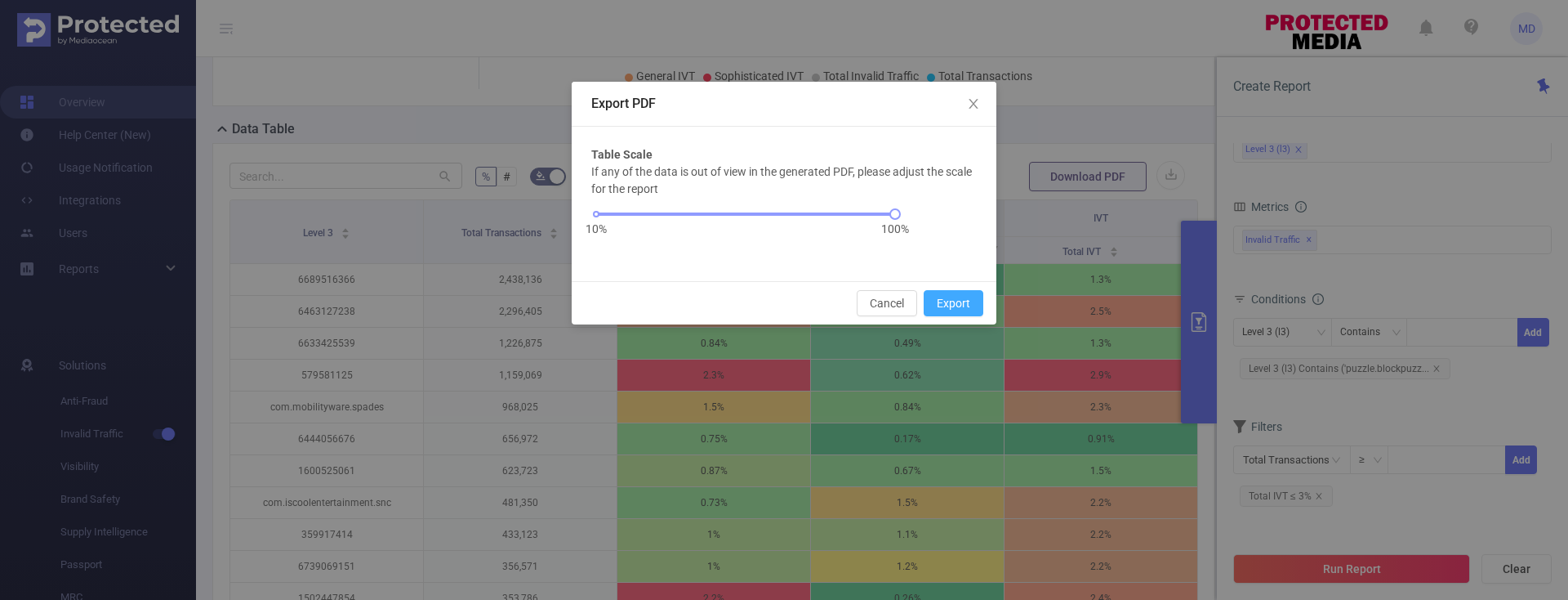
click at [958, 304] on button "Export" at bounding box center [954, 302] width 60 height 26
